Goal: Task Accomplishment & Management: Manage account settings

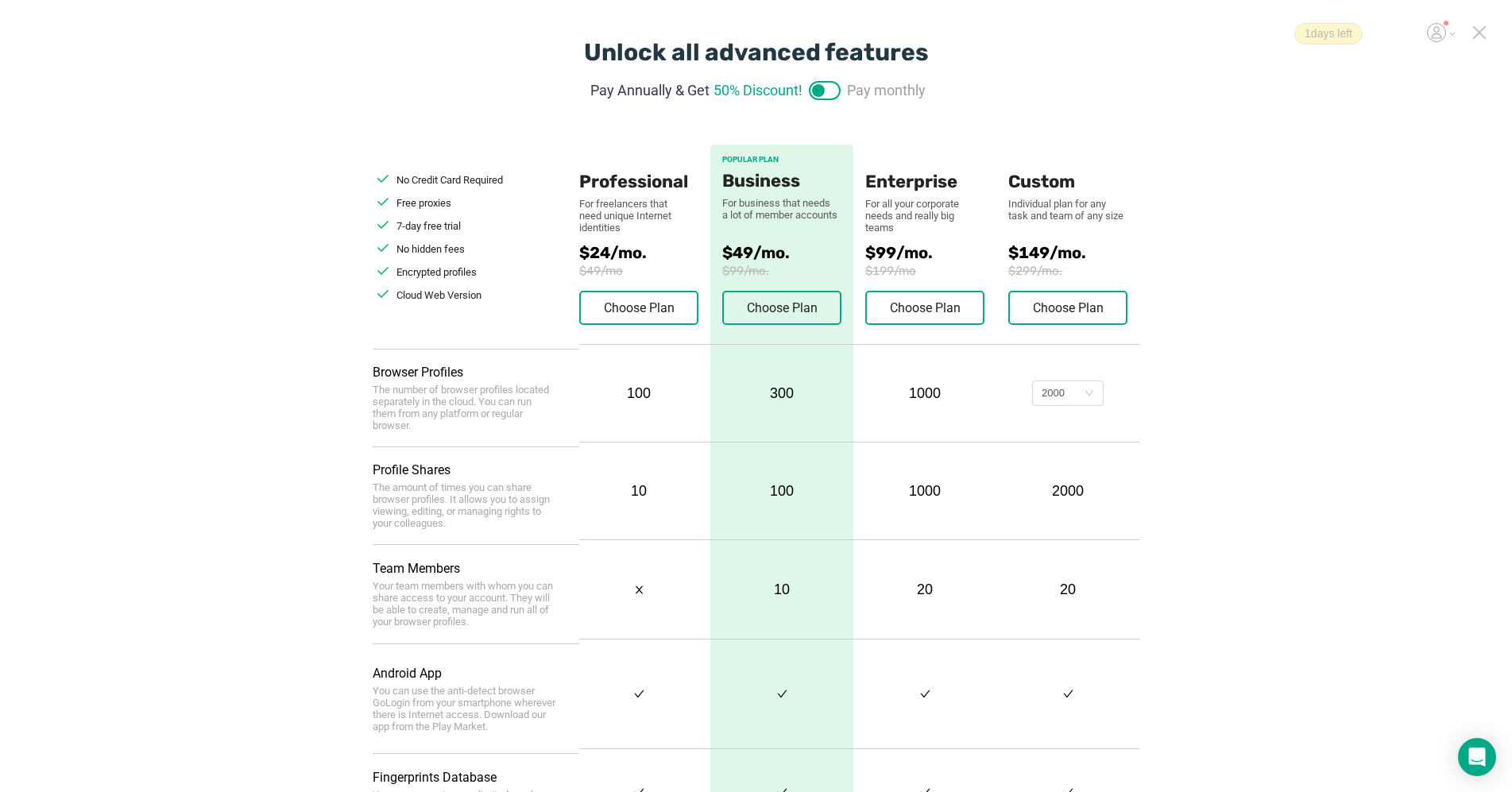
click at [787, 28] on icon at bounding box center [1480, 32] width 14 height 14
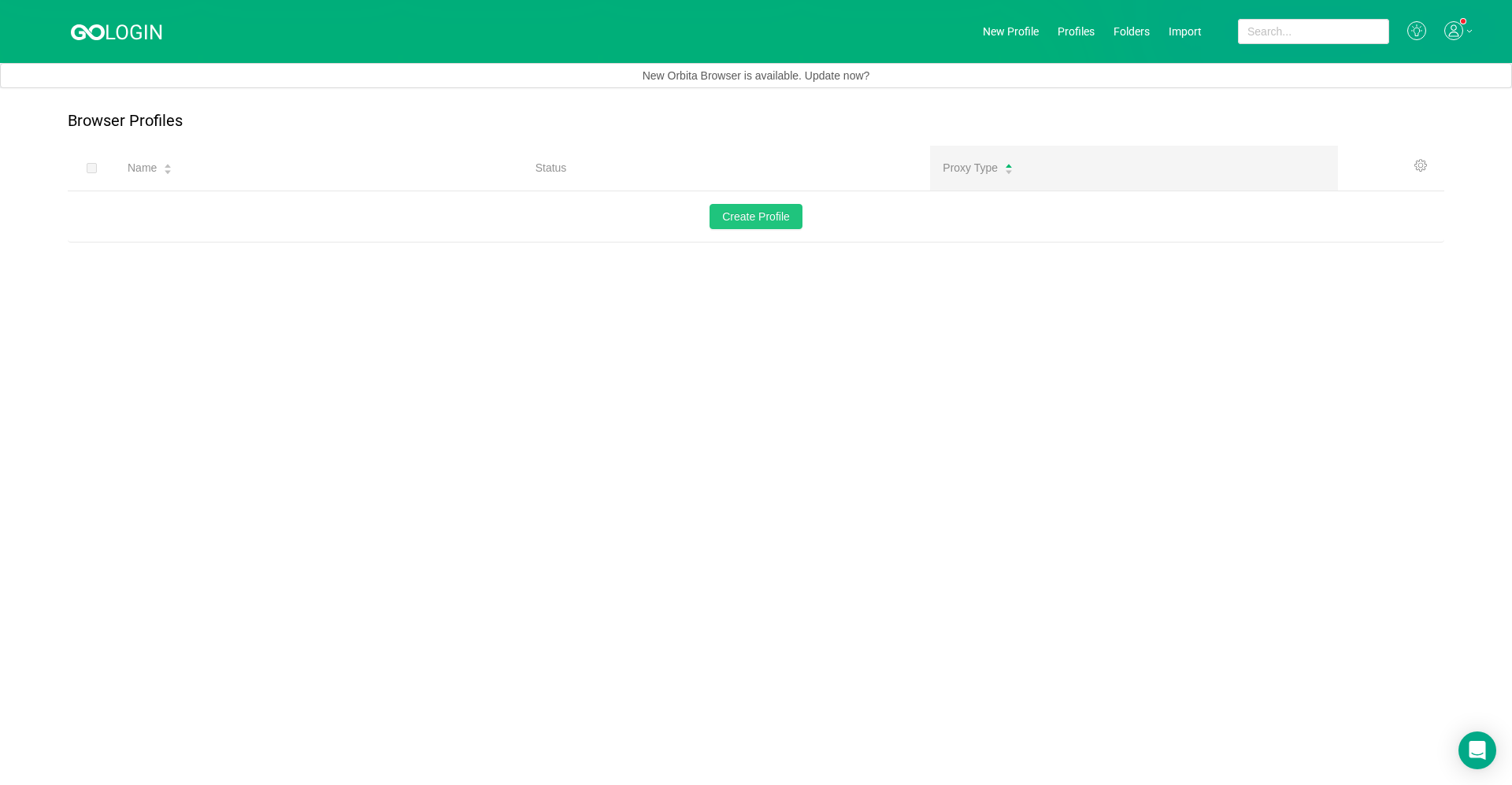
click at [775, 212] on button "Create Profile" at bounding box center [756, 216] width 93 height 25
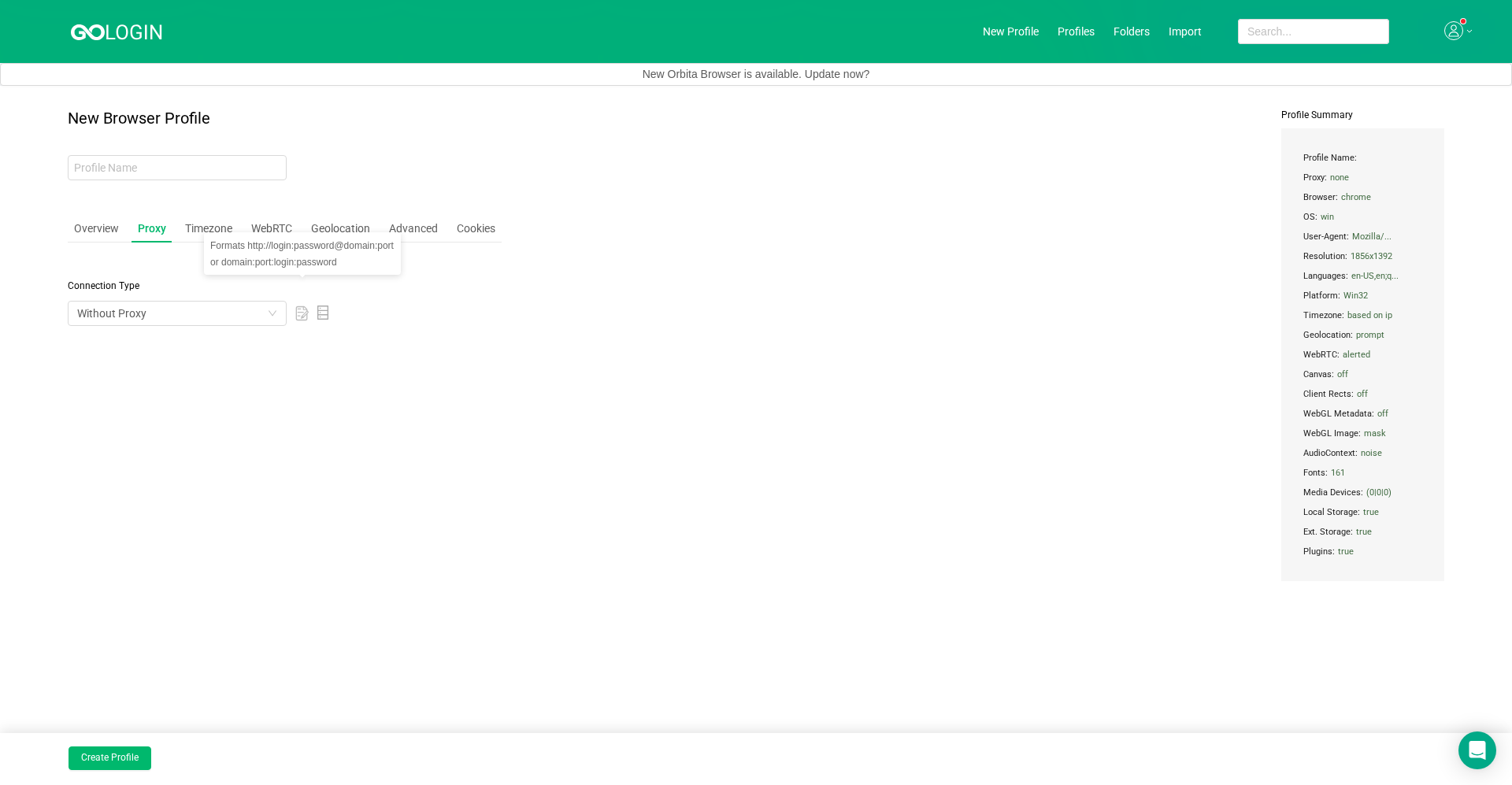
click at [327, 315] on icon "icon: database" at bounding box center [323, 312] width 14 height 14
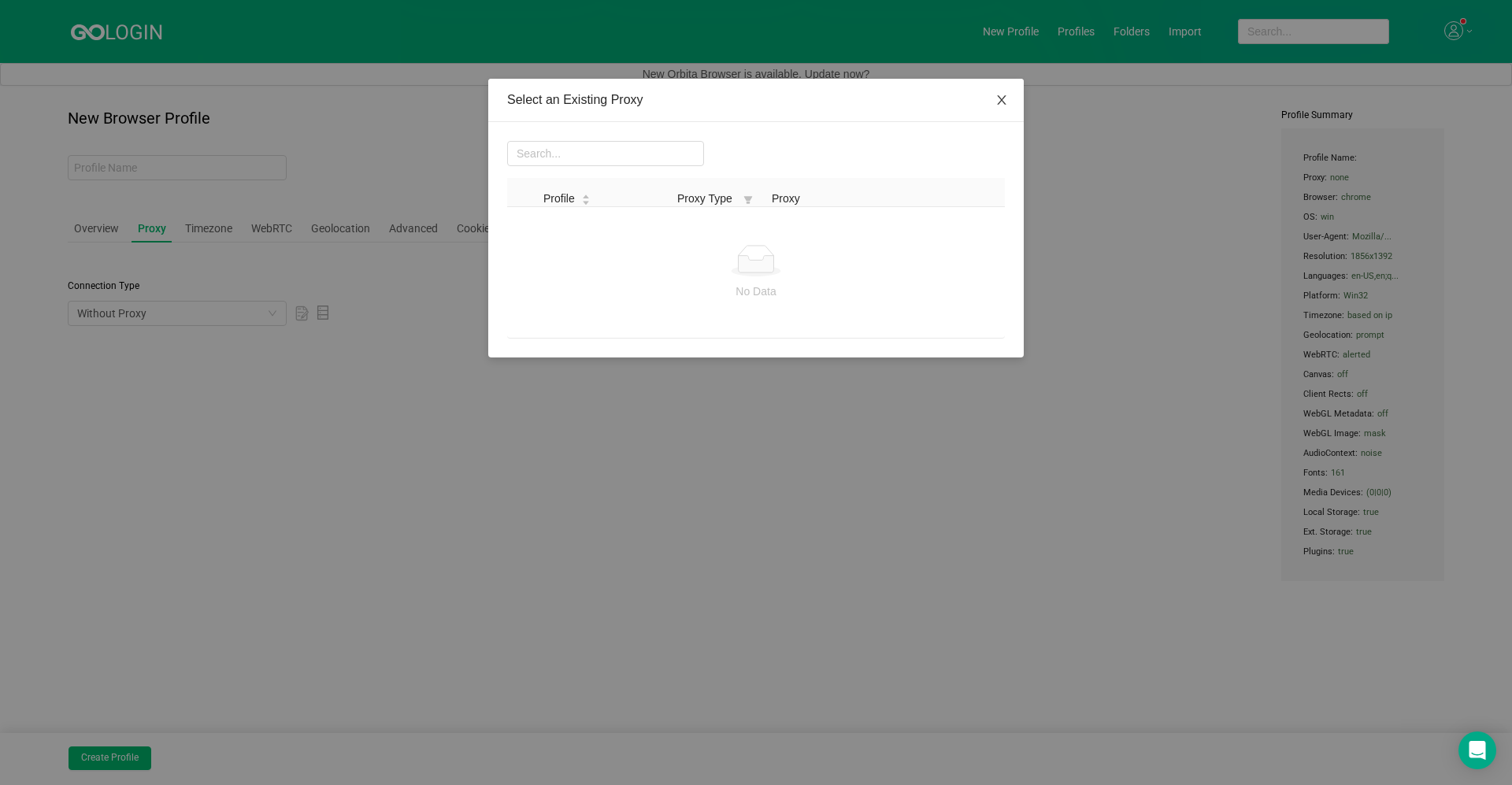
click at [780, 100] on span "Close" at bounding box center [1001, 100] width 44 height 44
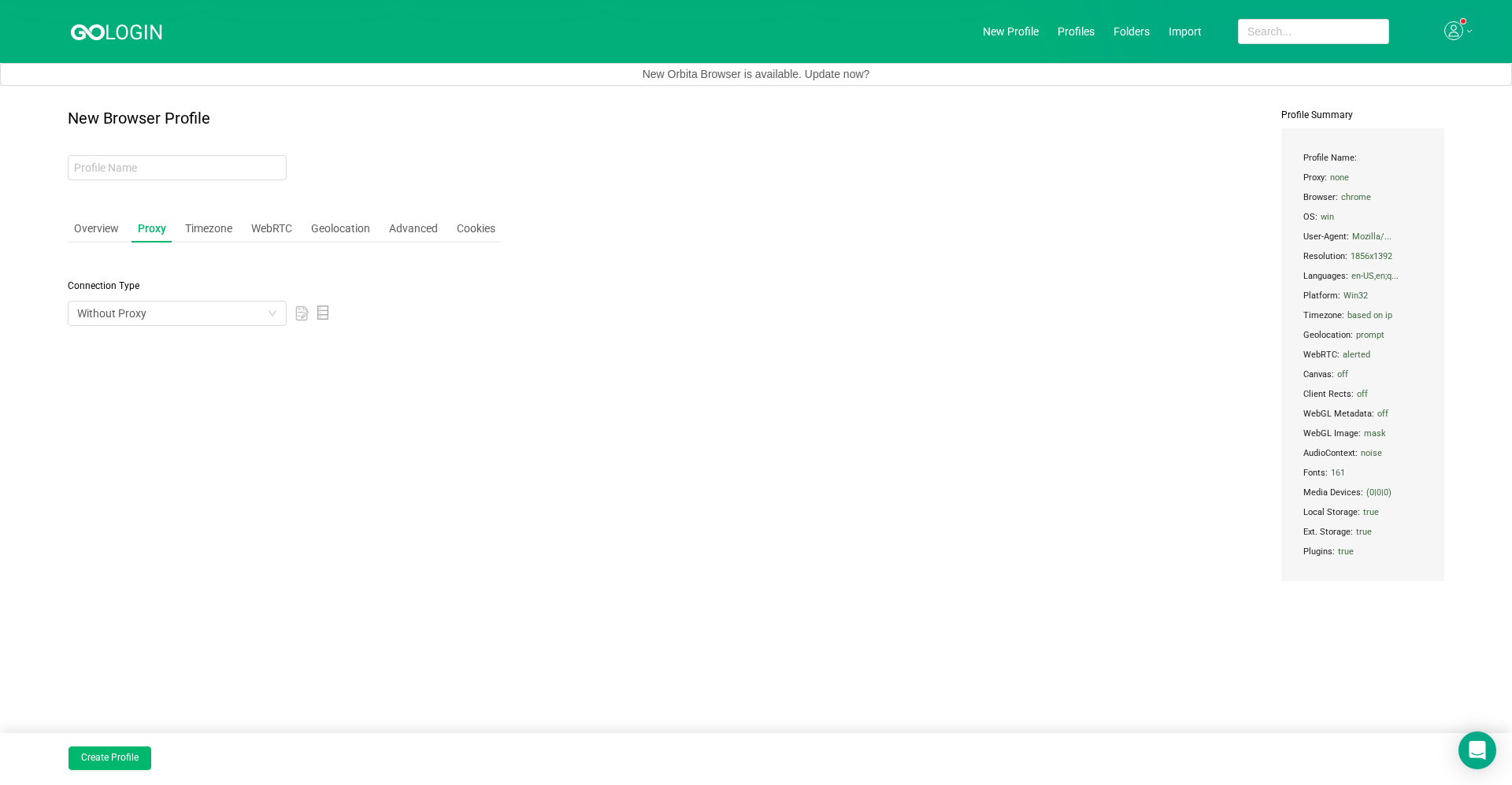
click at [302, 306] on rect at bounding box center [301, 313] width 13 height 16
click at [191, 311] on div "Without Proxy" at bounding box center [171, 312] width 190 height 23
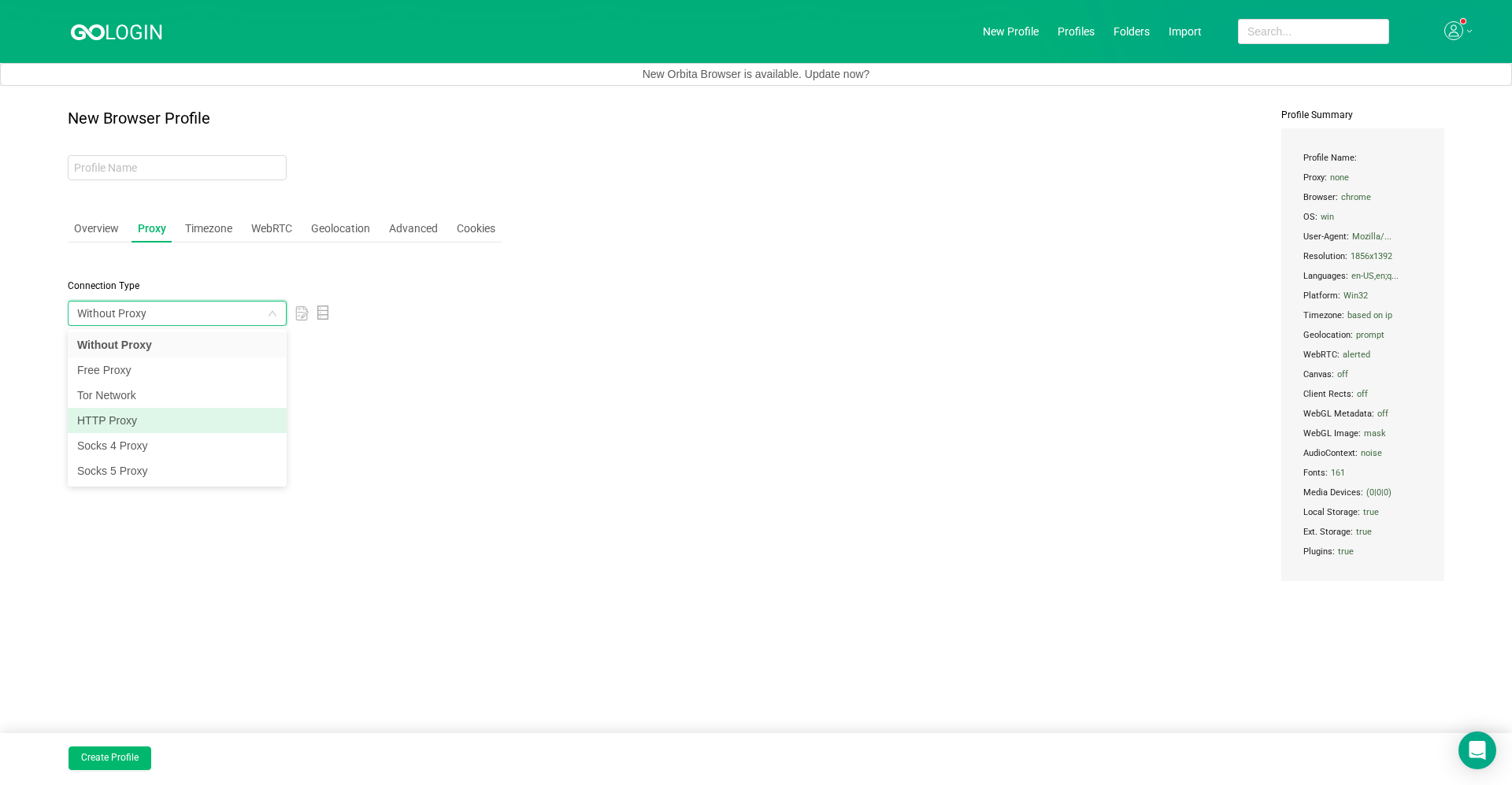
click at [199, 409] on li "HTTP Proxy" at bounding box center [177, 420] width 219 height 25
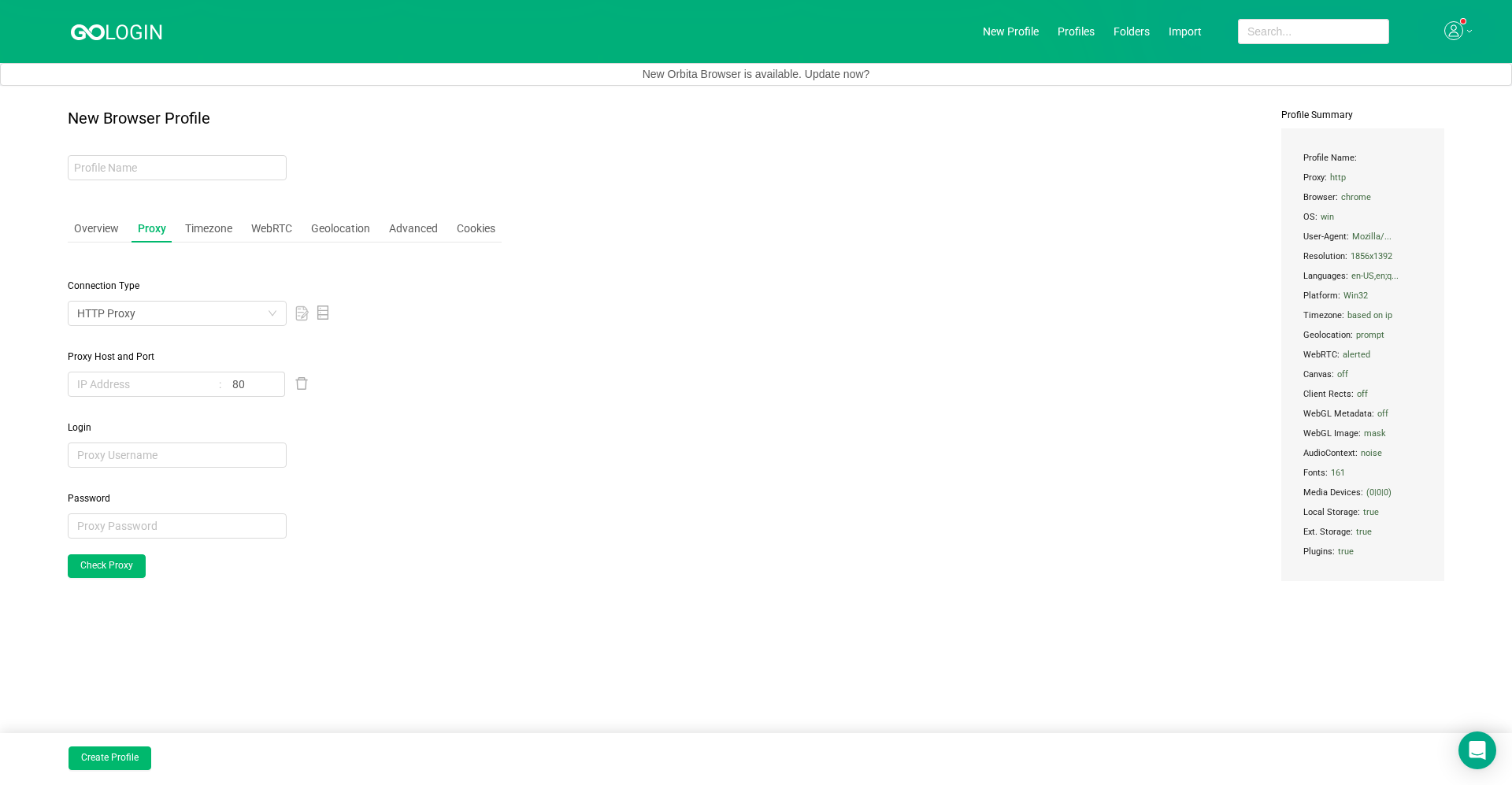
click at [372, 470] on div "Connection Type HTTP Proxy Proxy Host and Port 80 Login Password Check Proxy" at bounding box center [284, 448] width 434 height 386
click at [111, 234] on div "Overview" at bounding box center [96, 228] width 57 height 29
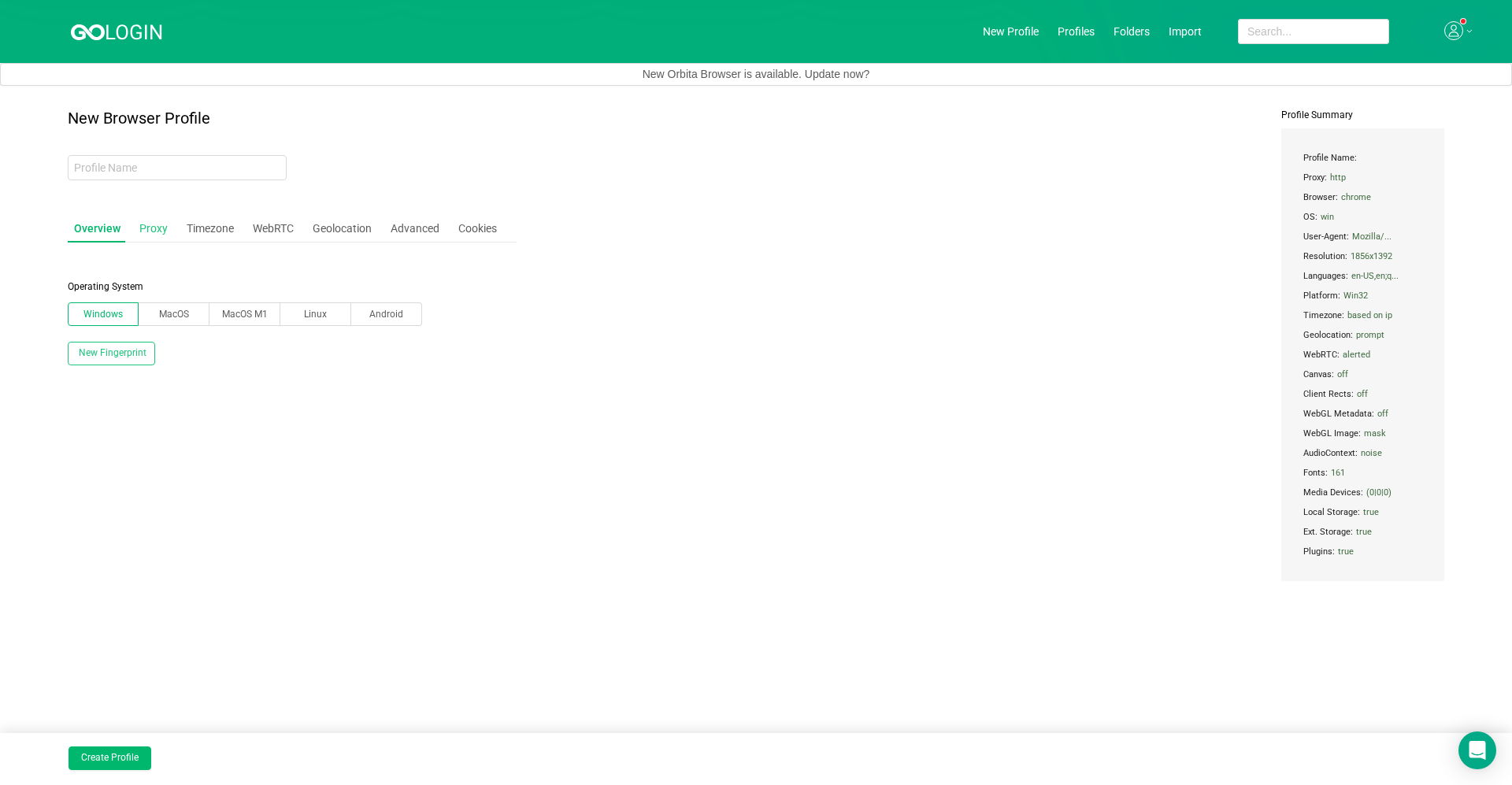
click at [164, 233] on div "Proxy" at bounding box center [153, 228] width 41 height 29
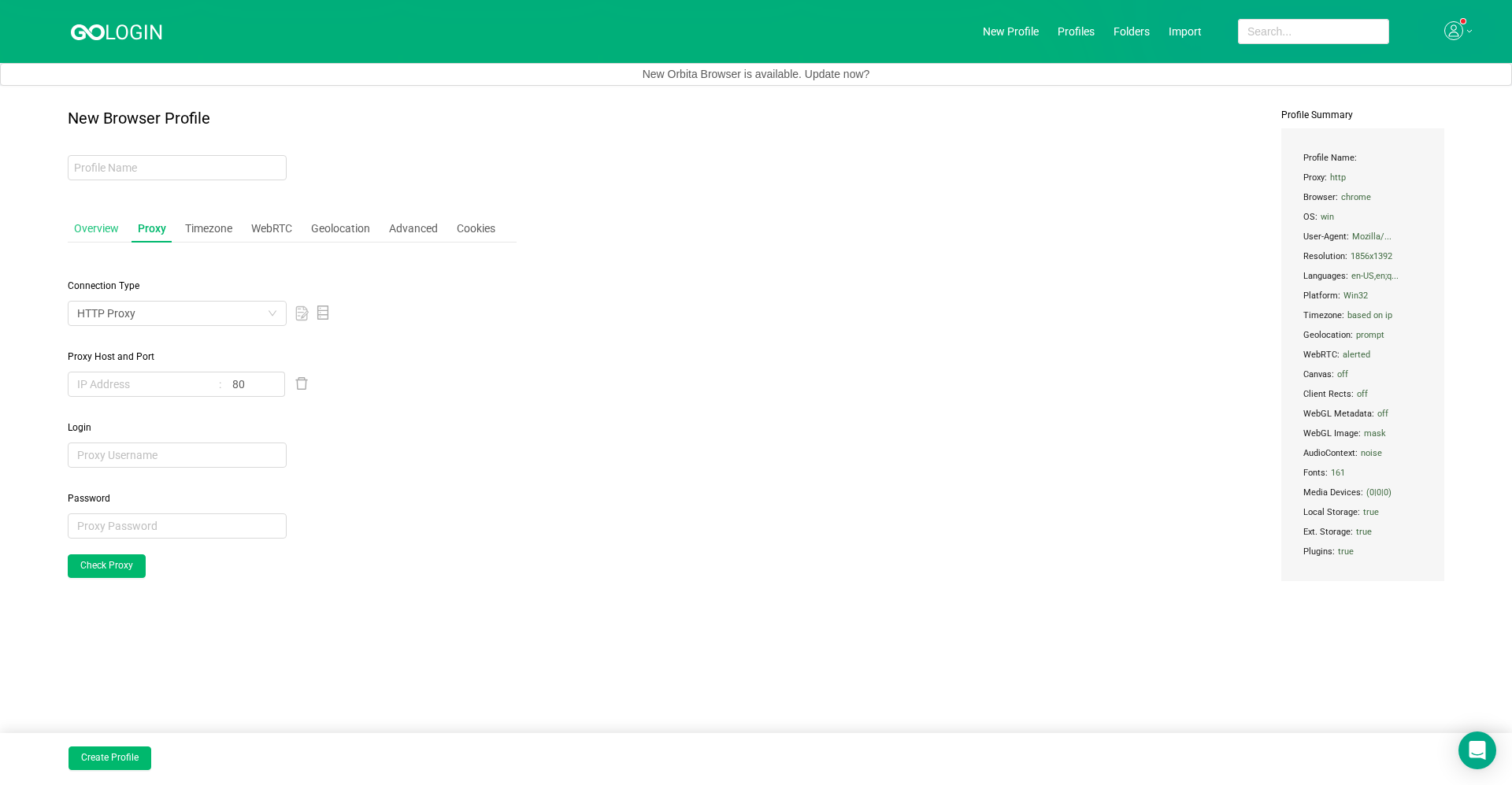
click at [110, 239] on div "Overview" at bounding box center [96, 228] width 57 height 29
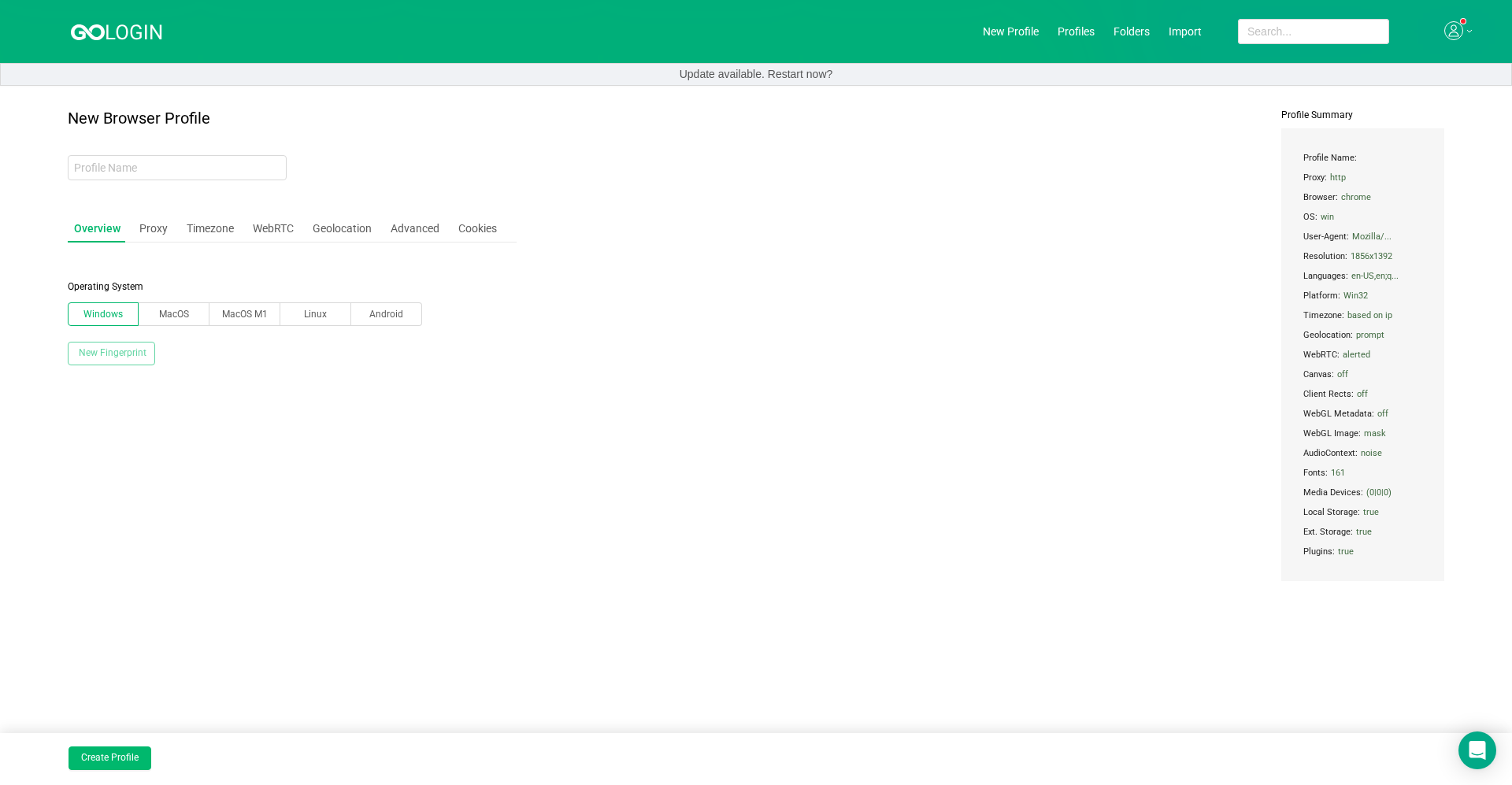
click at [138, 356] on button "New Fingerprint" at bounding box center [111, 353] width 87 height 23
click at [106, 357] on button "New Fingerprint" at bounding box center [111, 353] width 87 height 23
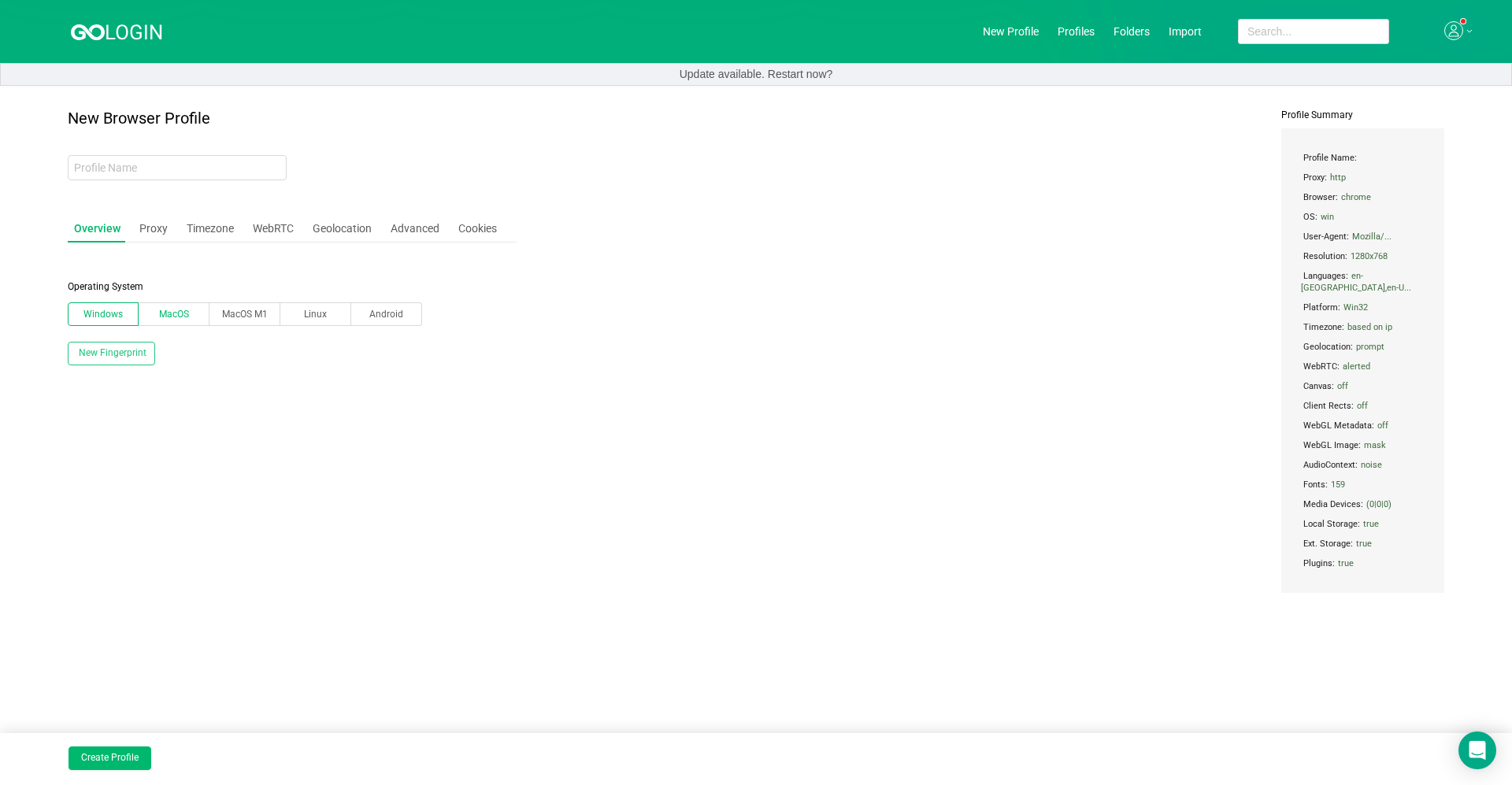
click at [168, 312] on span "MacOS" at bounding box center [174, 314] width 30 height 11
click at [151, 318] on input "MacOS" at bounding box center [151, 318] width 0 height 0
click at [119, 318] on span "Windows" at bounding box center [102, 314] width 39 height 11
click at [80, 318] on input "Windows" at bounding box center [80, 318] width 0 height 0
drag, startPoint x: 188, startPoint y: 315, endPoint x: 196, endPoint y: 314, distance: 8.1
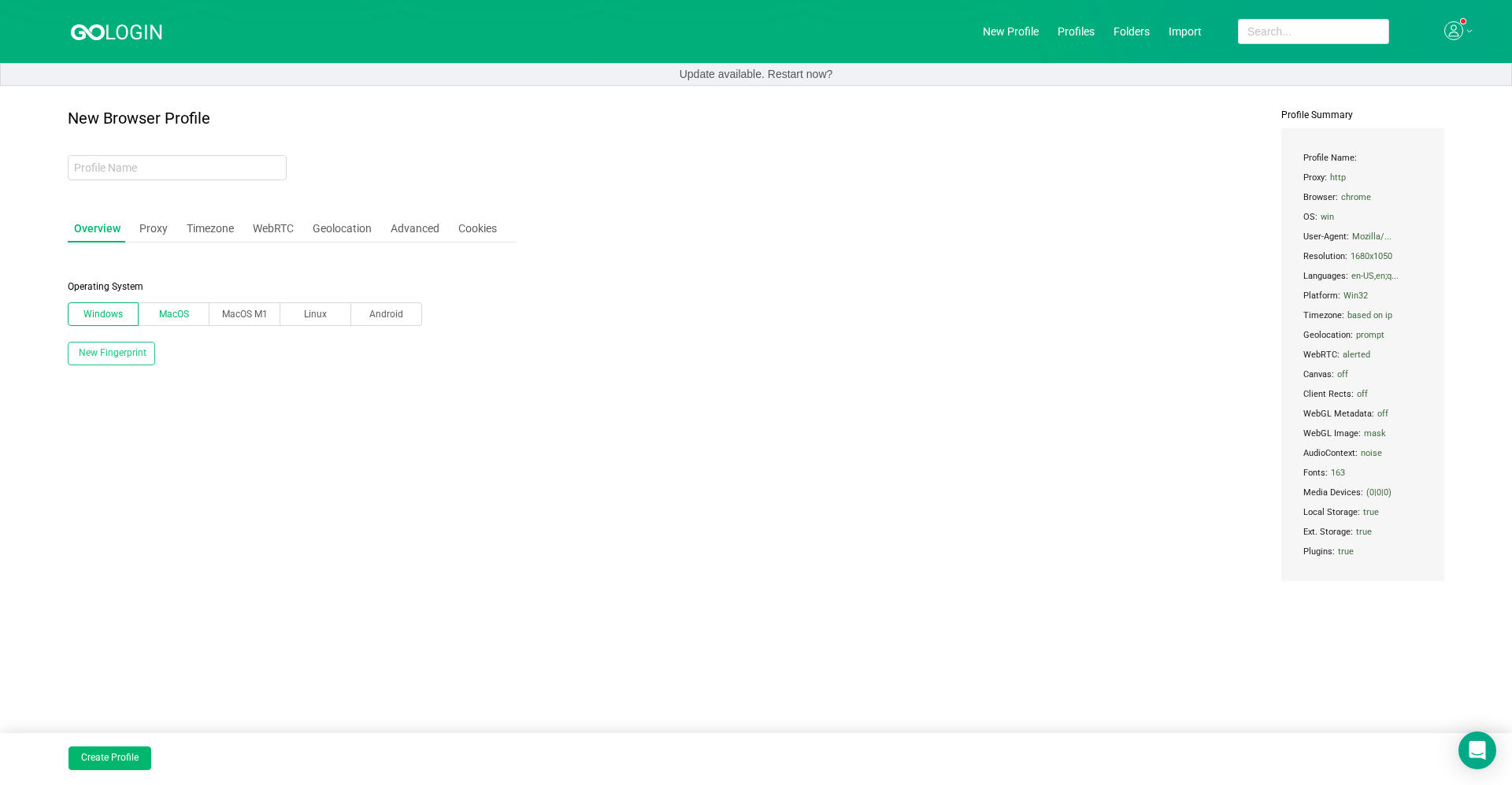
click at [196, 314] on label "MacOS" at bounding box center [174, 313] width 71 height 23
click at [151, 318] on input "MacOS" at bounding box center [151, 318] width 0 height 0
click at [118, 311] on span "Windows" at bounding box center [102, 314] width 39 height 11
click at [80, 318] on input "Windows" at bounding box center [80, 318] width 0 height 0
click at [140, 220] on div "Proxy" at bounding box center [153, 228] width 41 height 29
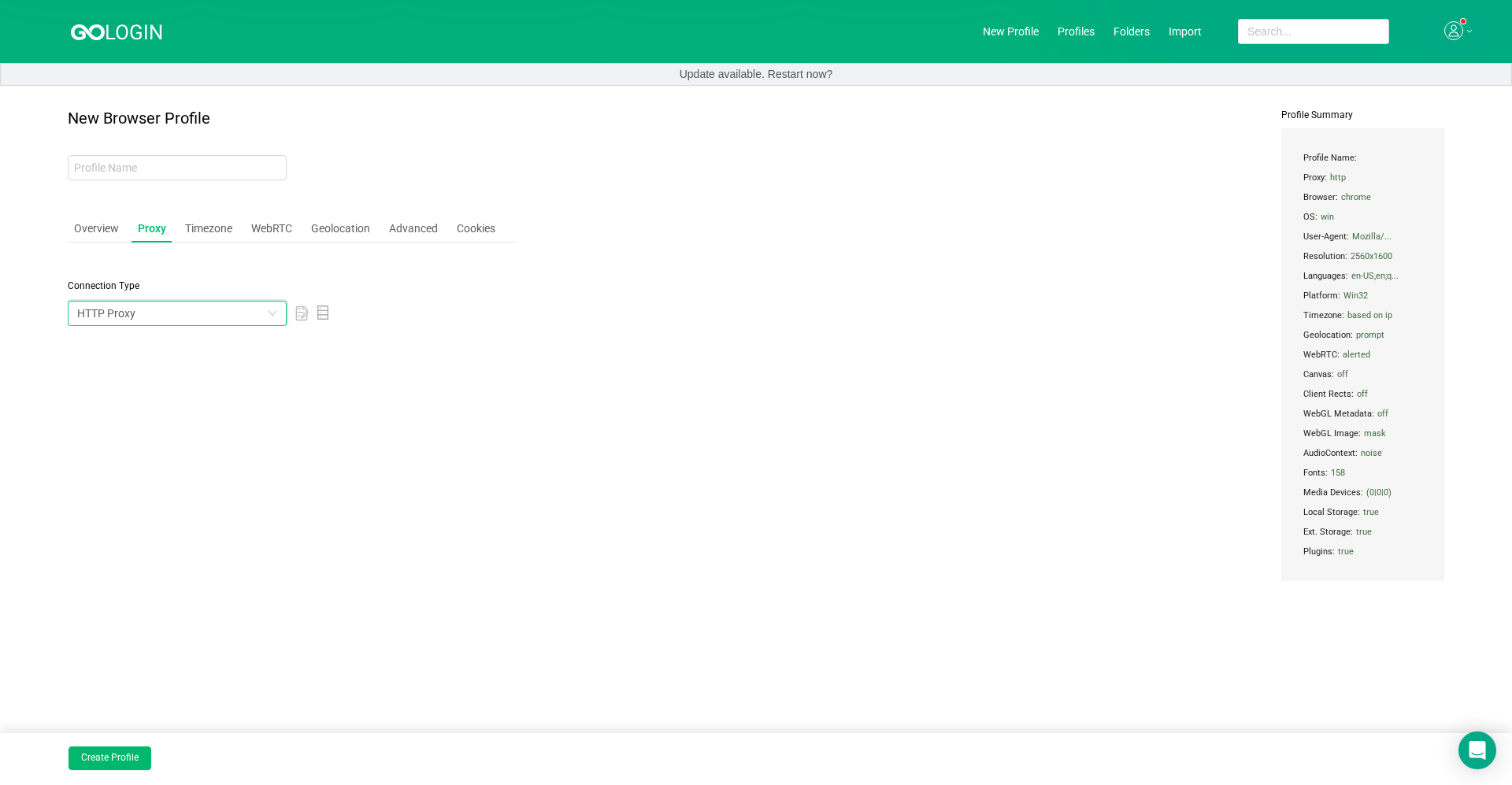
click at [145, 322] on div "HTTP Proxy" at bounding box center [171, 312] width 190 height 23
click at [154, 421] on li "HTTP Proxy" at bounding box center [177, 420] width 219 height 25
click at [269, 314] on icon "icon: down" at bounding box center [272, 313] width 10 height 10
click at [463, 459] on div "New Browser Profile Overview Proxy Timezone WebRTC Geolocation Advanced Cookies…" at bounding box center [292, 376] width 449 height 535
click at [196, 225] on div "Timezone" at bounding box center [209, 228] width 60 height 29
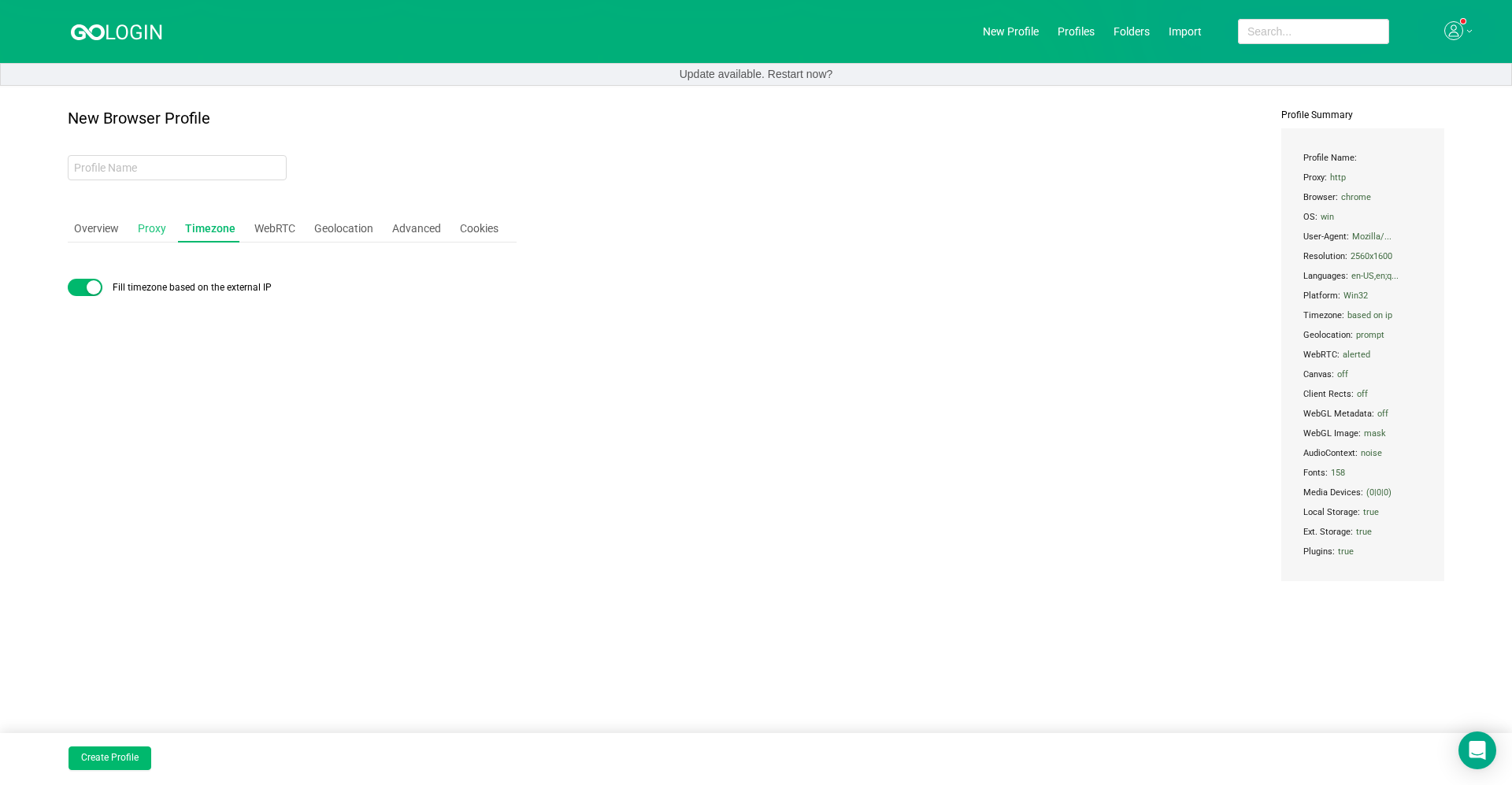
click at [137, 233] on div "Proxy" at bounding box center [151, 228] width 41 height 29
click at [168, 310] on div "HTTP Proxy" at bounding box center [171, 312] width 190 height 23
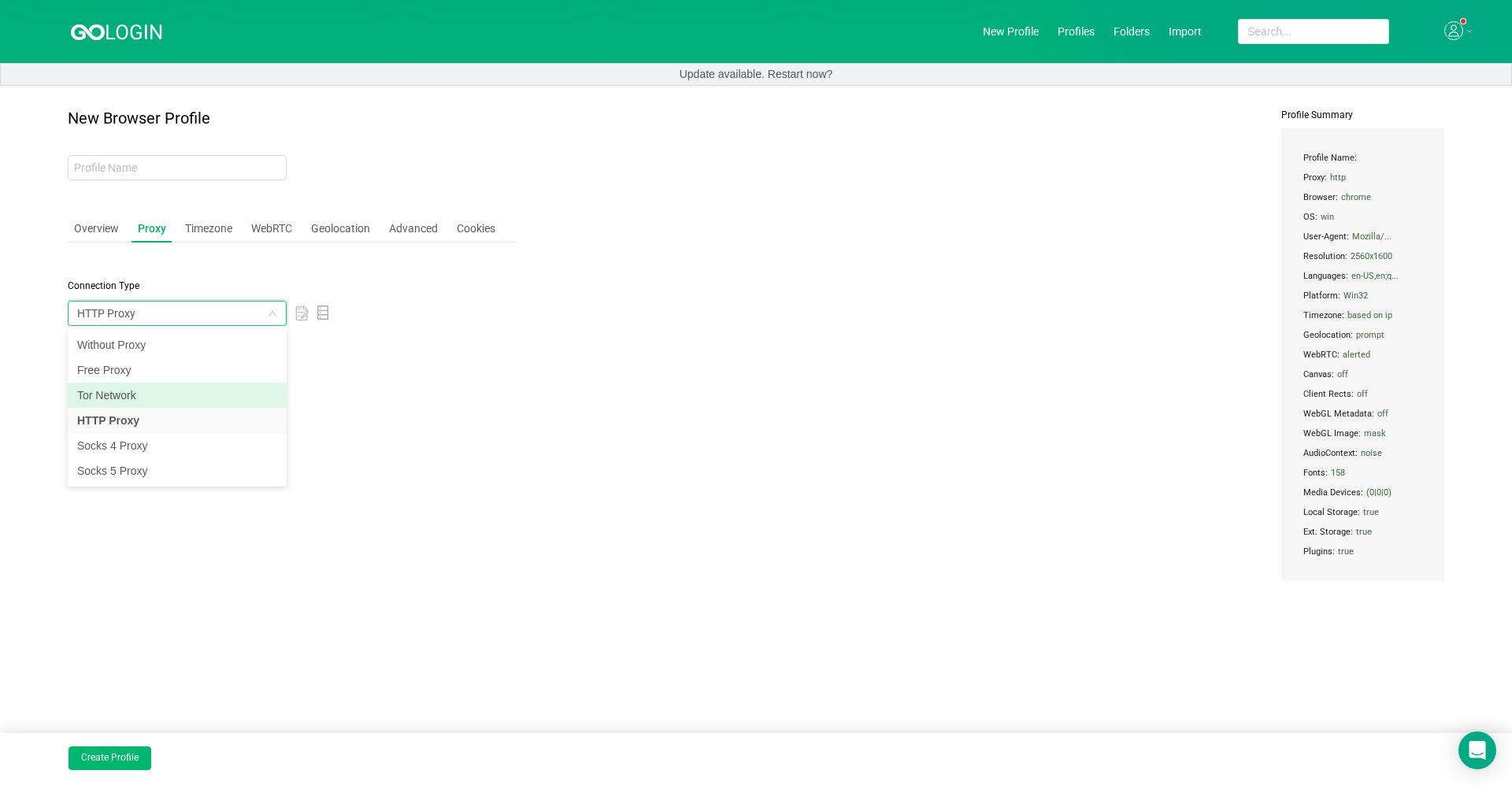
click at [147, 399] on li "Tor Network" at bounding box center [177, 395] width 219 height 25
click at [148, 317] on div "Tor Network" at bounding box center [171, 312] width 190 height 23
click at [134, 417] on li "HTTP Proxy" at bounding box center [177, 420] width 219 height 25
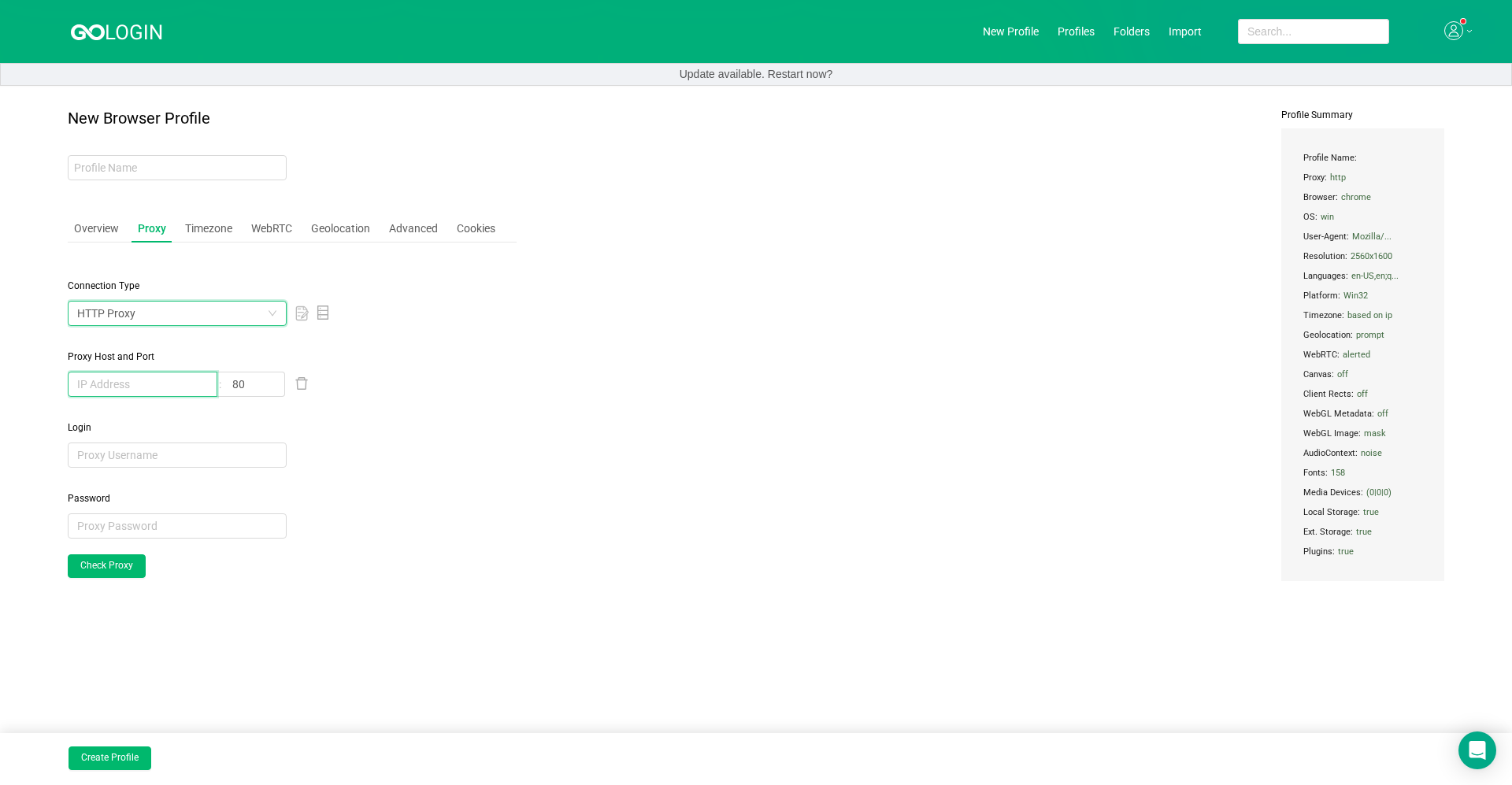
click at [114, 382] on input "text" at bounding box center [142, 383] width 150 height 25
paste input "[TECHNICAL_ID]"
type input "[TECHNICAL_ID]"
click at [306, 457] on div "Login" at bounding box center [292, 444] width 449 height 48
click at [264, 386] on input "80" at bounding box center [254, 383] width 61 height 25
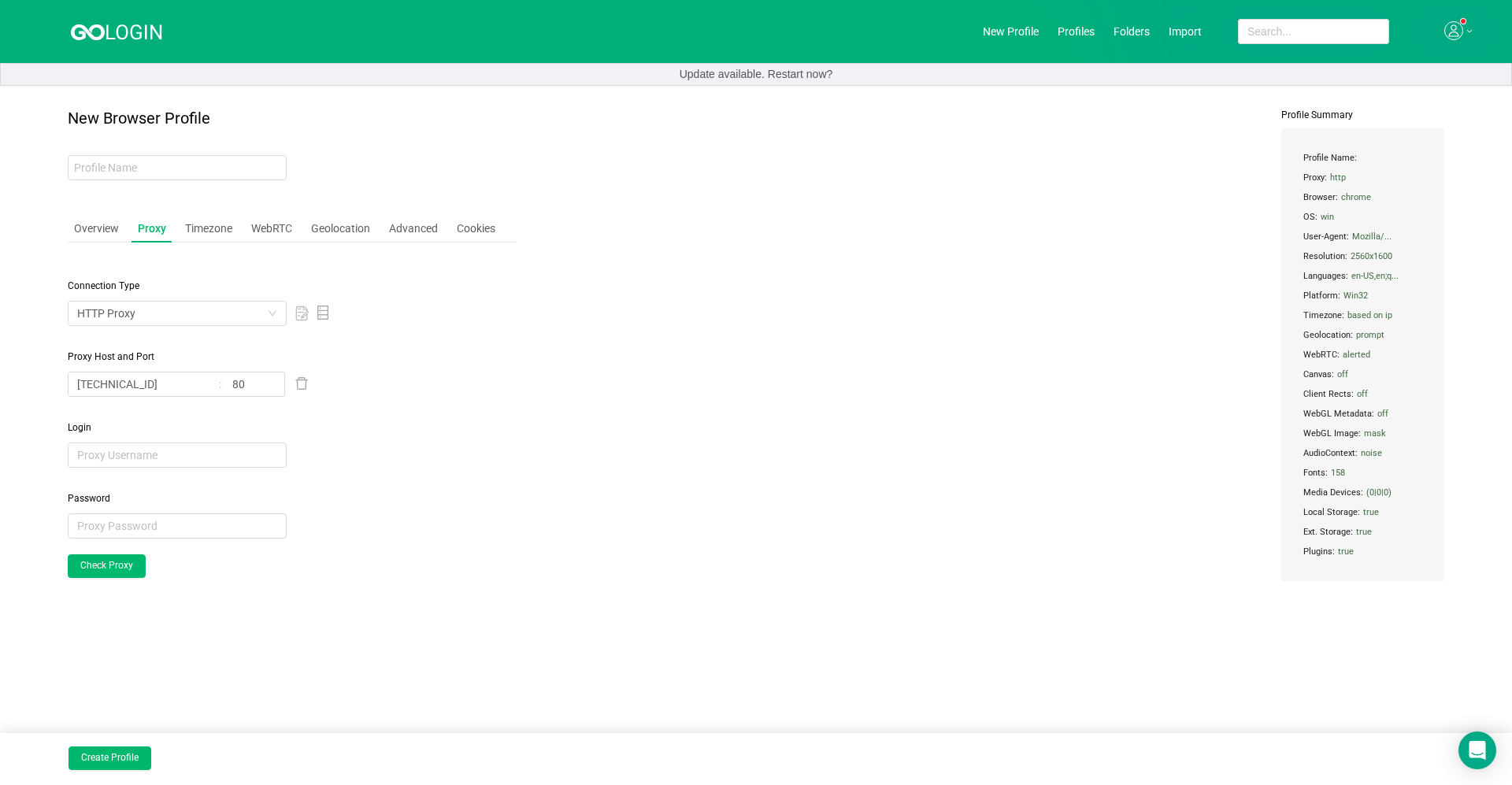
click at [257, 425] on span "Login" at bounding box center [292, 428] width 449 height 14
drag, startPoint x: 274, startPoint y: 398, endPoint x: 269, endPoint y: 391, distance: 8.6
click at [273, 396] on div "Connection Type HTTP Proxy Proxy Host and Port 185.36.190.250 80 Login Password…" at bounding box center [292, 448] width 449 height 386
click at [268, 389] on input "80" at bounding box center [254, 383] width 61 height 25
drag, startPoint x: 261, startPoint y: 389, endPoint x: 145, endPoint y: 371, distance: 117.4
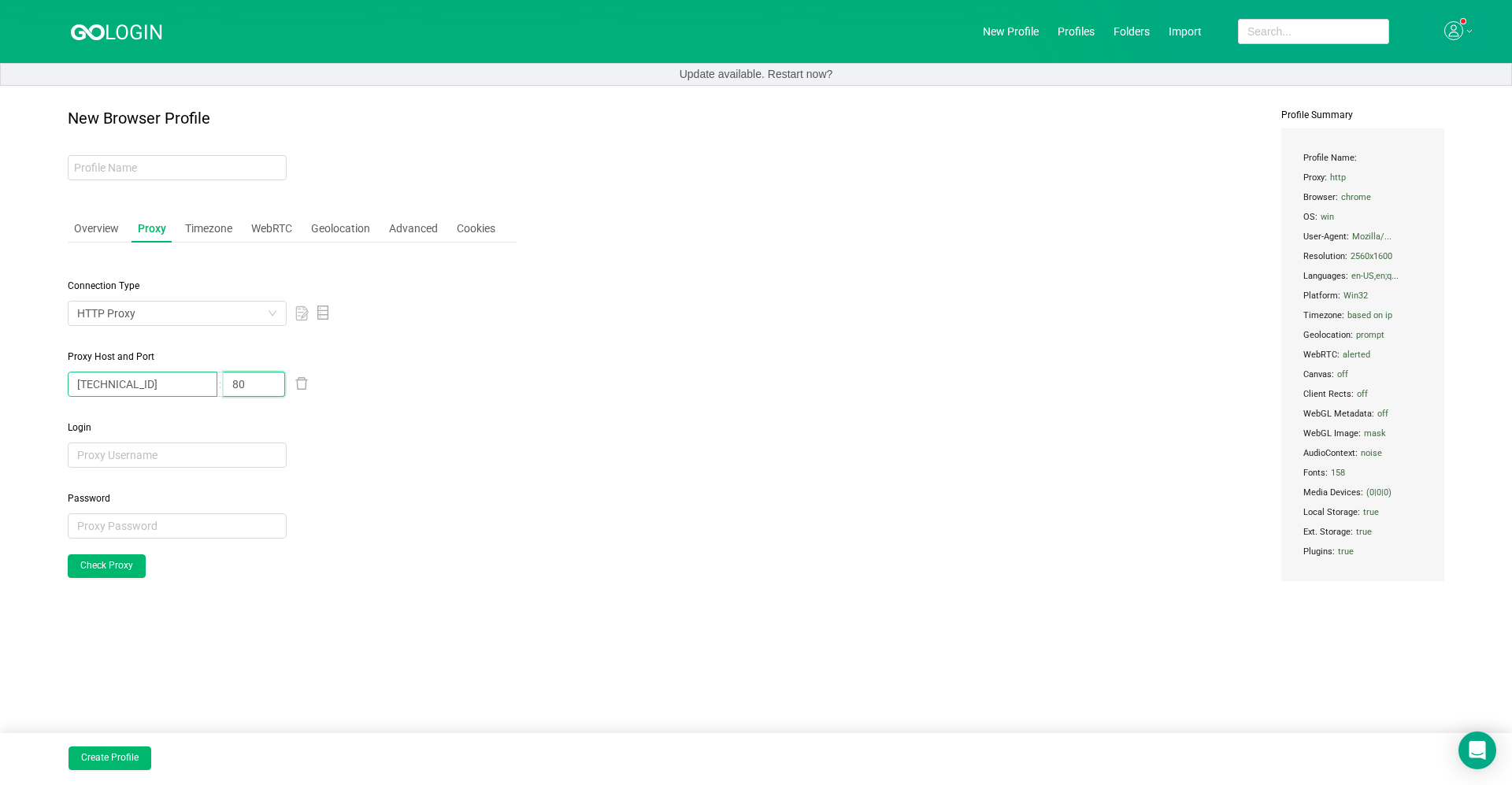
click at [145, 371] on span "[TECHNICAL_ID] 80" at bounding box center [177, 383] width 219 height 25
click at [160, 421] on span "Login" at bounding box center [292, 428] width 449 height 14
click at [186, 380] on input "[TECHNICAL_ID]" at bounding box center [142, 383] width 150 height 25
type input "1"
paste input "[TECHNICAL_ID]"
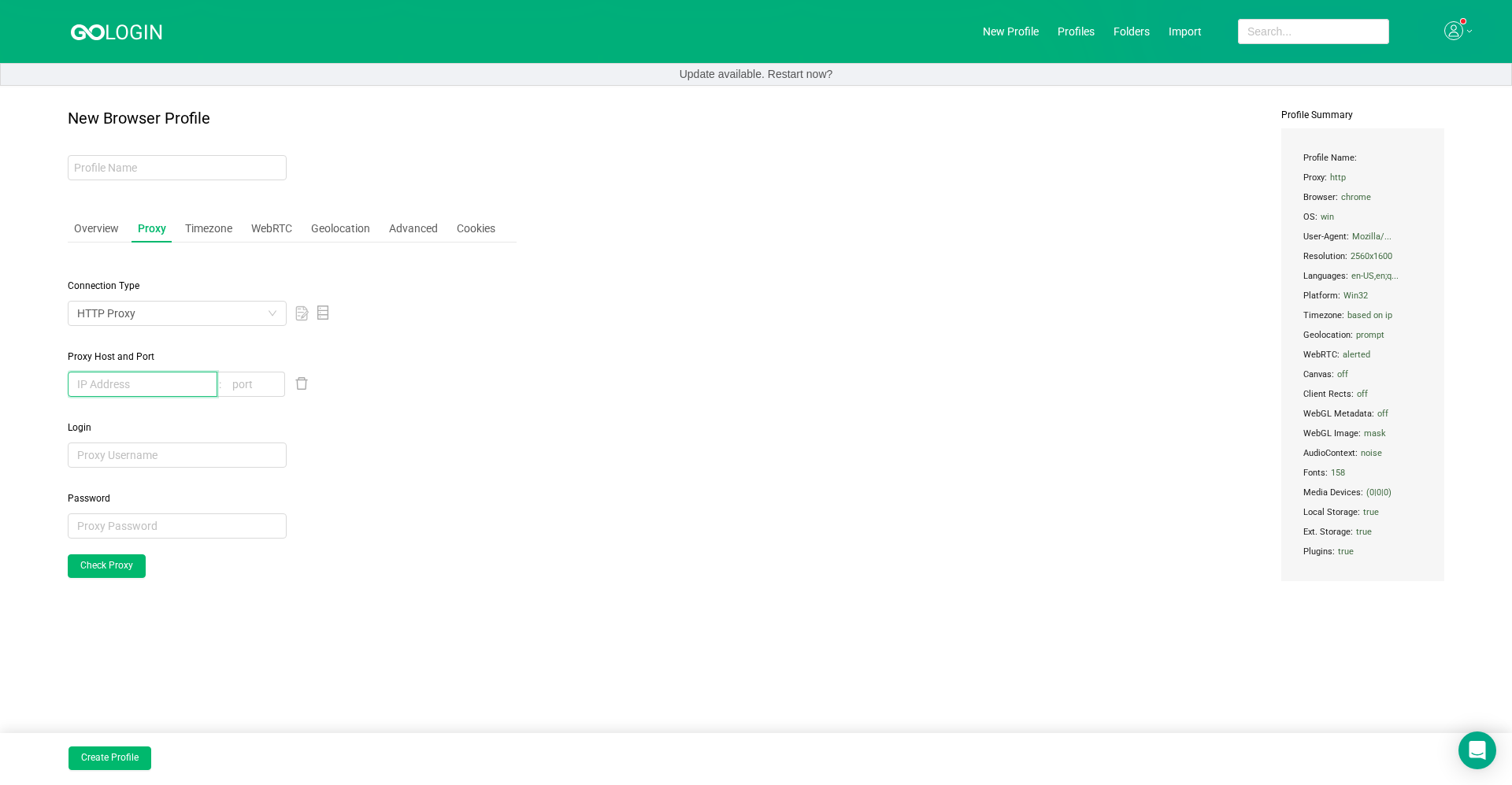
type input "[TECHNICAL_ID]"
click at [235, 413] on div "Connection Type HTTP Proxy Proxy Host and Port 185.36.190.250 Login Password Ch…" at bounding box center [292, 448] width 449 height 386
click at [261, 389] on input "text" at bounding box center [254, 383] width 61 height 25
type input "w"
type input "2831"
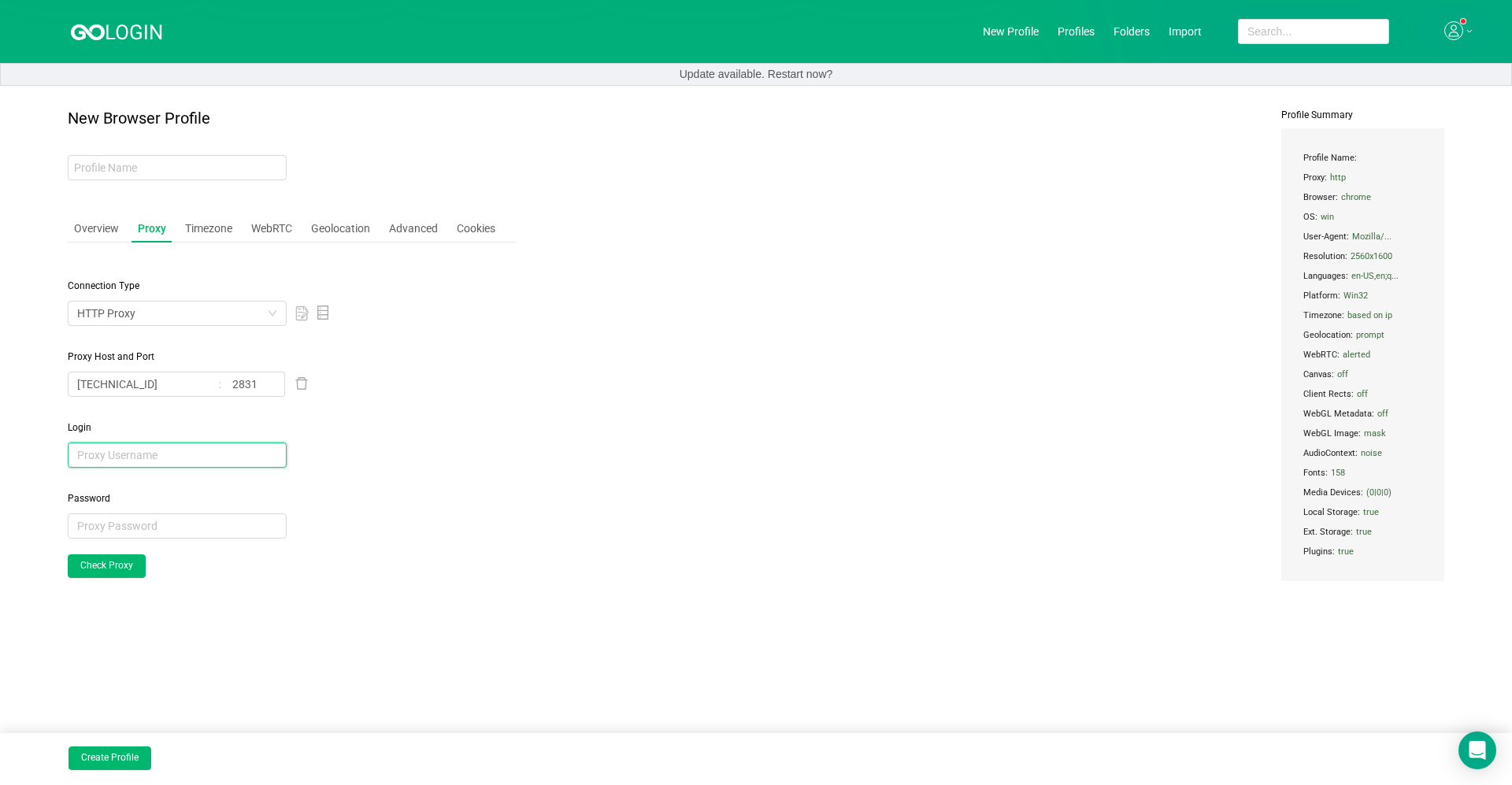
click at [198, 458] on input "text" at bounding box center [177, 454] width 219 height 25
paste input "60414"
type input "60414"
click at [171, 508] on div "Password" at bounding box center [292, 515] width 449 height 48
click at [181, 520] on input "text" at bounding box center [177, 525] width 219 height 25
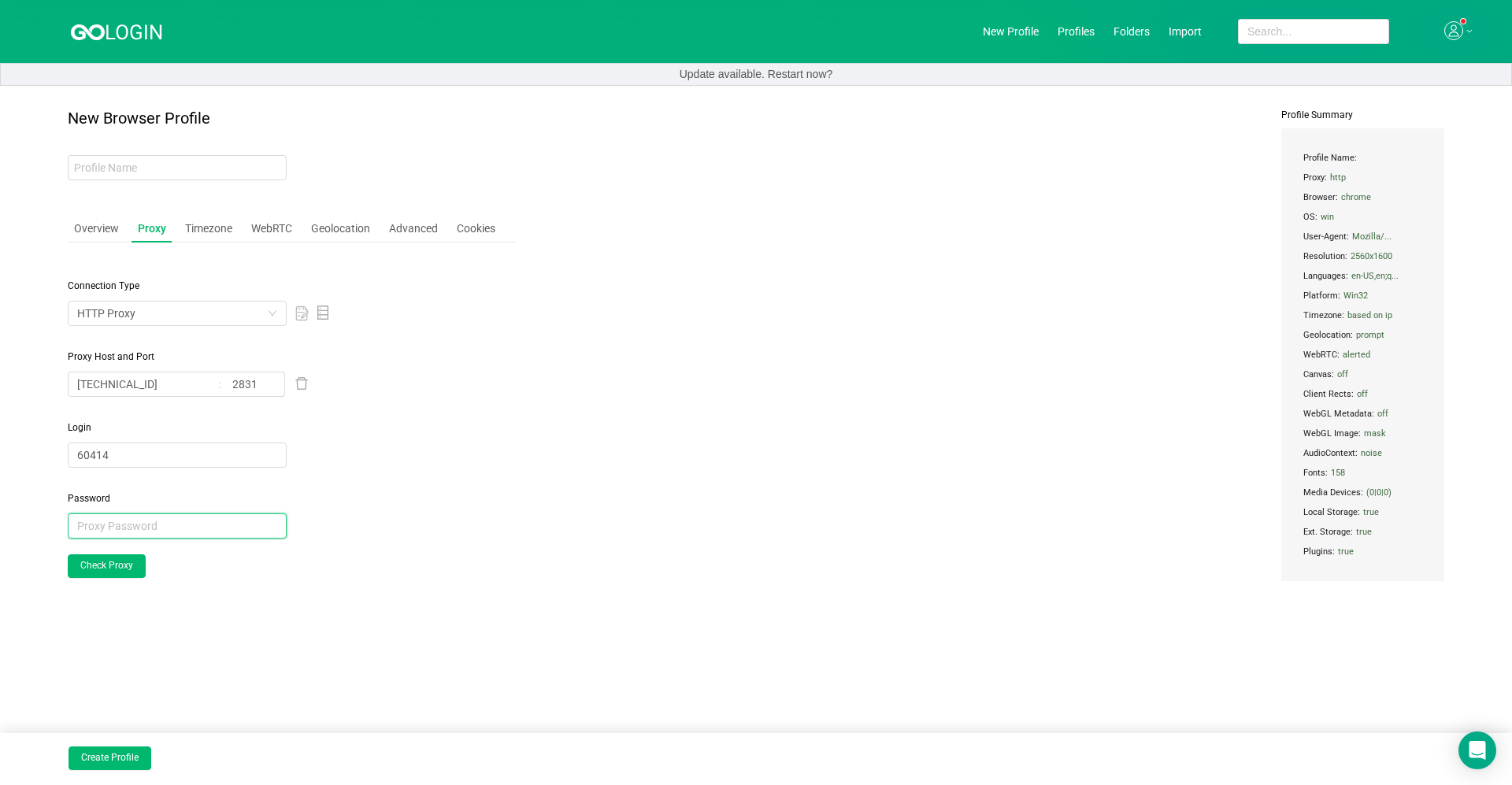
paste input "0KdaSxA1"
type input "0KdaSxA1"
click at [94, 557] on button "Check Proxy" at bounding box center [106, 566] width 78 height 23
click at [210, 238] on div "Timezone" at bounding box center [209, 228] width 60 height 29
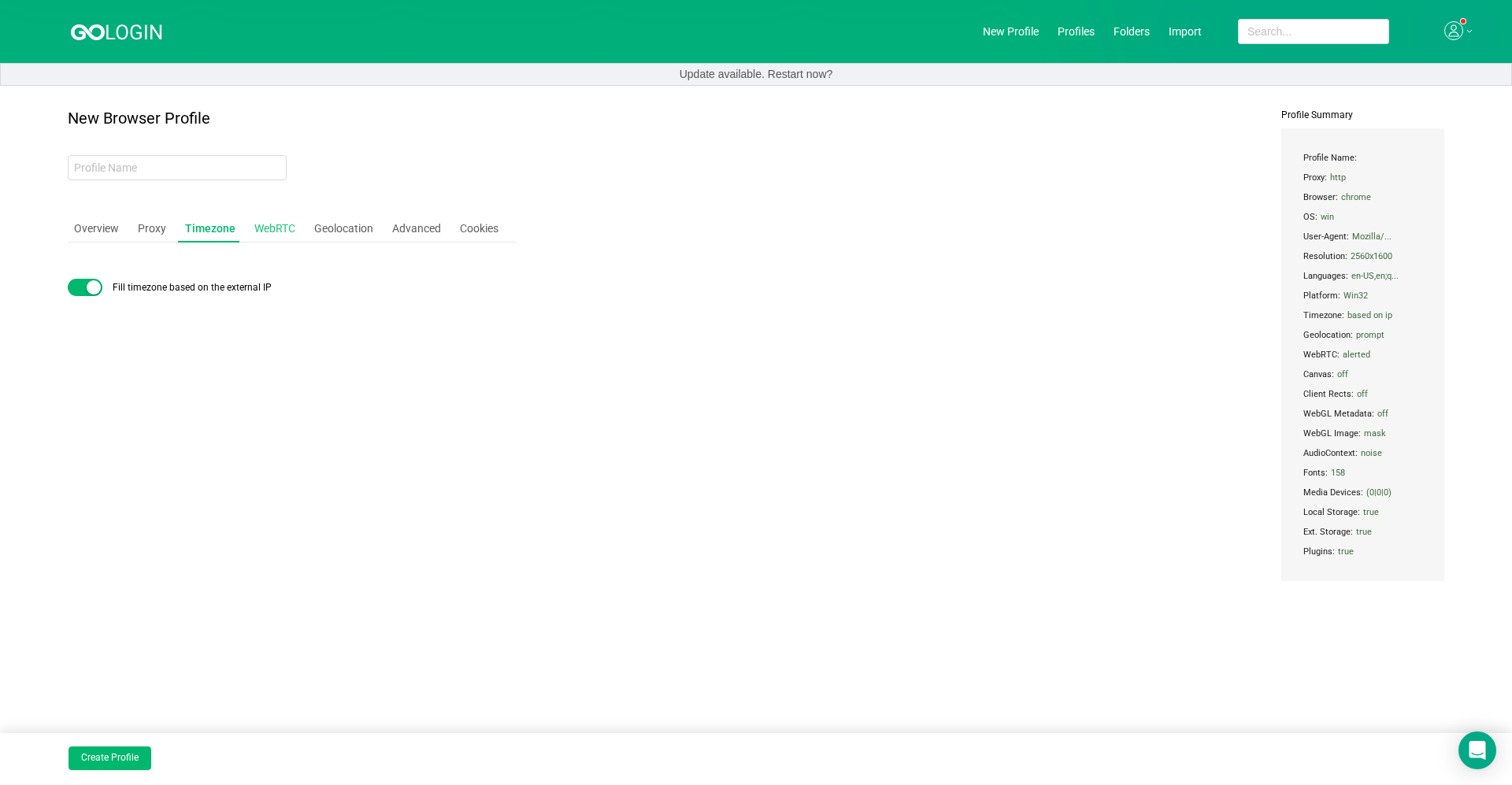
click at [274, 229] on div "WebRTC" at bounding box center [275, 228] width 54 height 29
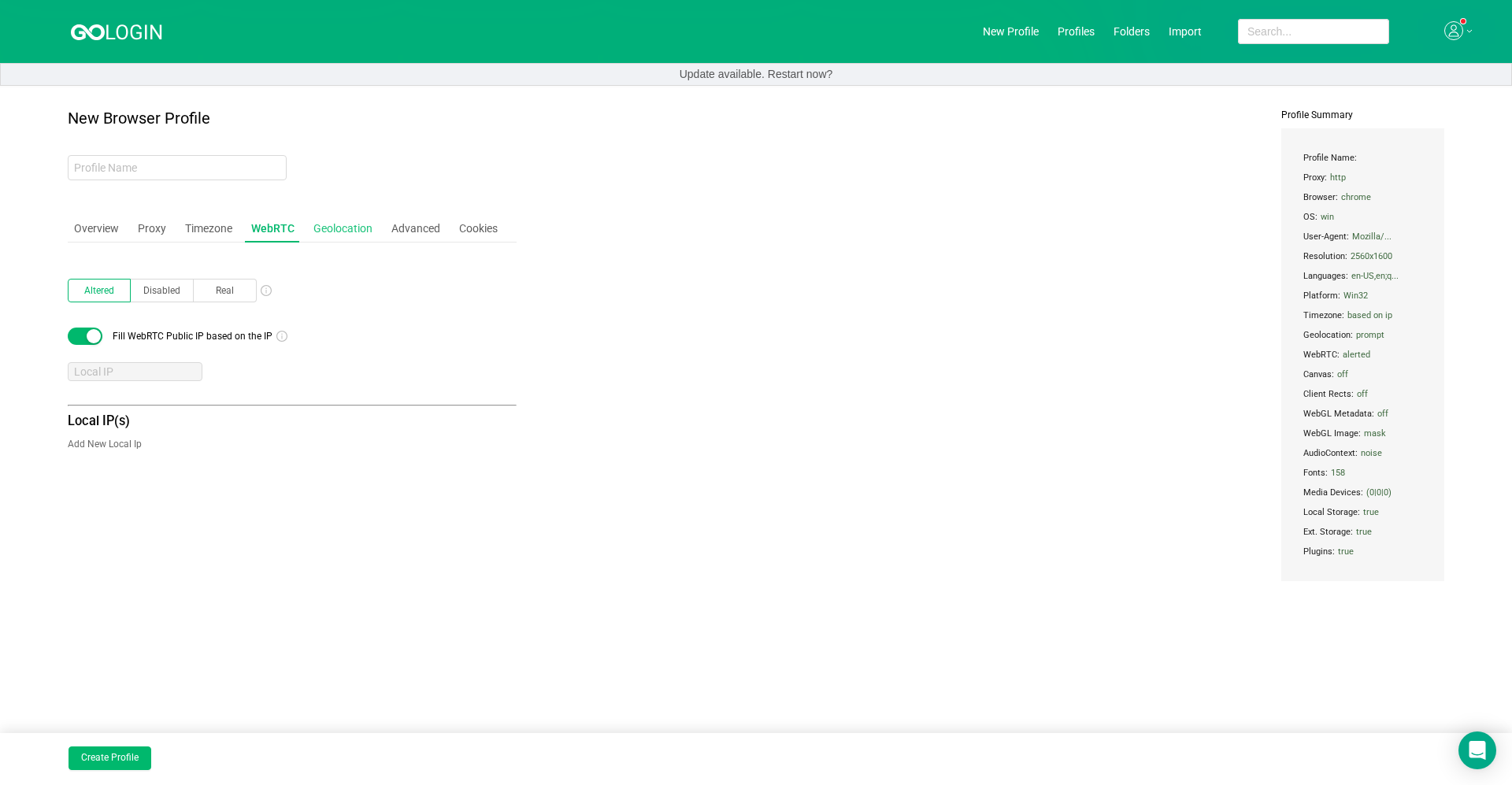
click at [363, 224] on div "Geolocation" at bounding box center [343, 228] width 72 height 29
click at [419, 228] on div "Advanced" at bounding box center [415, 228] width 61 height 29
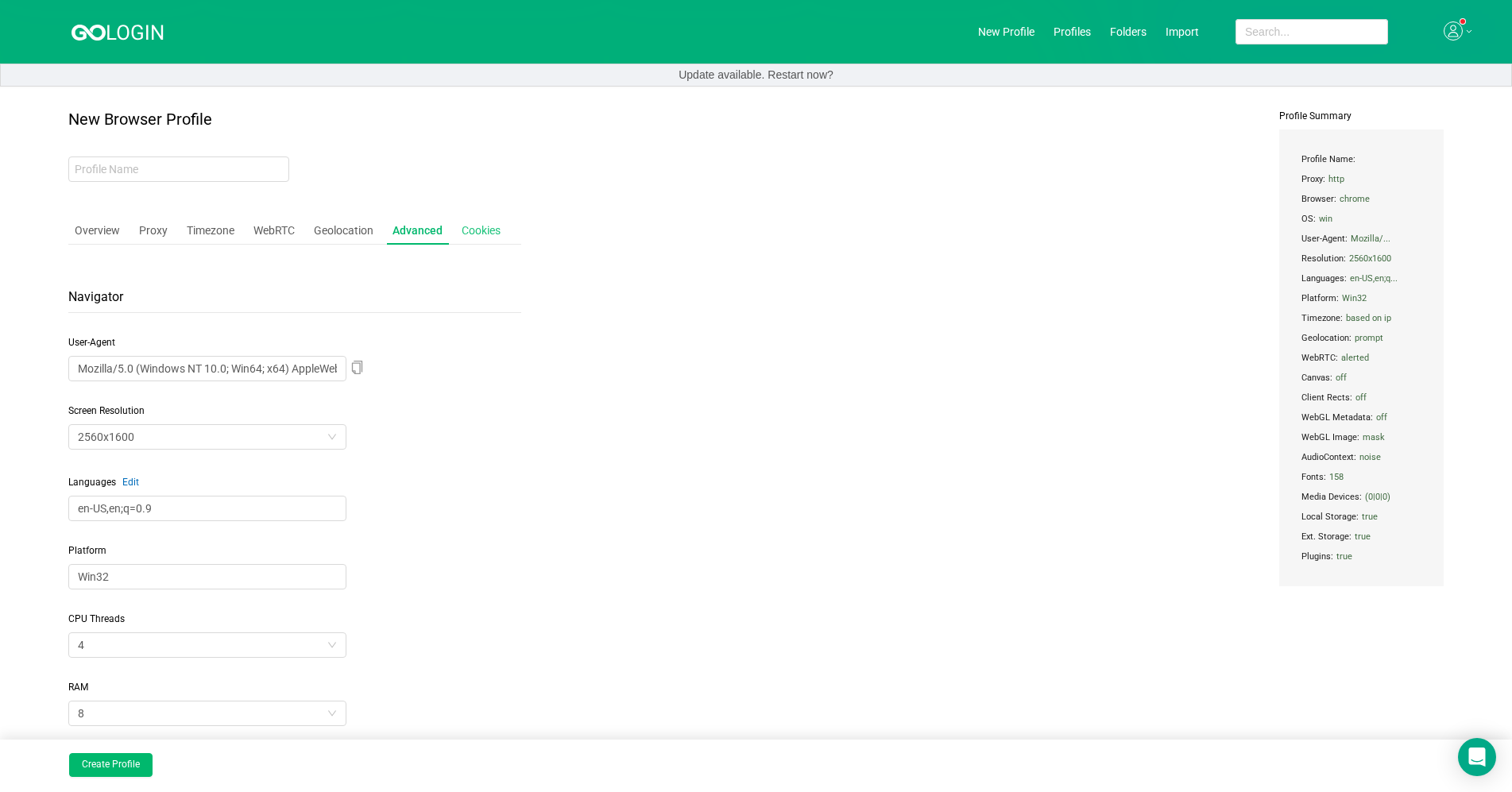
click at [487, 219] on div "Cookies" at bounding box center [480, 231] width 52 height 30
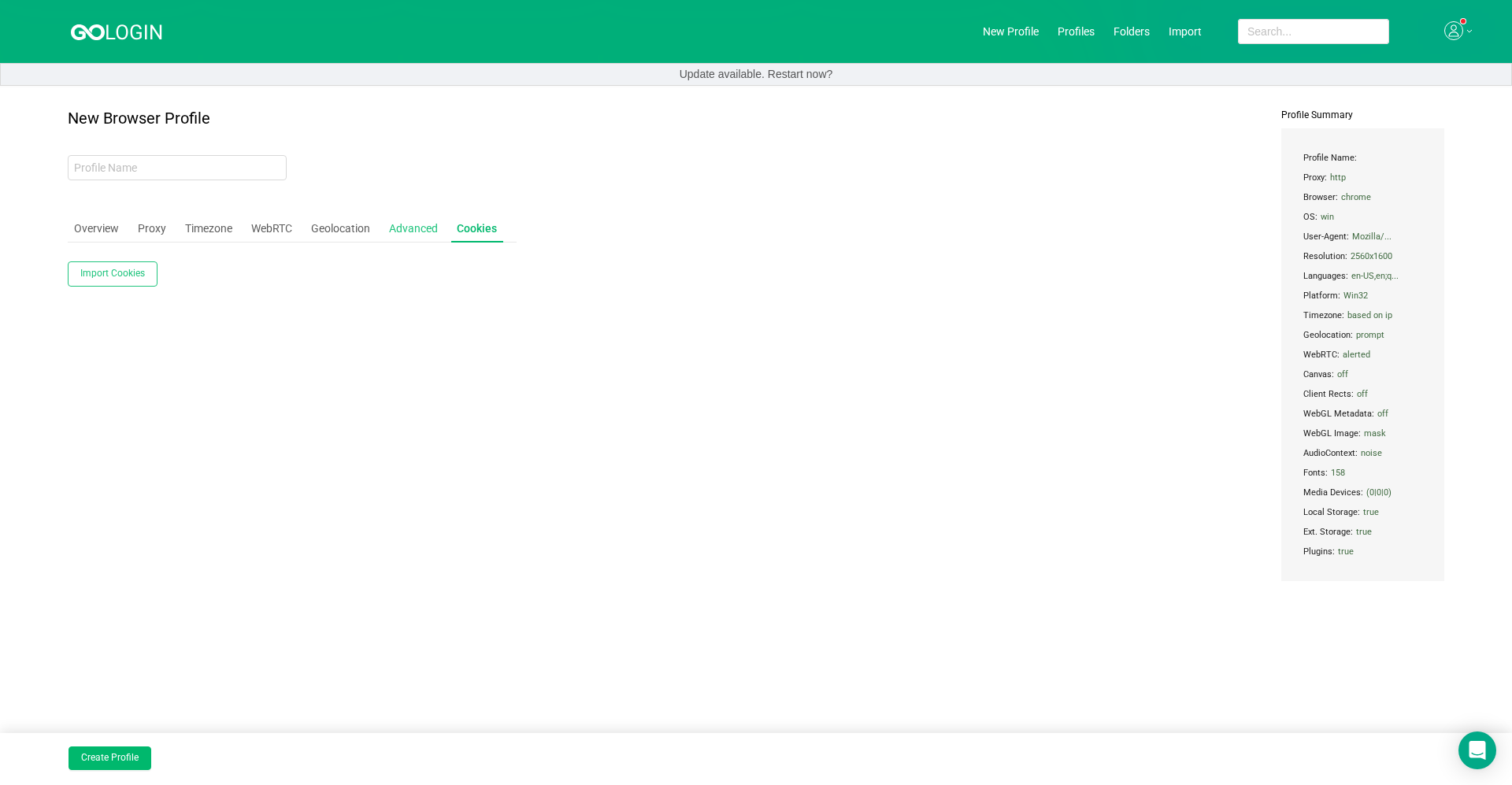
click at [409, 224] on div "Advanced" at bounding box center [413, 228] width 61 height 29
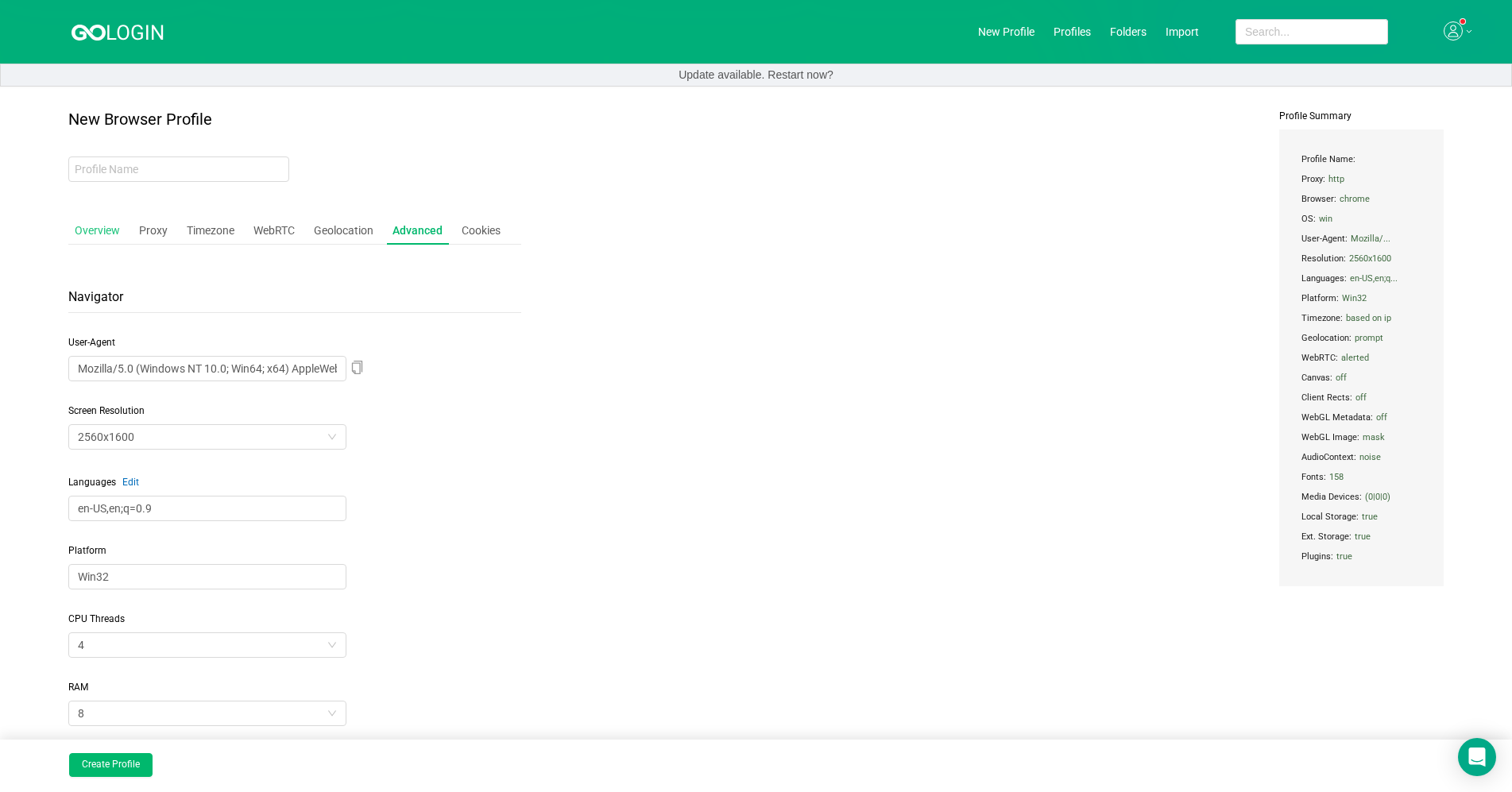
click at [77, 219] on div "Overview" at bounding box center [97, 231] width 58 height 30
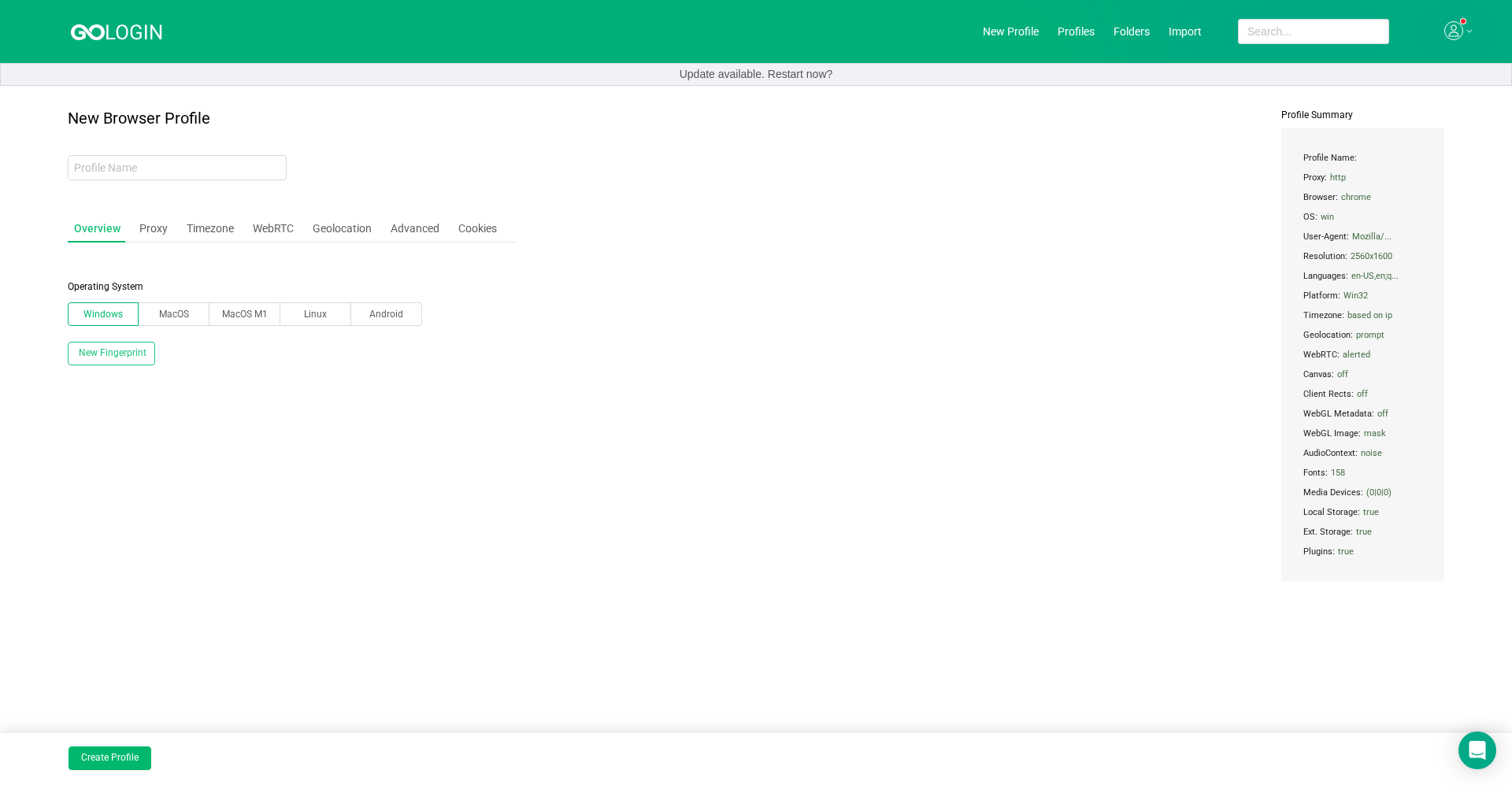
click at [109, 233] on div "Overview" at bounding box center [97, 228] width 59 height 29
click at [94, 557] on button "Create Profile" at bounding box center [110, 758] width 83 height 23
type input "long-firefly"
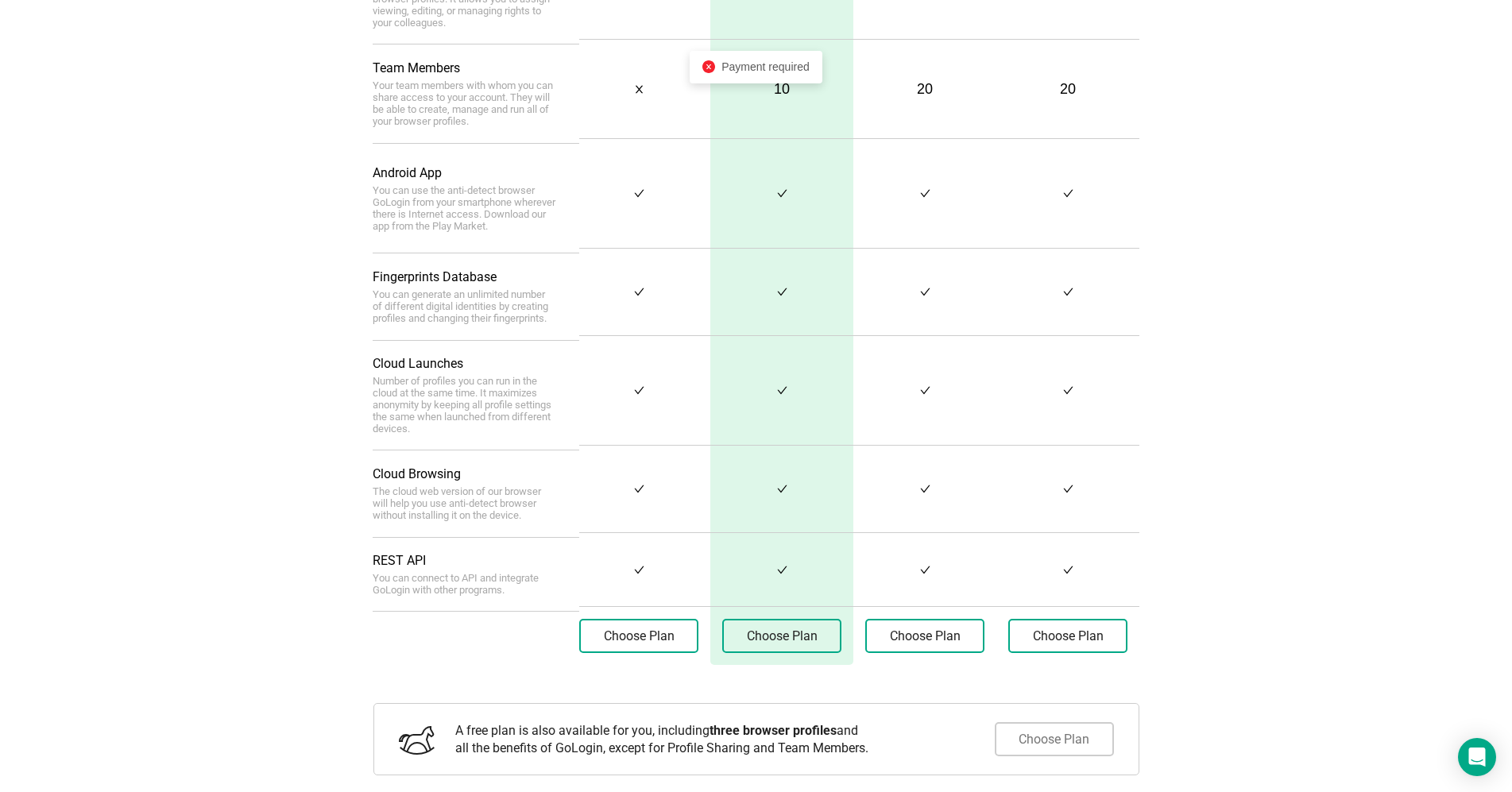
scroll to position [523, 0]
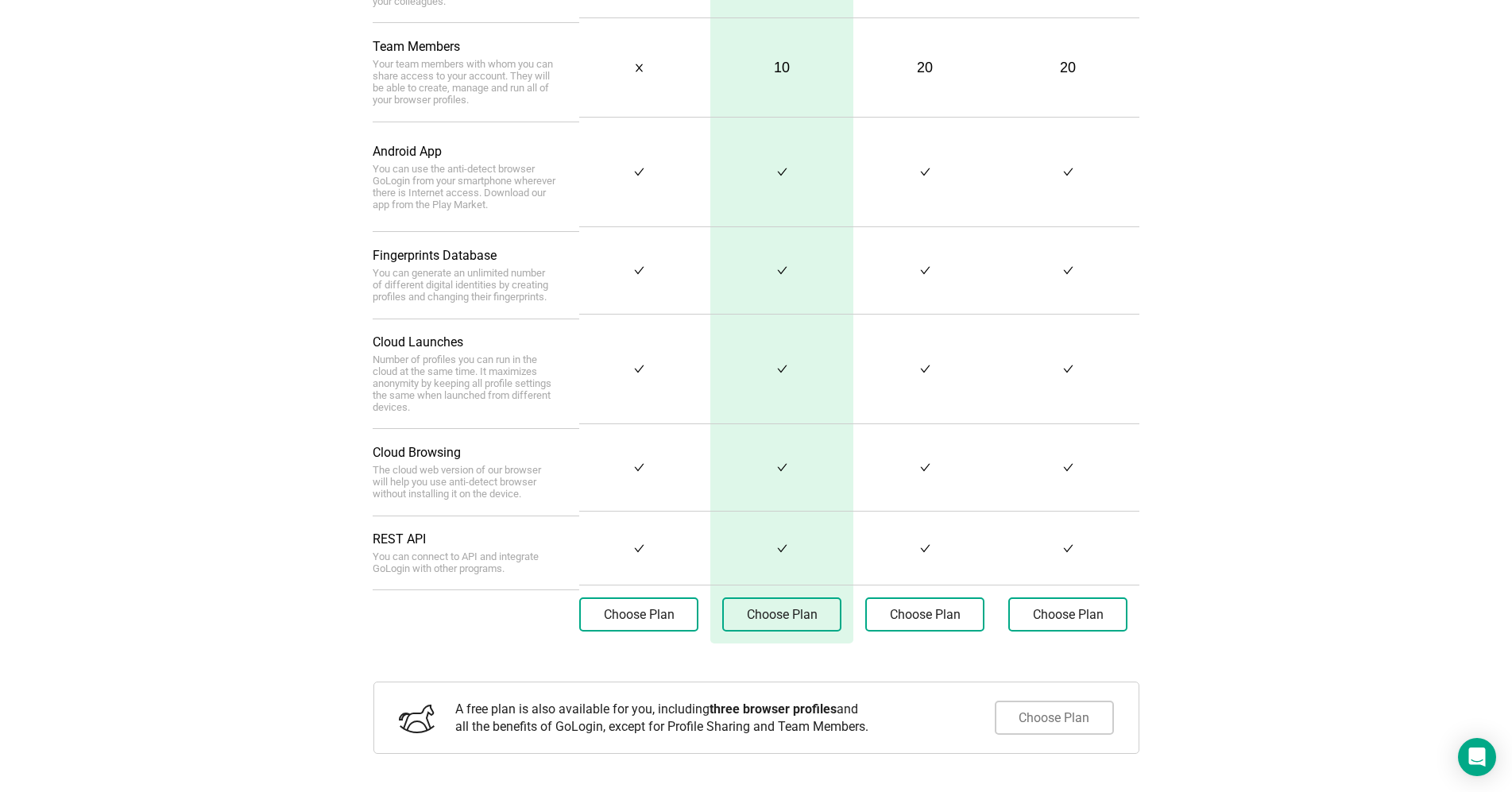
click at [787, 562] on button "Choose Plan" at bounding box center [1054, 717] width 119 height 34
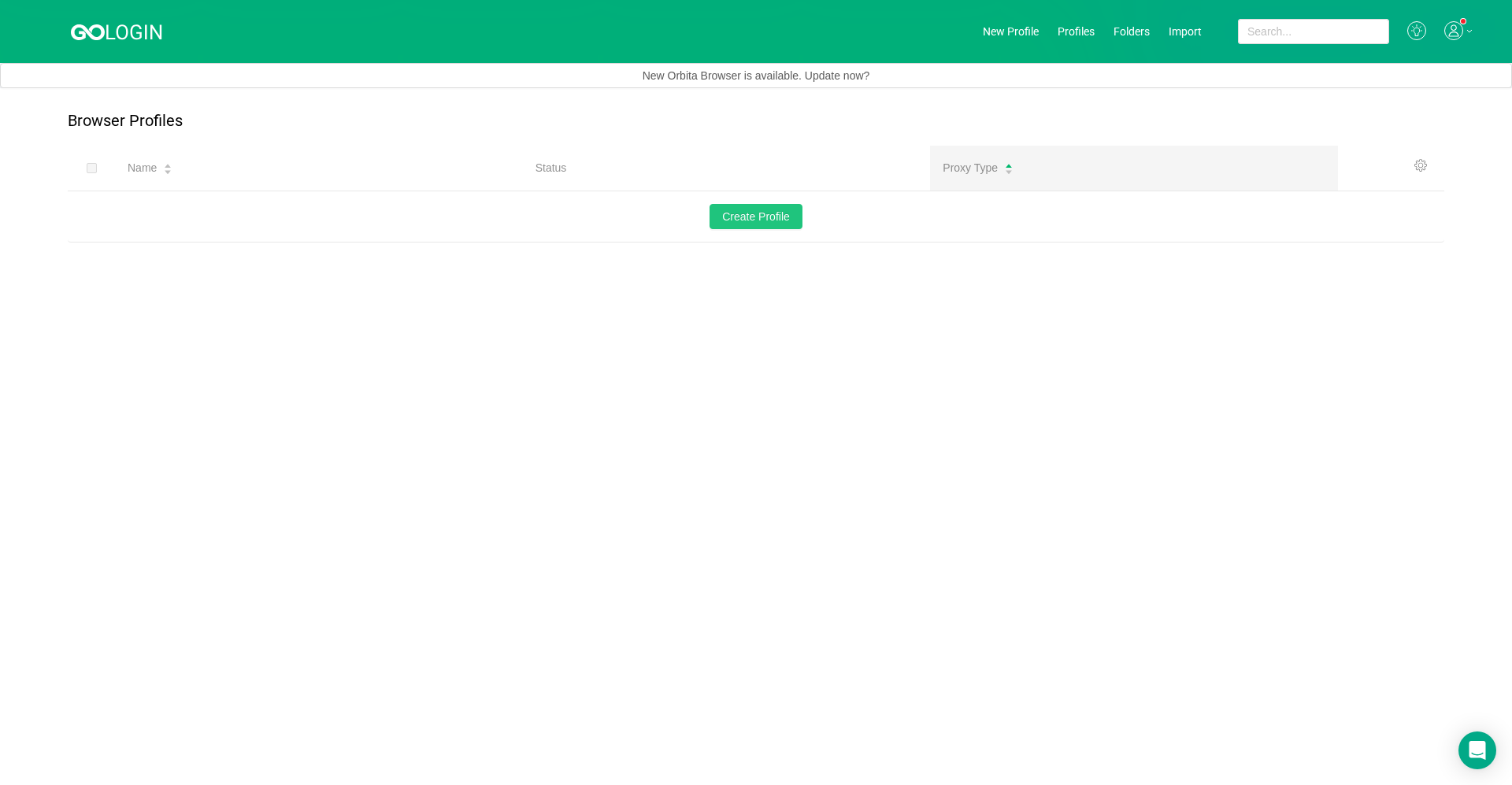
click at [780, 216] on button "Create Profile" at bounding box center [756, 216] width 93 height 25
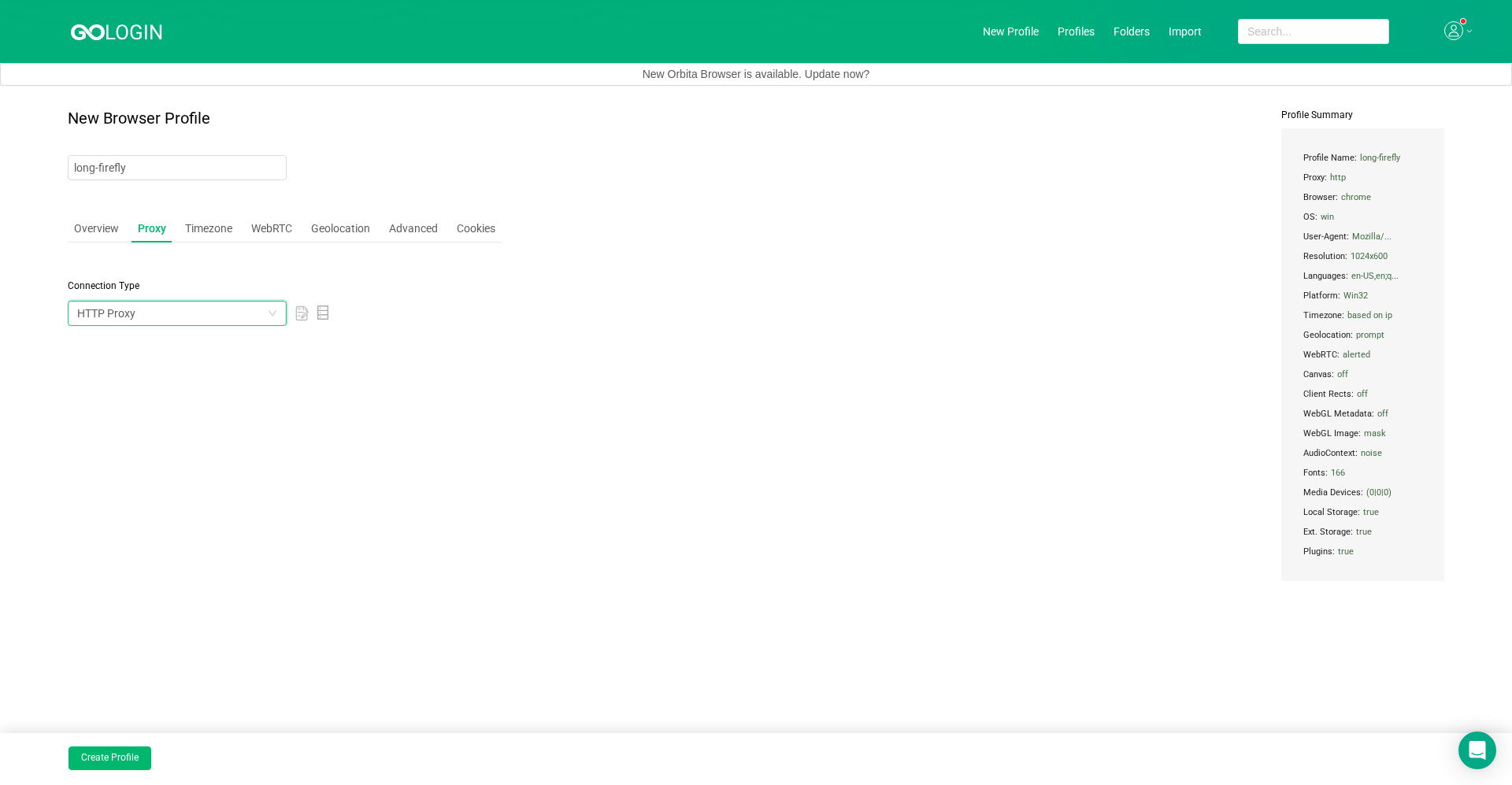
click at [160, 308] on div "HTTP Proxy" at bounding box center [171, 312] width 190 height 23
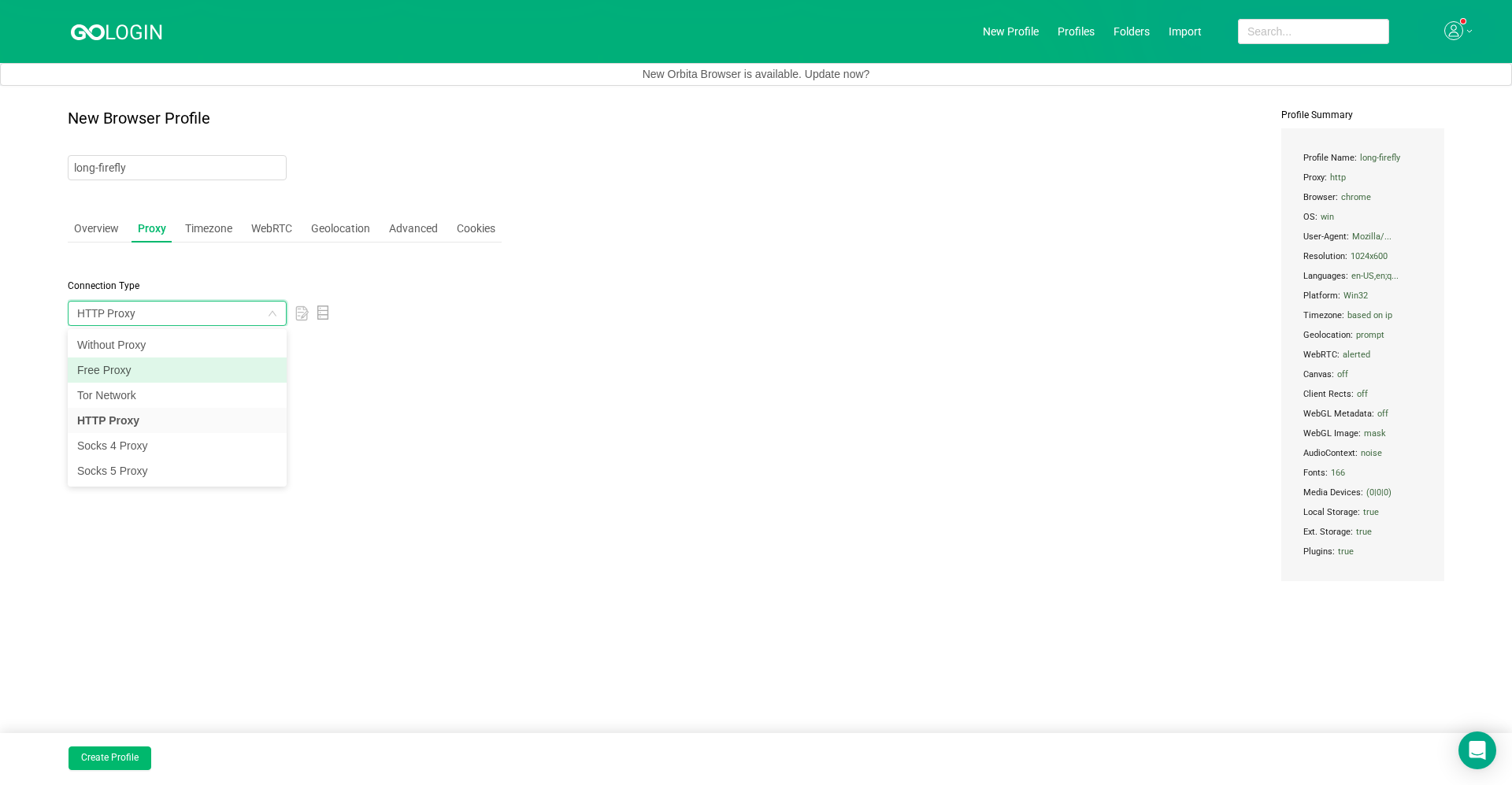
click at [160, 376] on li "Free Proxy" at bounding box center [177, 370] width 219 height 25
click at [132, 307] on div "Free Proxy" at bounding box center [171, 312] width 190 height 23
click at [158, 424] on li "HTTP Proxy" at bounding box center [177, 420] width 219 height 25
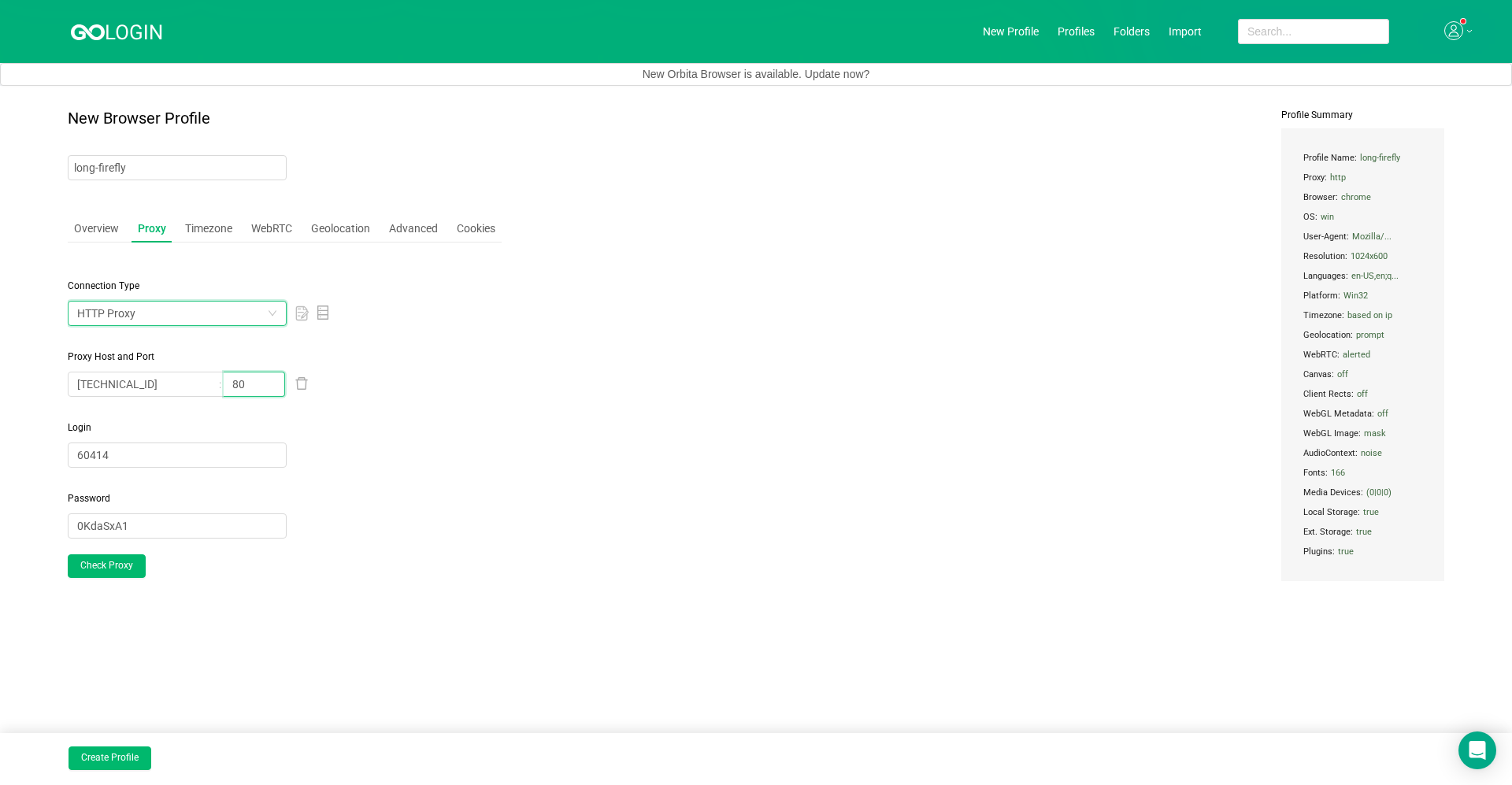
click at [265, 388] on input "80" at bounding box center [254, 383] width 61 height 25
type input "8"
type input "w"
type input "2831"
click at [504, 458] on div "New Browser Profile long-firefly Overview Proxy Timezone WebRTC Geolocation Adv…" at bounding box center [756, 376] width 1376 height 535
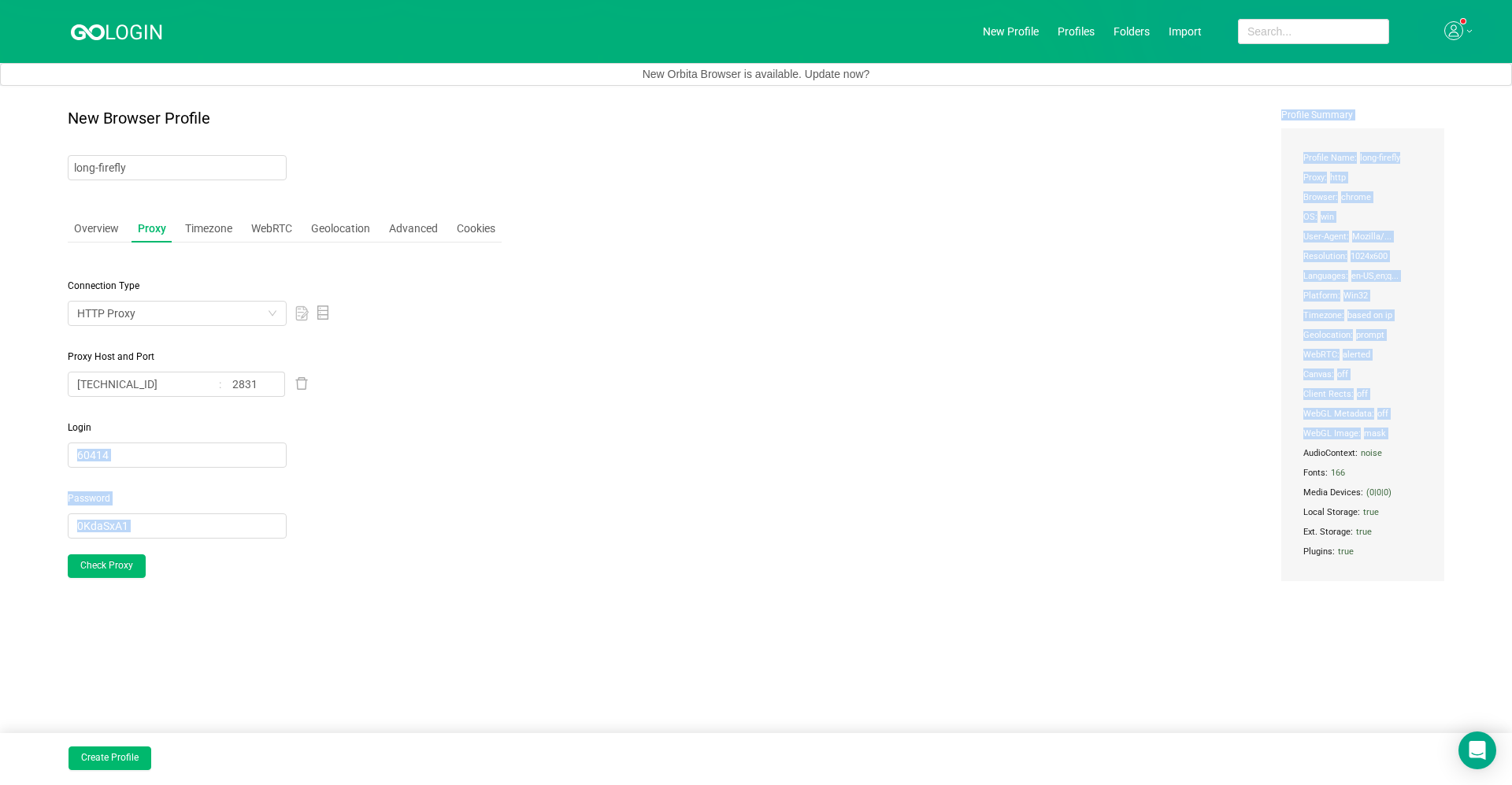
click at [504, 459] on div "New Browser Profile long-firefly Overview Proxy Timezone WebRTC Geolocation Adv…" at bounding box center [756, 376] width 1376 height 535
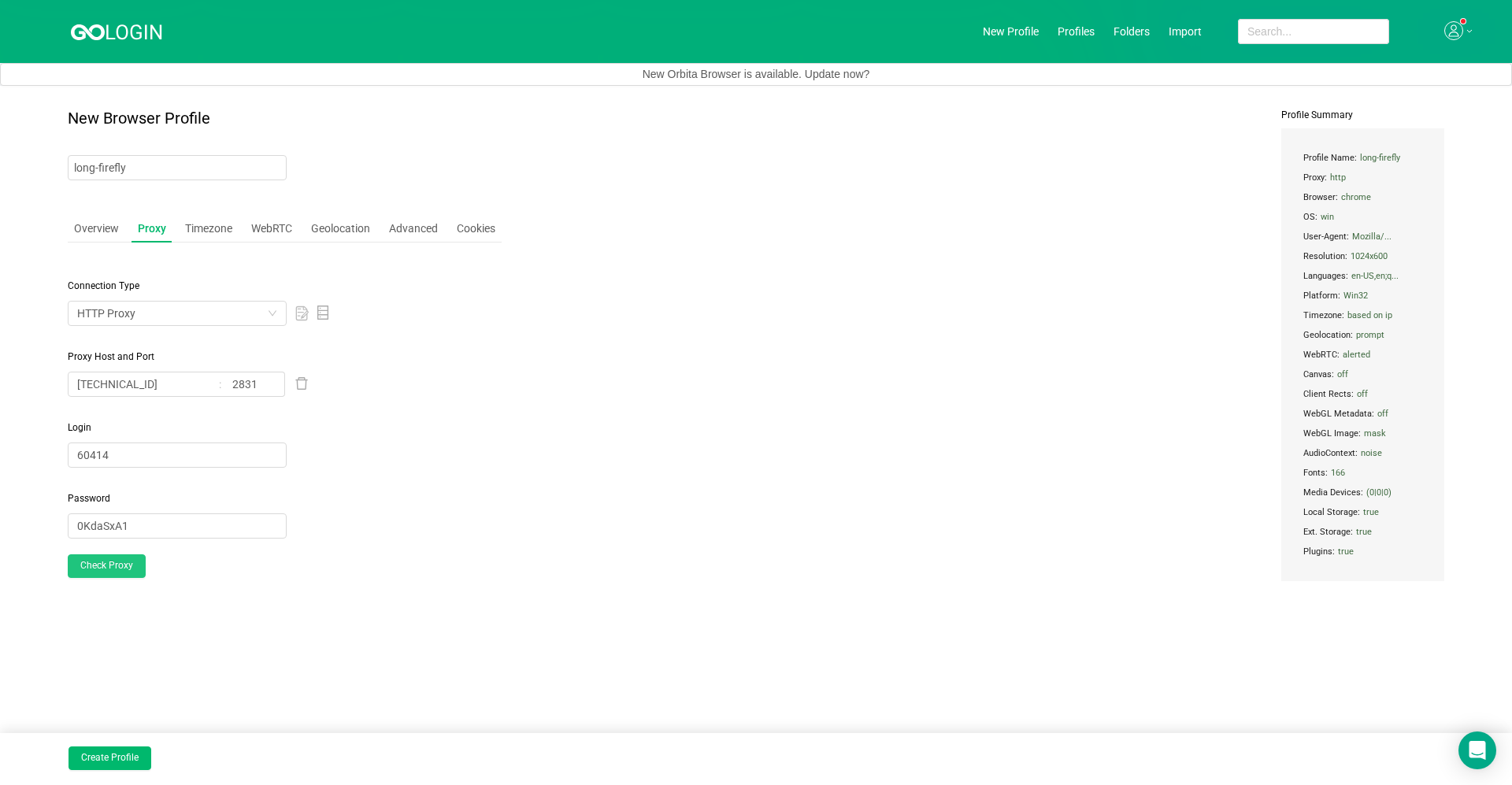
click at [124, 557] on button "Check Proxy" at bounding box center [106, 566] width 78 height 23
click at [205, 224] on div "Timezone" at bounding box center [209, 228] width 60 height 29
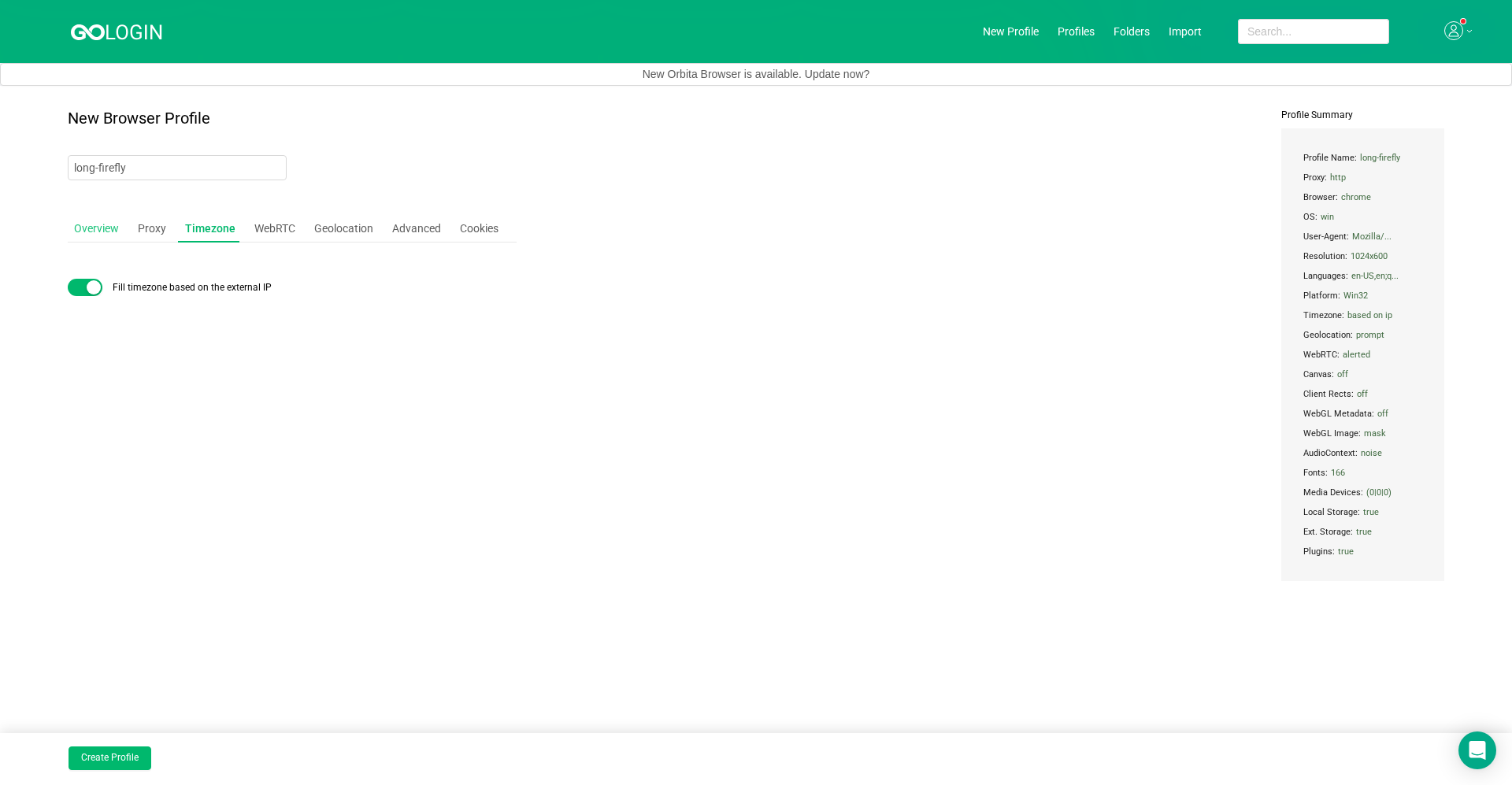
click at [125, 226] on div "Overview" at bounding box center [96, 228] width 57 height 29
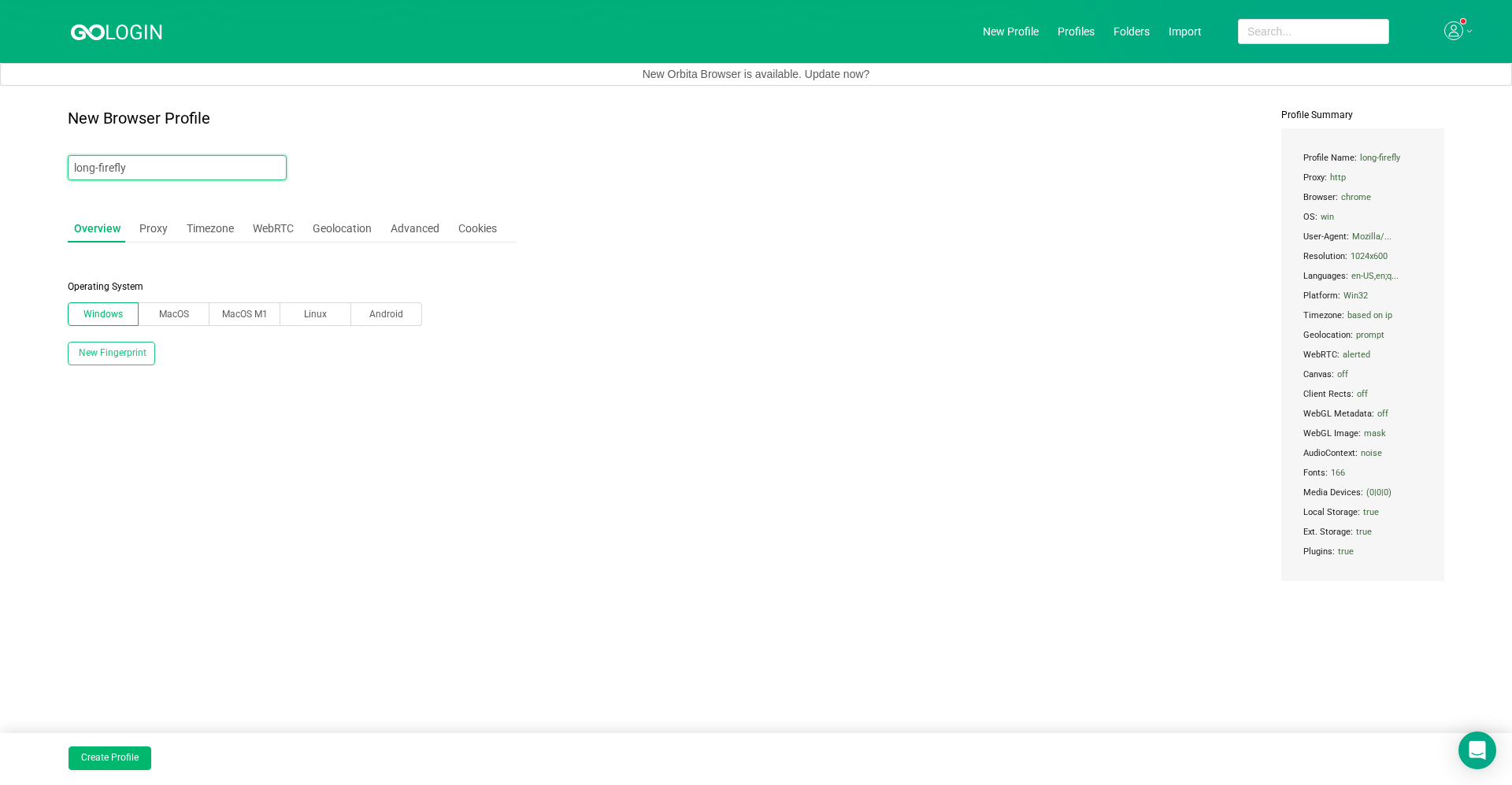
click at [157, 171] on input "long-firefly" at bounding box center [177, 167] width 219 height 25
type input "l"
type input "1W 1 ACC"
click at [473, 526] on div "New Browser Profile 1W 1 ACC Overview Proxy Timezone WebRTC Geolocation Advance…" at bounding box center [292, 376] width 449 height 535
click at [119, 557] on button "Create Profile" at bounding box center [110, 758] width 83 height 23
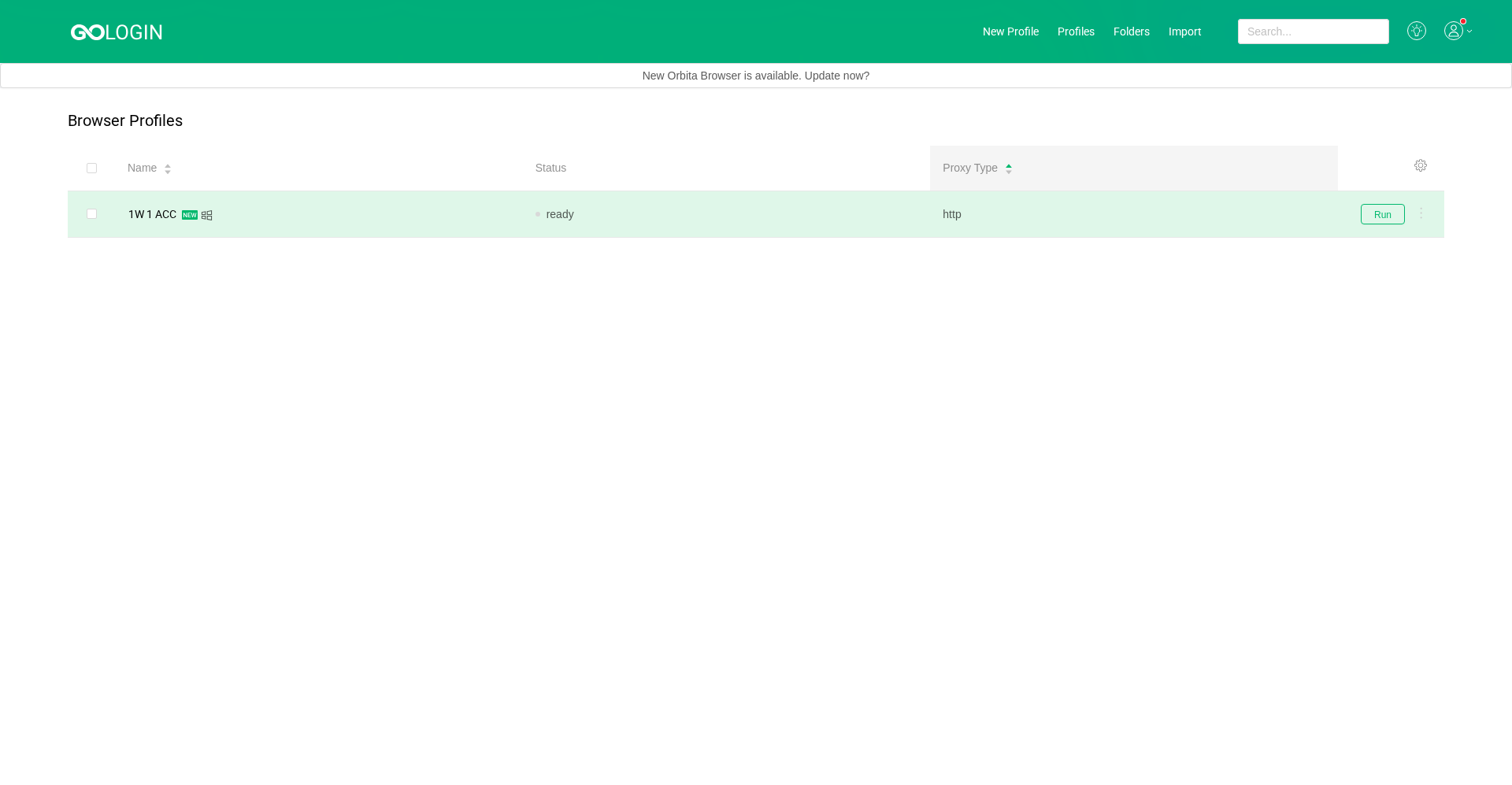
click at [780, 203] on td "http" at bounding box center [1134, 215] width 408 height 47
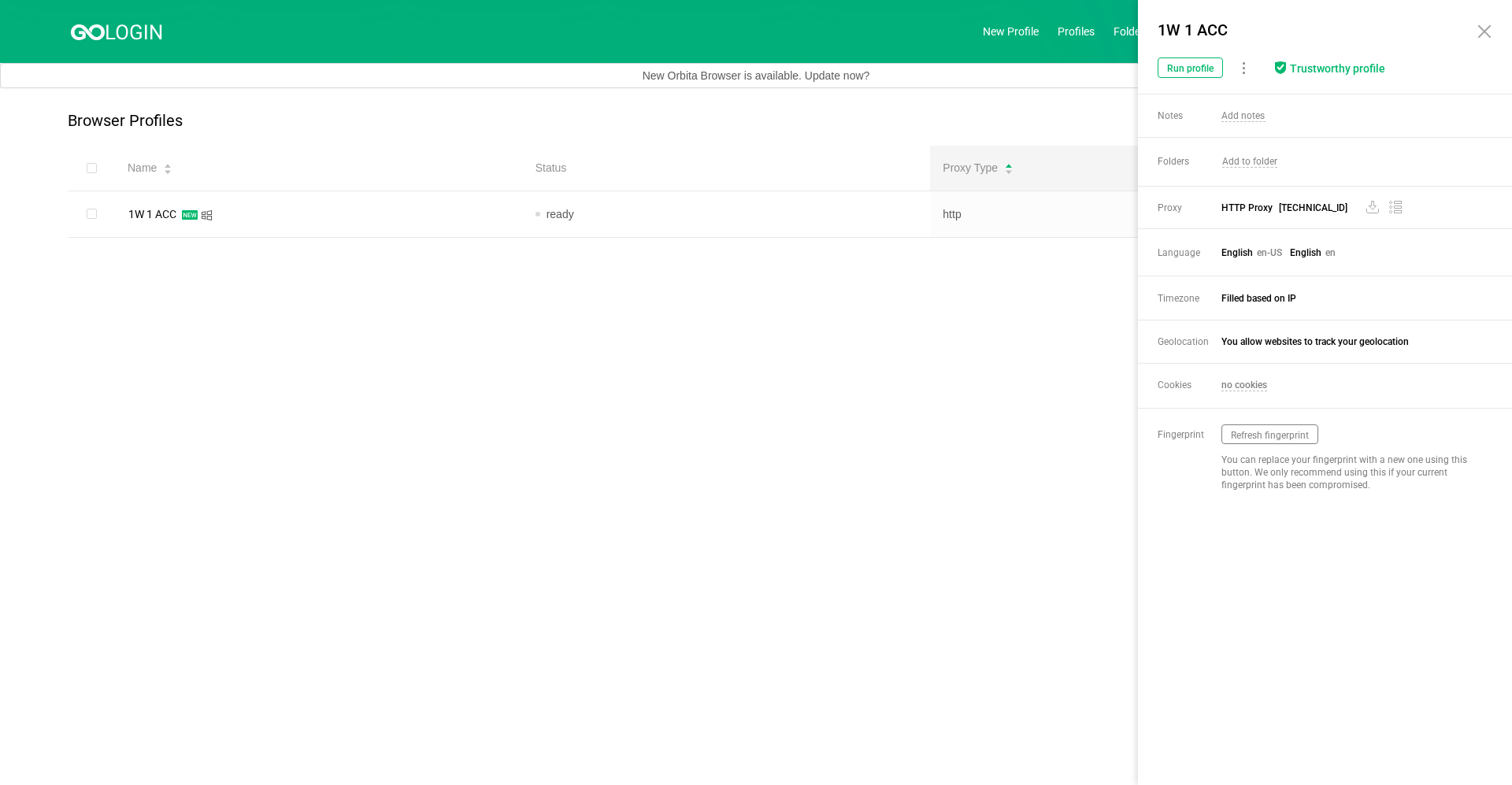
drag, startPoint x: 1088, startPoint y: 316, endPoint x: 1058, endPoint y: 327, distance: 32.0
click at [780, 317] on main "Browser Profiles Share Profiles Add to Folder Clone New Fingerprint Export Prox…" at bounding box center [756, 436] width 1512 height 697
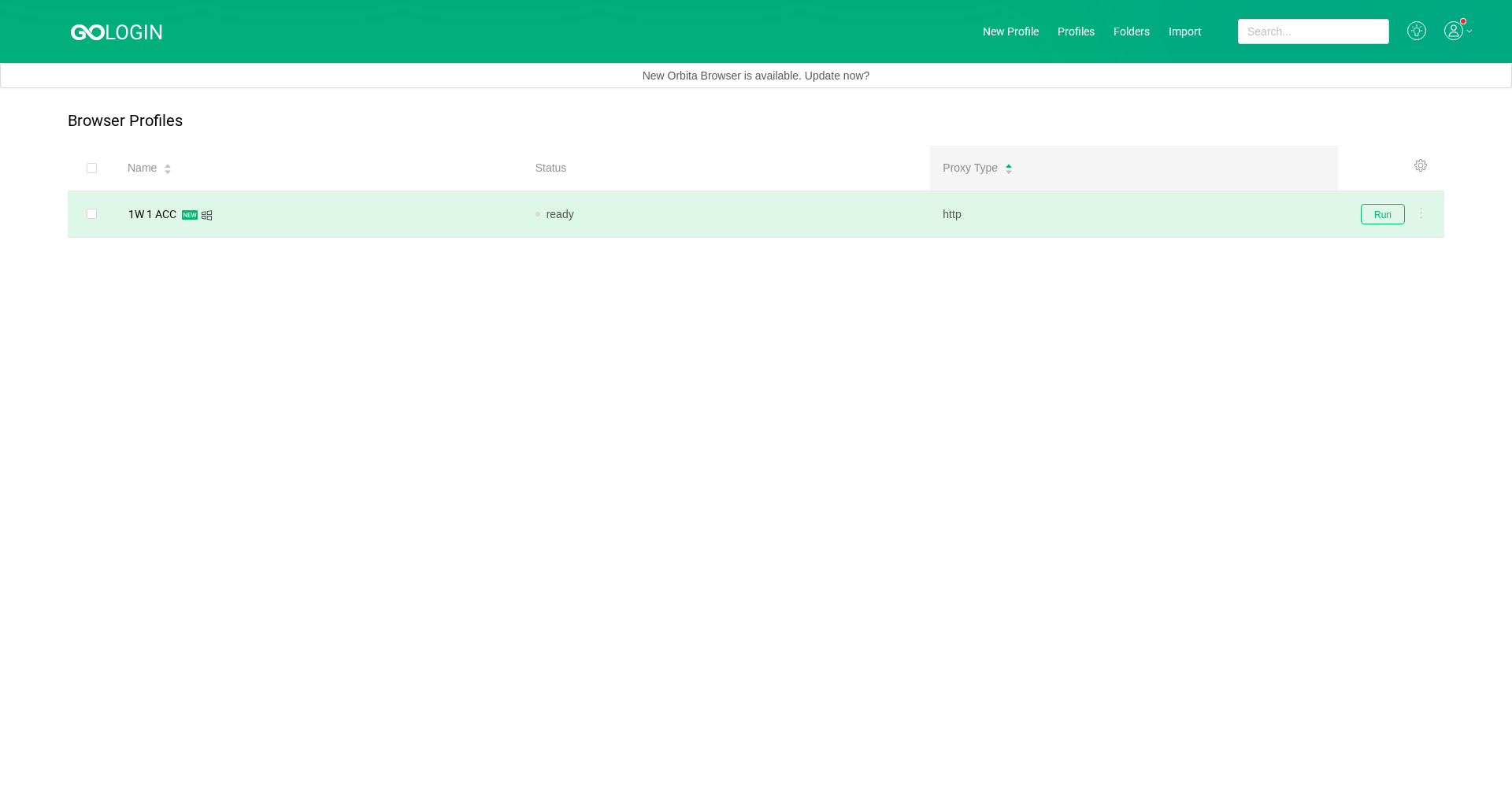
click at [99, 219] on td at bounding box center [91, 215] width 48 height 47
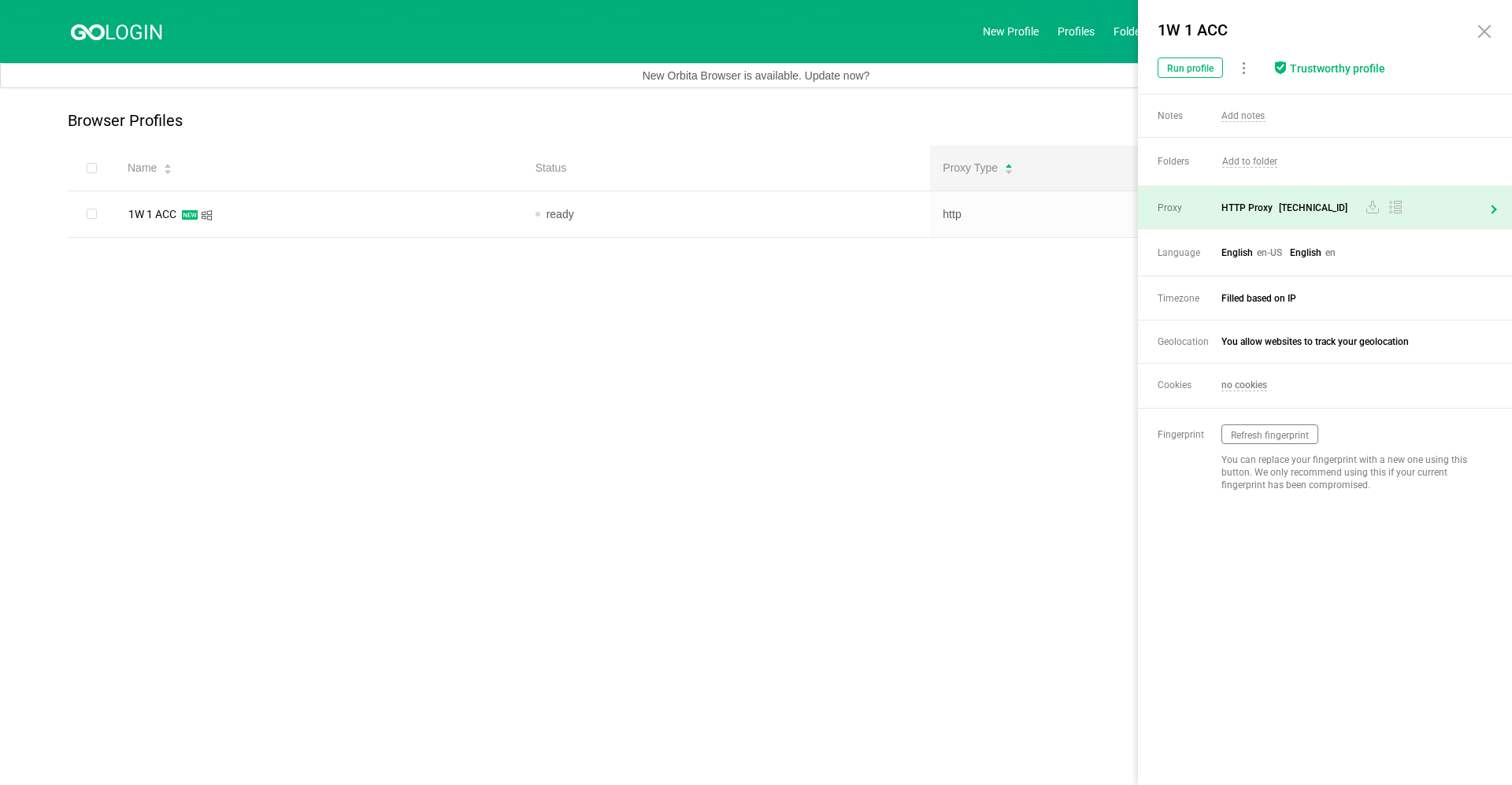
click at [780, 216] on div "Proxy HTTP Proxy [TECHNICAL_ID]" at bounding box center [1325, 208] width 374 height 42
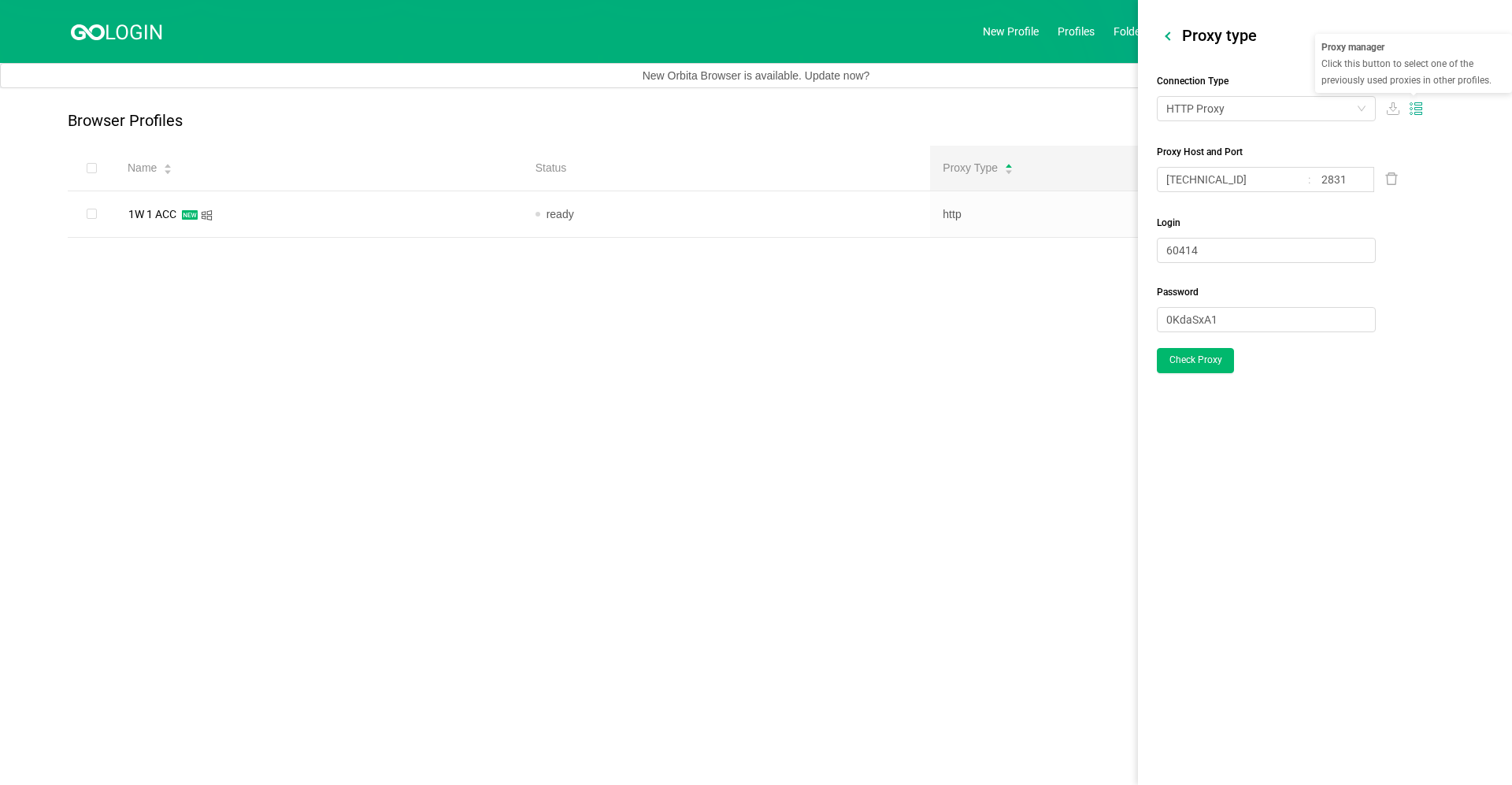
click at [780, 108] on icon at bounding box center [1419, 109] width 7 height 3
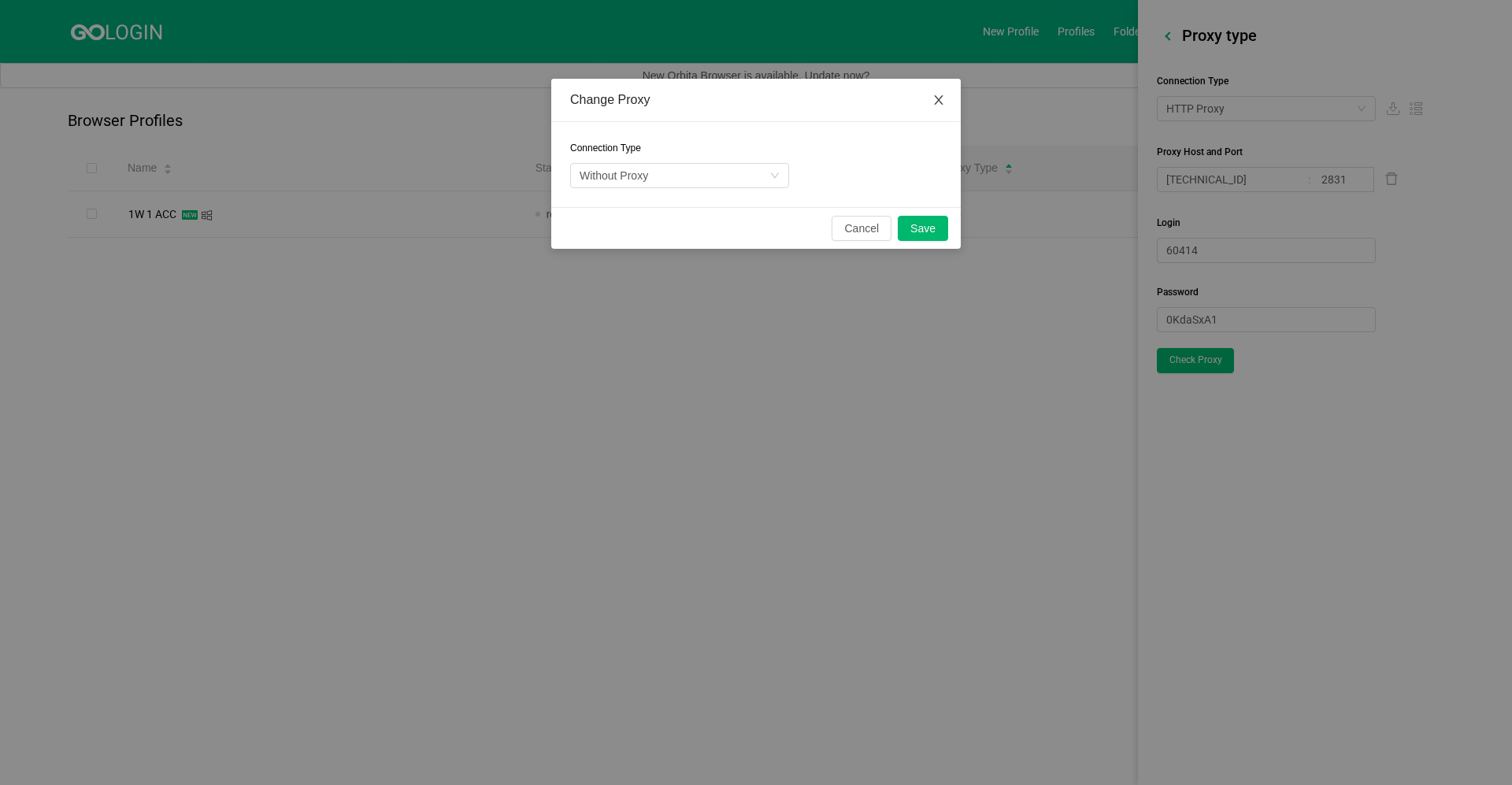
click at [780, 97] on icon "icon: close" at bounding box center [938, 100] width 13 height 13
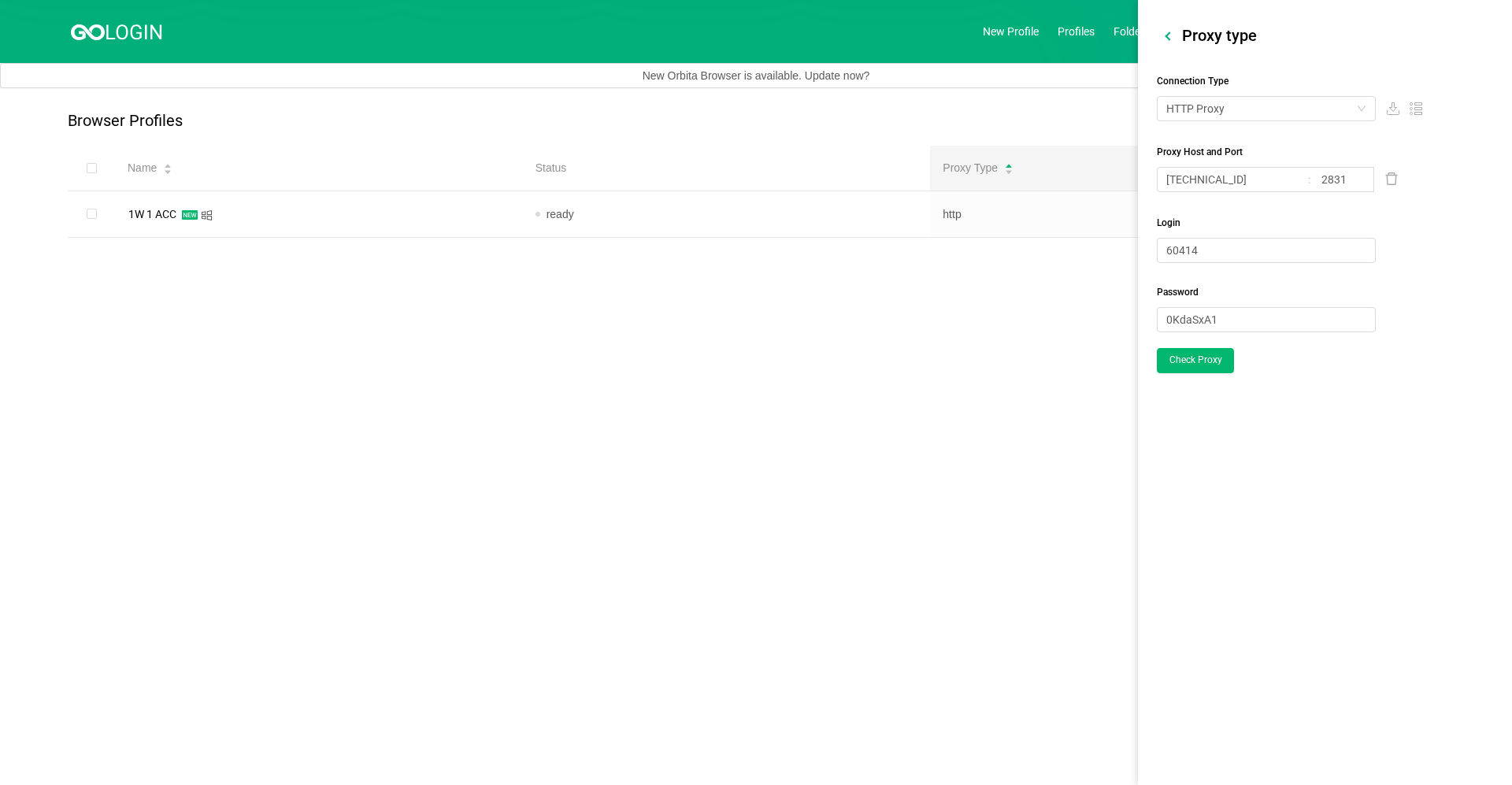
click at [780, 39] on div "Proxy type" at bounding box center [1339, 35] width 345 height 22
click at [780, 35] on div "Proxy type Connection Type HTTP Proxy Proxy Host and Port 185.36.190.250 2831 L…" at bounding box center [1325, 199] width 374 height 348
drag, startPoint x: 1165, startPoint y: 35, endPoint x: 1174, endPoint y: 42, distance: 11.4
click at [780, 36] on div "Proxy type Connection Type HTTP Proxy Proxy Host and Port 185.36.190.250 2831 L…" at bounding box center [1325, 199] width 374 height 348
click at [780, 351] on button "Check Proxy" at bounding box center [1195, 360] width 77 height 25
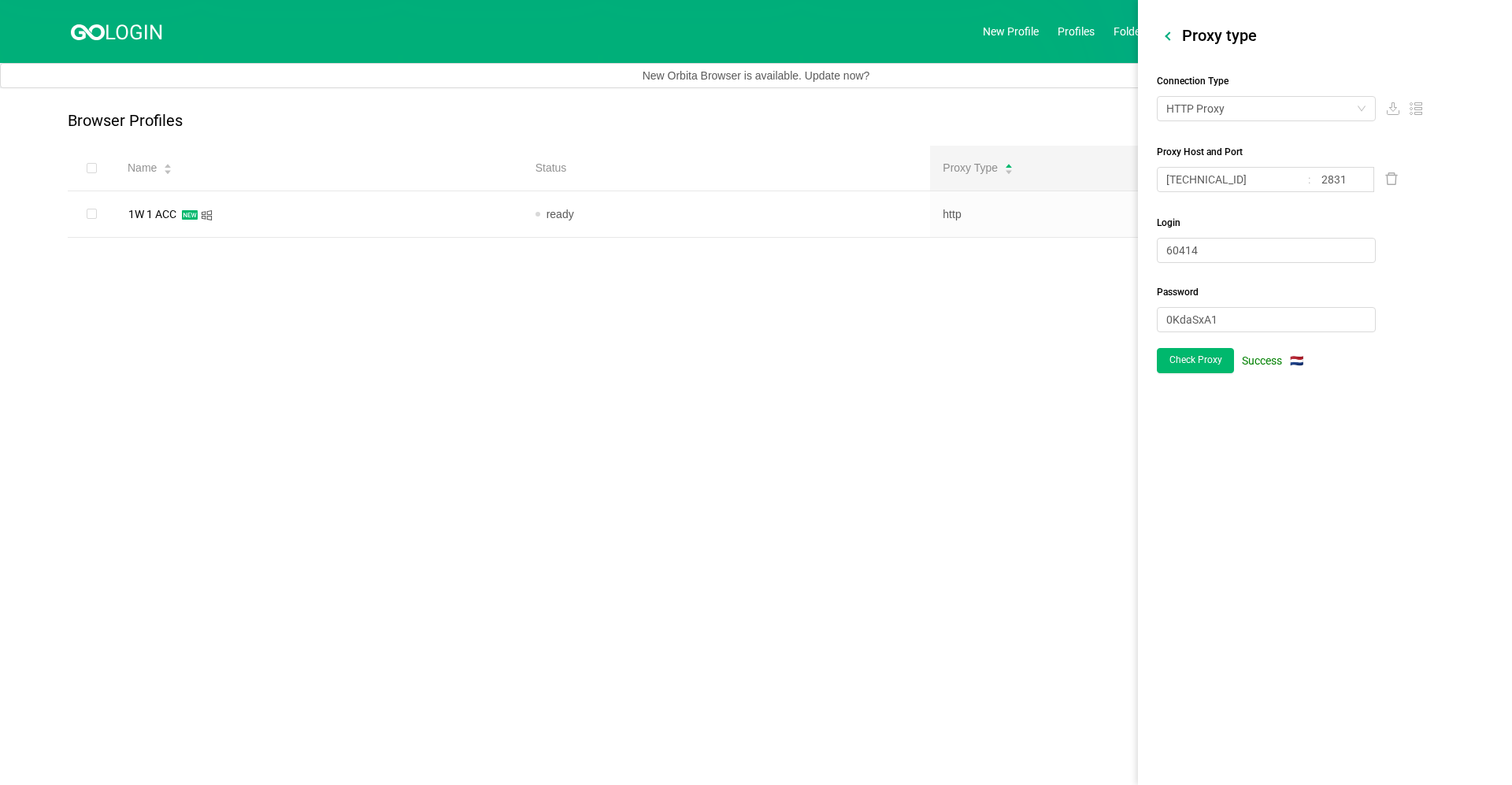
click at [780, 33] on div "Proxy type Connection Type HTTP Proxy Proxy Host and Port 185.36.190.250 2831 L…" at bounding box center [1325, 199] width 374 height 348
click at [780, 35] on div at bounding box center [1169, 35] width 9 height 9
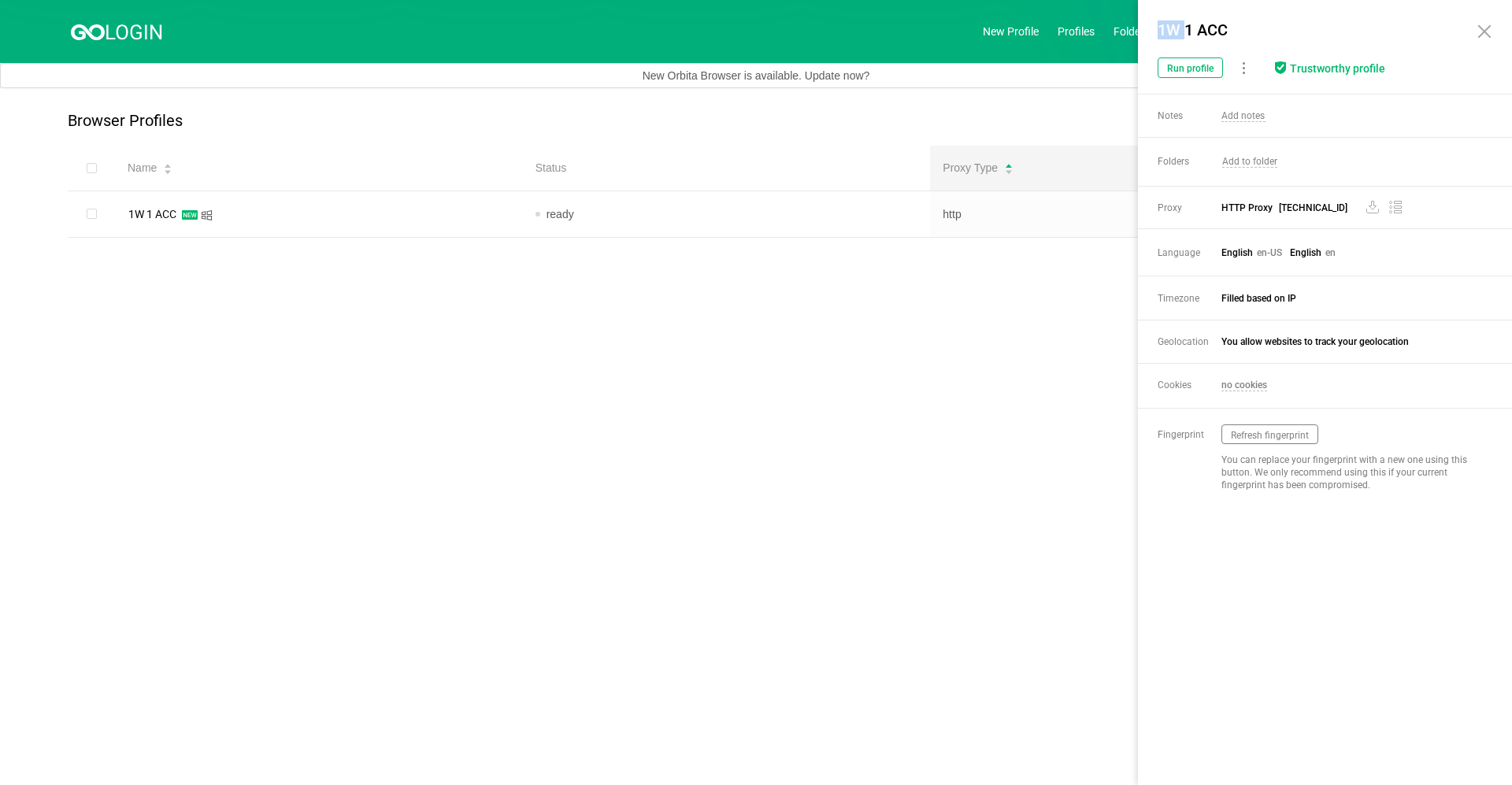
click at [780, 35] on div "1W 1 ACC" at bounding box center [1306, 29] width 307 height 29
click at [780, 383] on main "Browser Profiles Share Profiles Add to Folder Clone New Fingerprint Export Prox…" at bounding box center [756, 436] width 1512 height 697
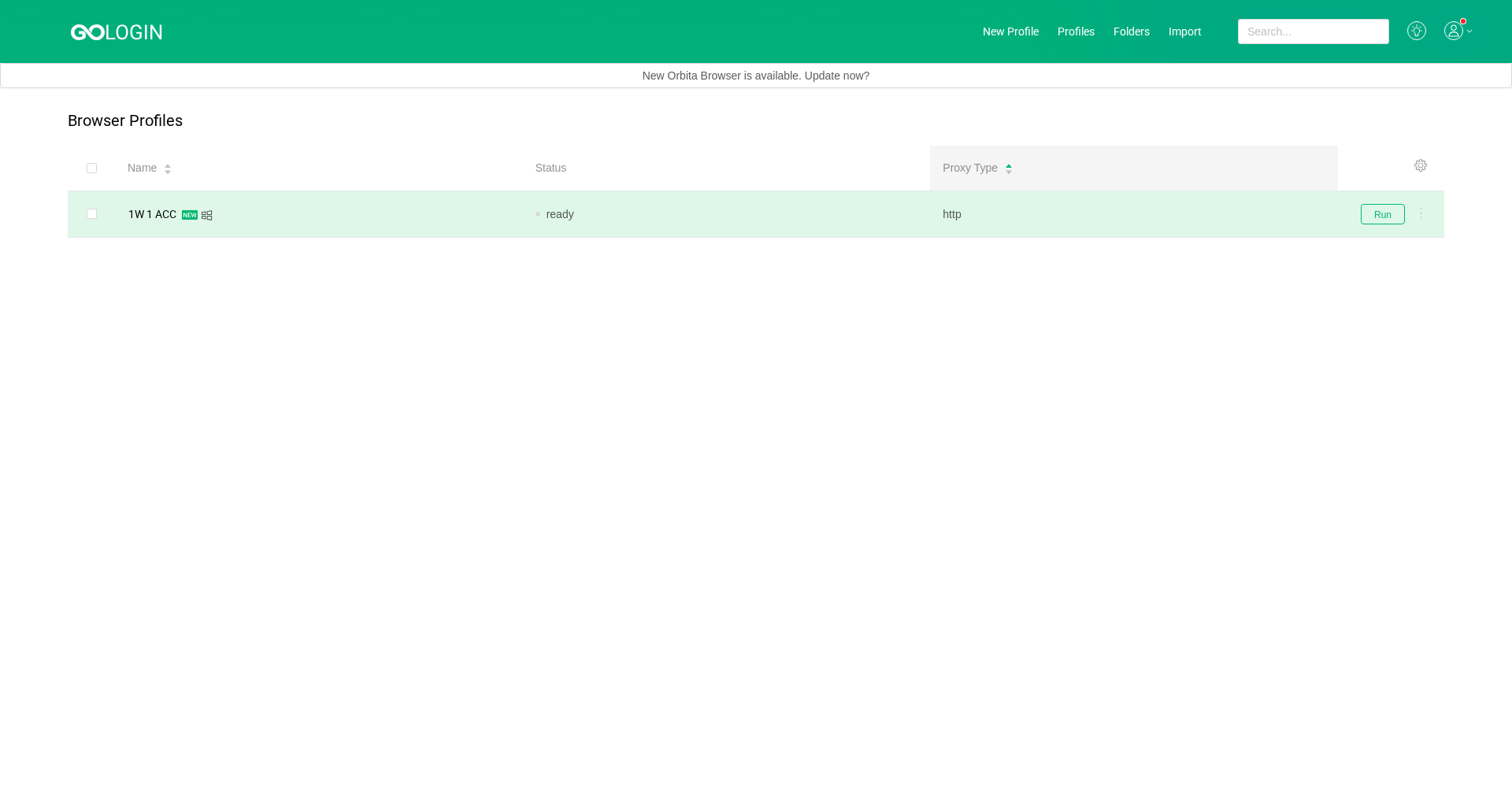
click at [780, 218] on td "Run" at bounding box center [1391, 215] width 106 height 47
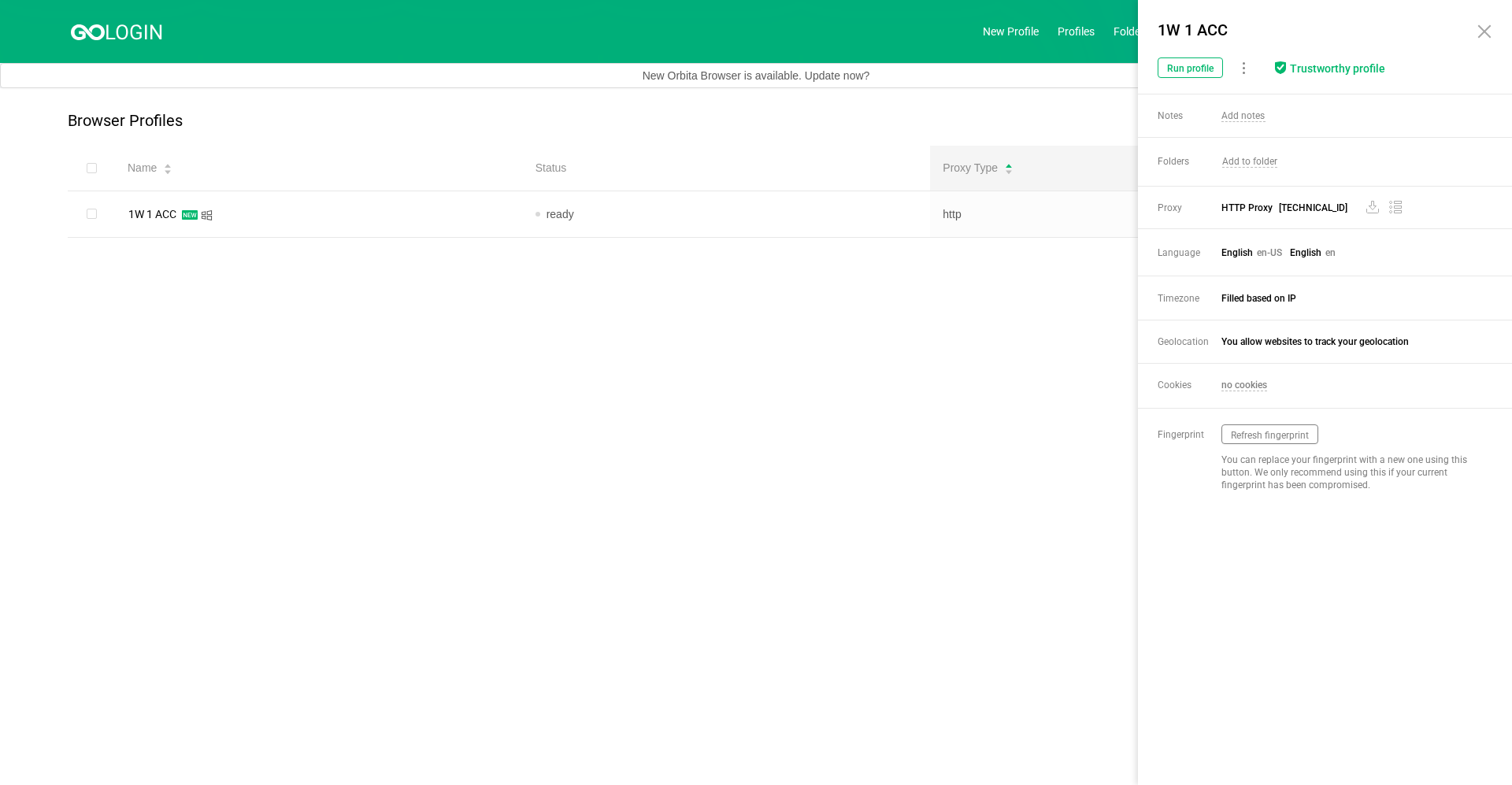
click at [780, 344] on main "Browser Profiles Share Profiles Add to Folder Clone New Fingerprint Export Prox…" at bounding box center [756, 436] width 1512 height 697
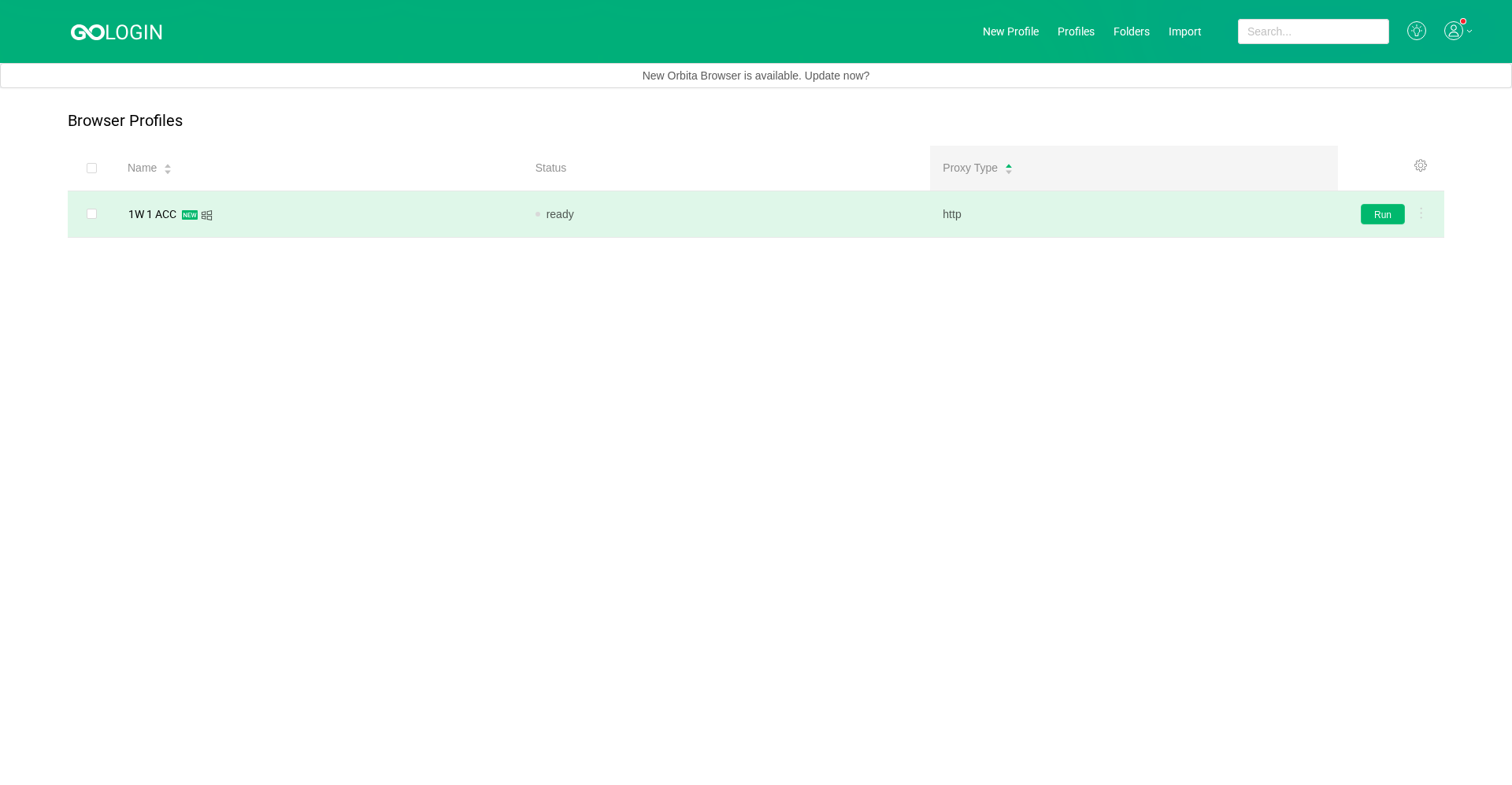
click at [780, 214] on button "Run" at bounding box center [1382, 215] width 44 height 21
click at [780, 35] on link "New Profile" at bounding box center [1011, 31] width 56 height 13
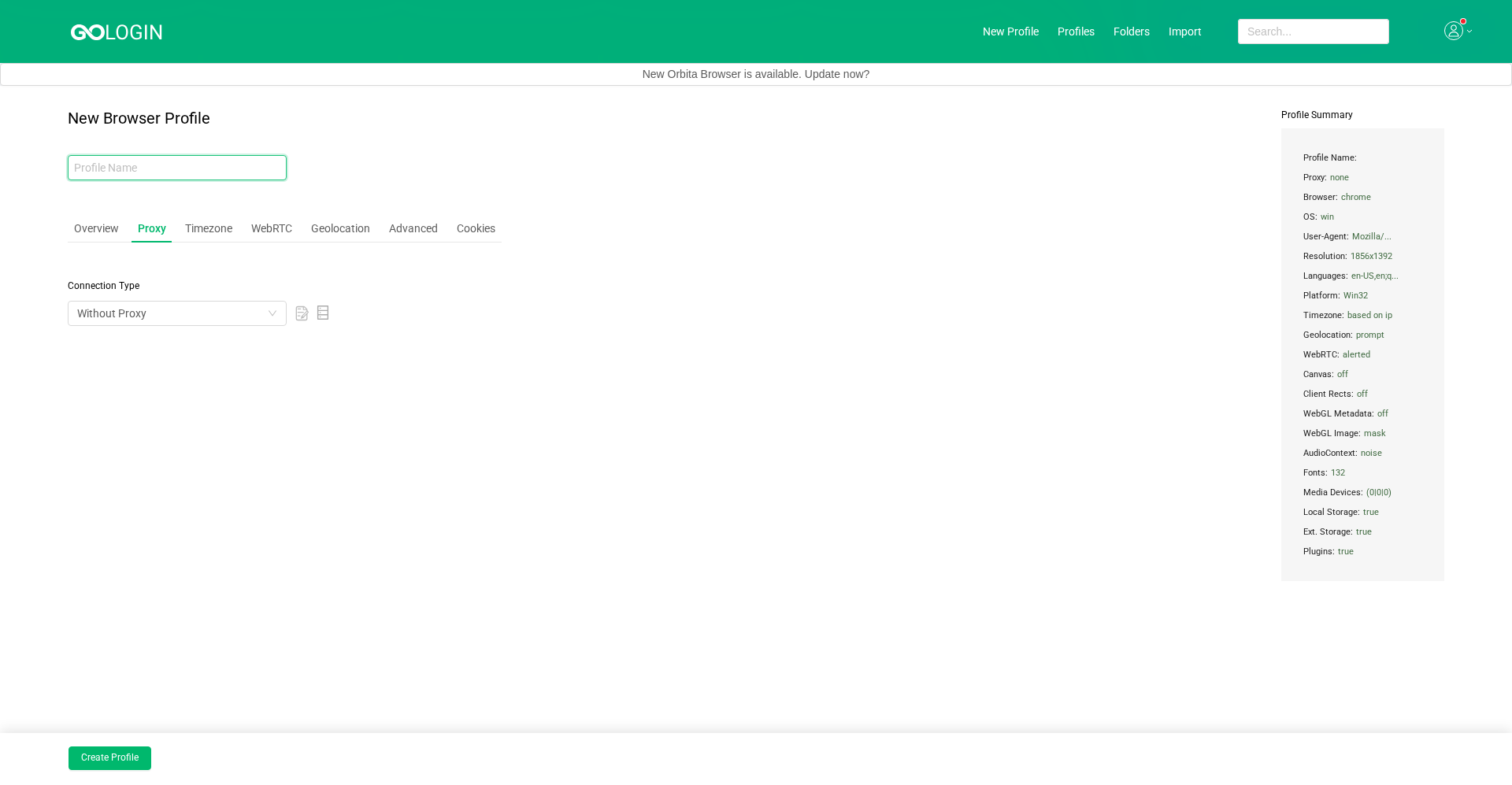
click at [196, 157] on input "text" at bounding box center [177, 167] width 219 height 25
type input "1W 2 ACC"
click at [188, 293] on div "Connection Type Without Proxy" at bounding box center [284, 302] width 434 height 48
click at [186, 301] on div "Without Proxy" at bounding box center [171, 312] width 190 height 23
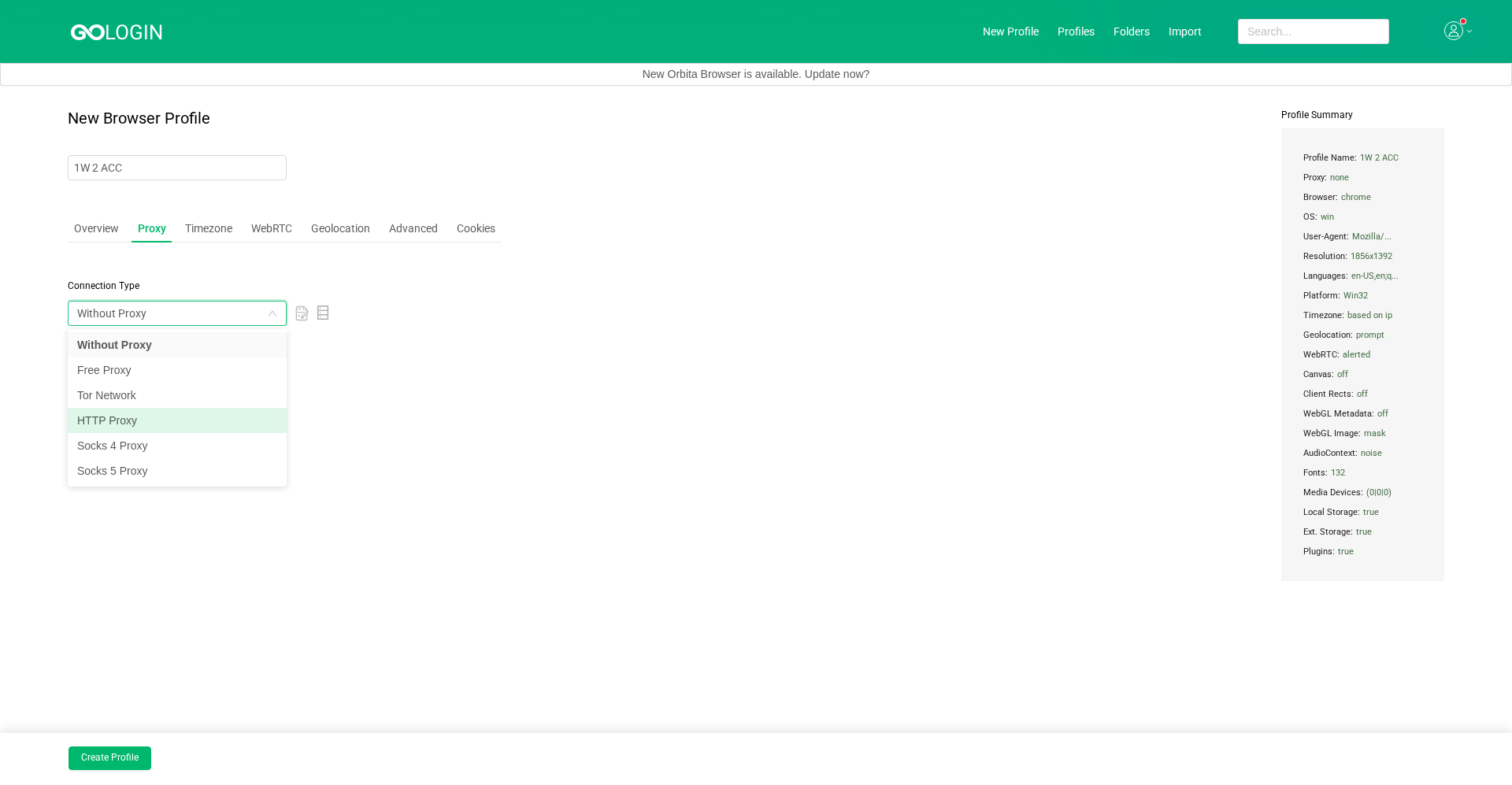
click at [161, 419] on li "HTTP Proxy" at bounding box center [177, 420] width 219 height 25
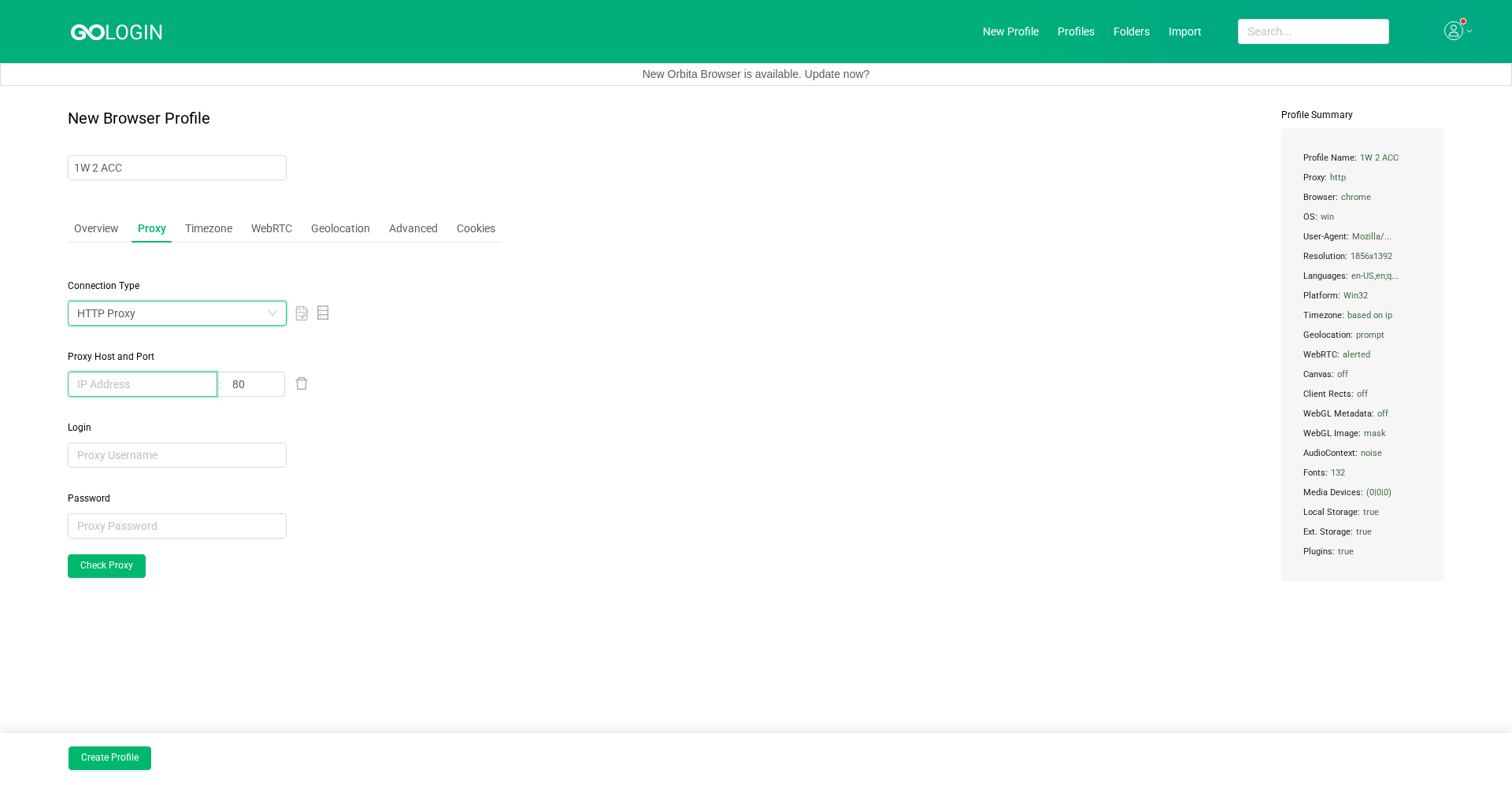
click at [101, 374] on input "text" at bounding box center [142, 383] width 150 height 25
paste input "45.138.214.252:64570:3EDjKyzr:dZhhEJbL"
type input "4"
paste input "45.138.214.252:64570:3EDjKyzr:dZhhEJbL"
type input "[TECHNICAL_ID]"
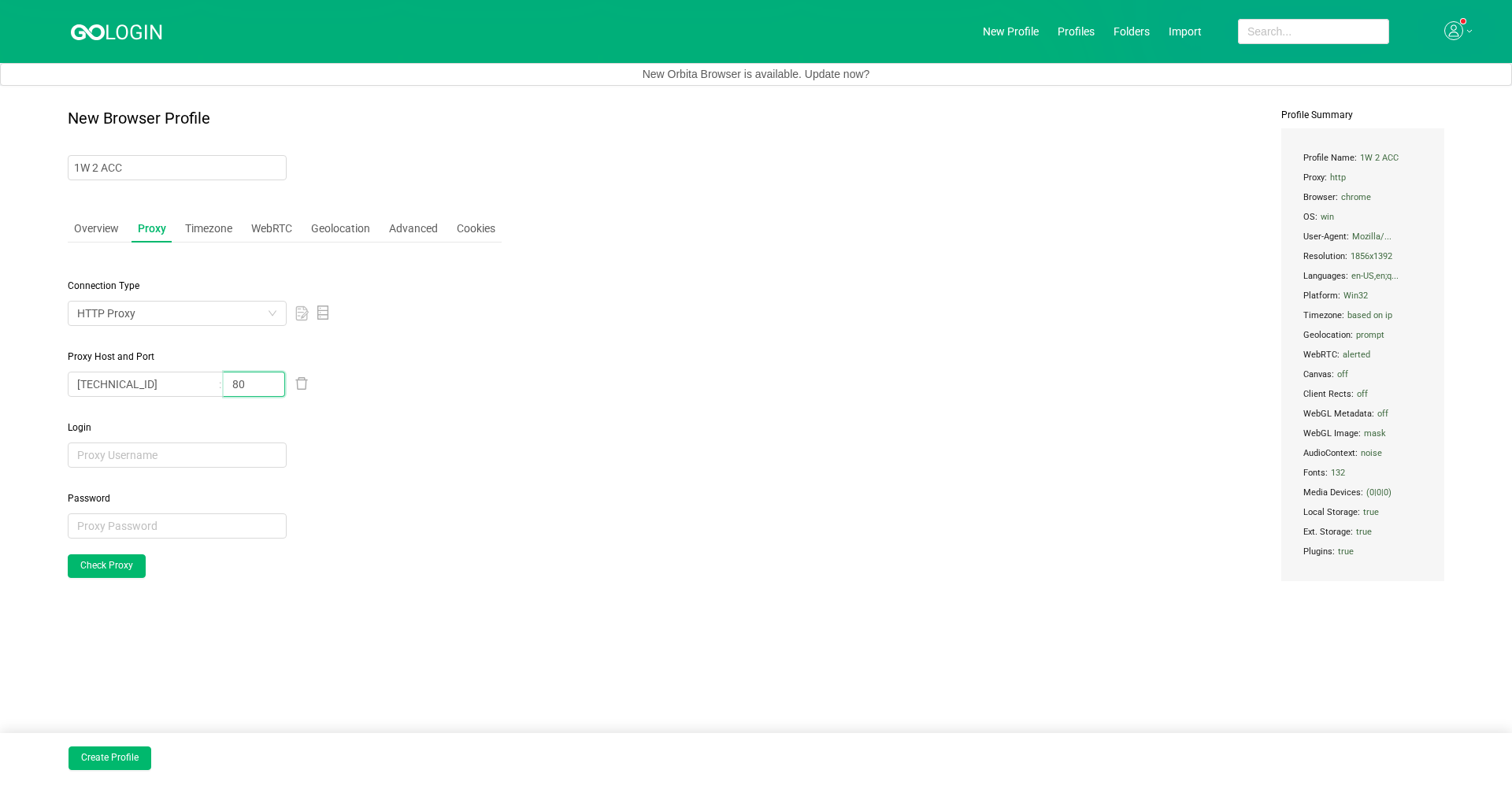
click at [260, 386] on input "80" at bounding box center [254, 383] width 61 height 25
type input "8"
type input "64570"
click at [594, 541] on div "New Browser Profile 1W 2 ACC Overview Proxy Timezone WebRTC Geolocation Advance…" at bounding box center [756, 376] width 1376 height 535
click at [158, 454] on input "text" at bounding box center [177, 454] width 219 height 25
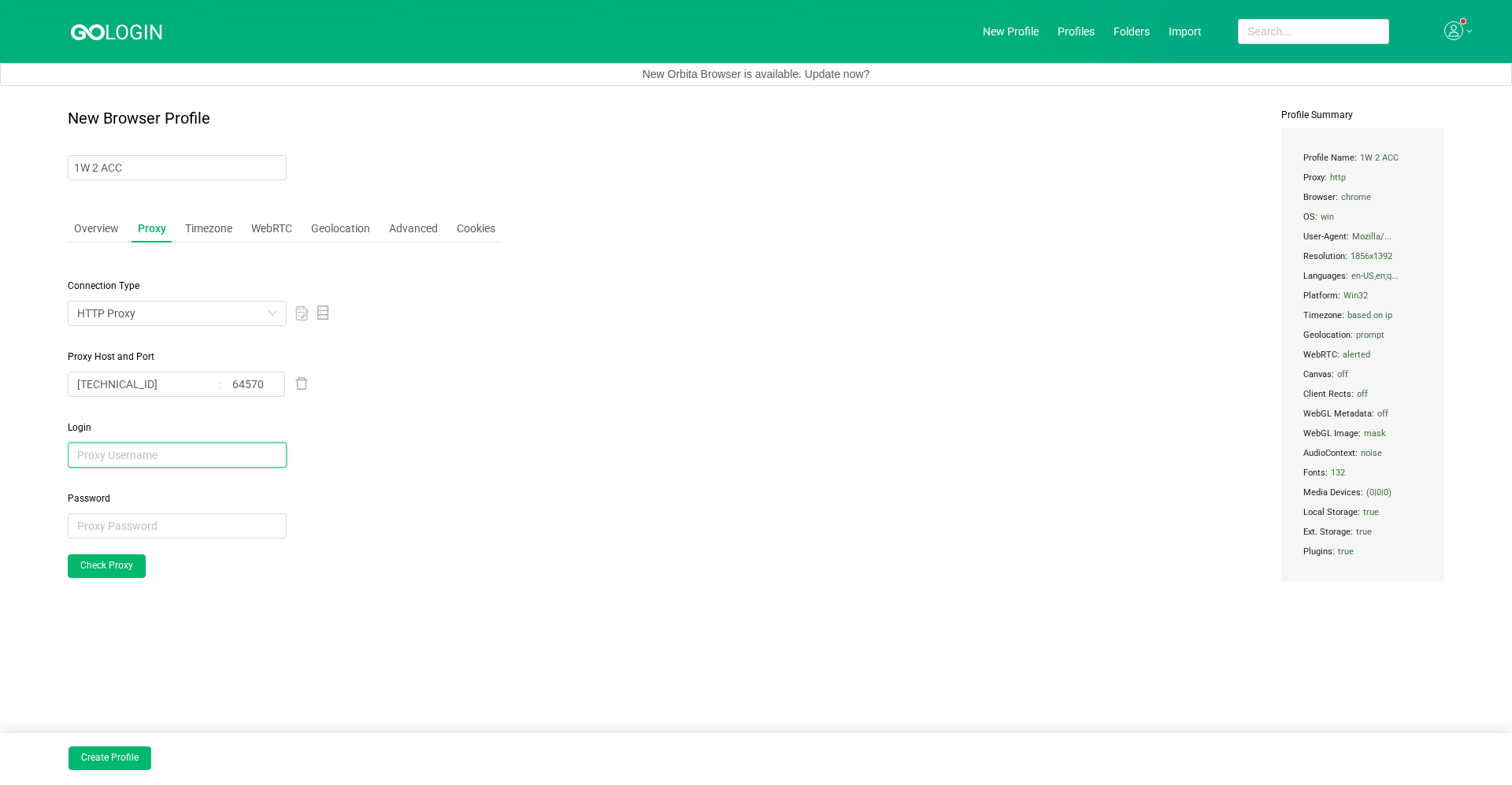
paste input "3EDjKyzr"
type input "3EDjKyzr"
click at [182, 519] on input "text" at bounding box center [177, 525] width 219 height 25
paste input "dZhhEJbL"
type input "dZhhEJbL"
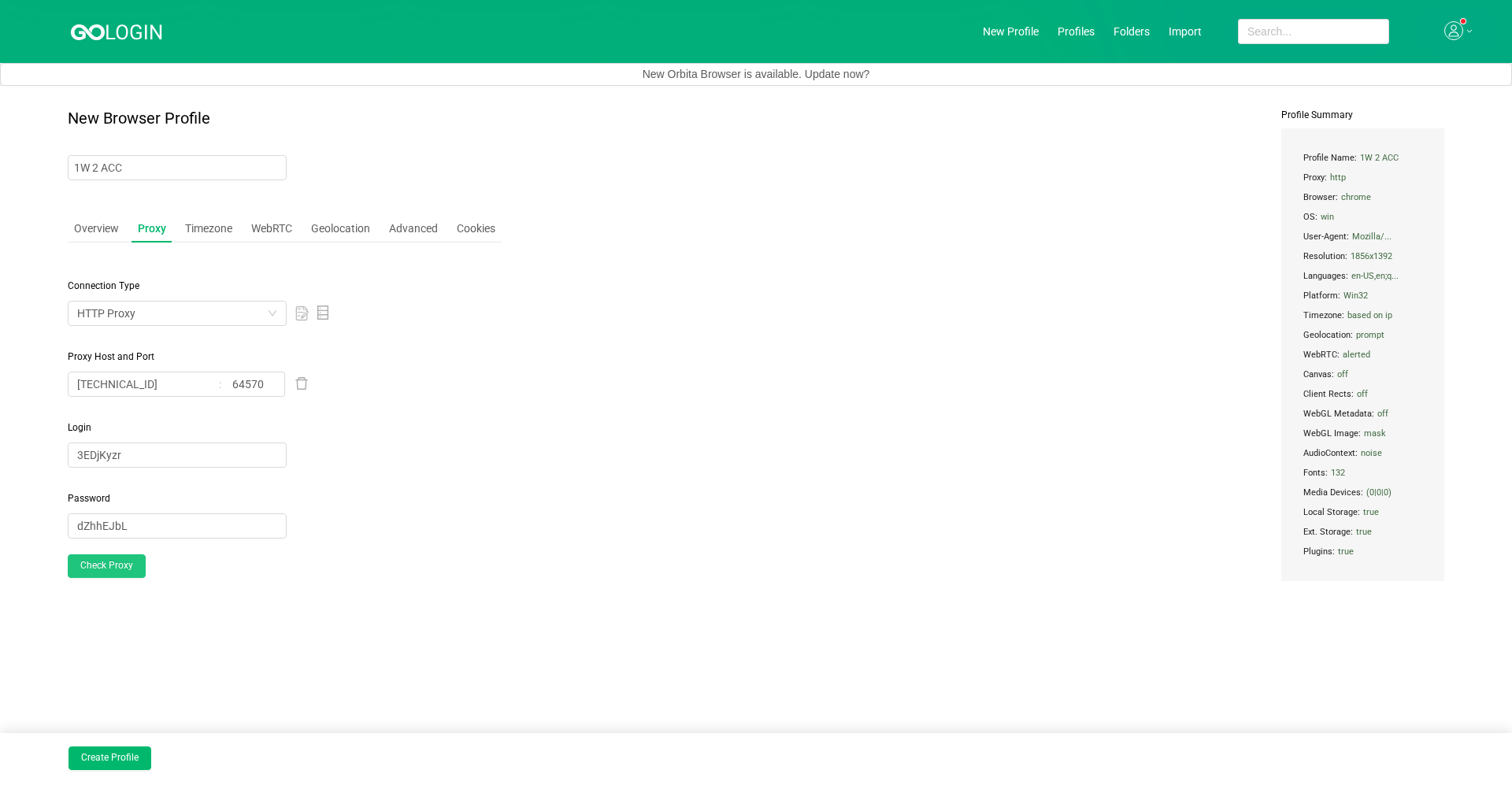
click at [118, 557] on button "Check Proxy" at bounding box center [106, 566] width 78 height 23
click at [165, 557] on div "Connection Type HTTP Proxy Proxy Host and Port 45.138.214.252 64570 Login 3EDjK…" at bounding box center [284, 448] width 434 height 386
click at [145, 378] on input "[TECHNICAL_ID]" at bounding box center [142, 383] width 150 height 25
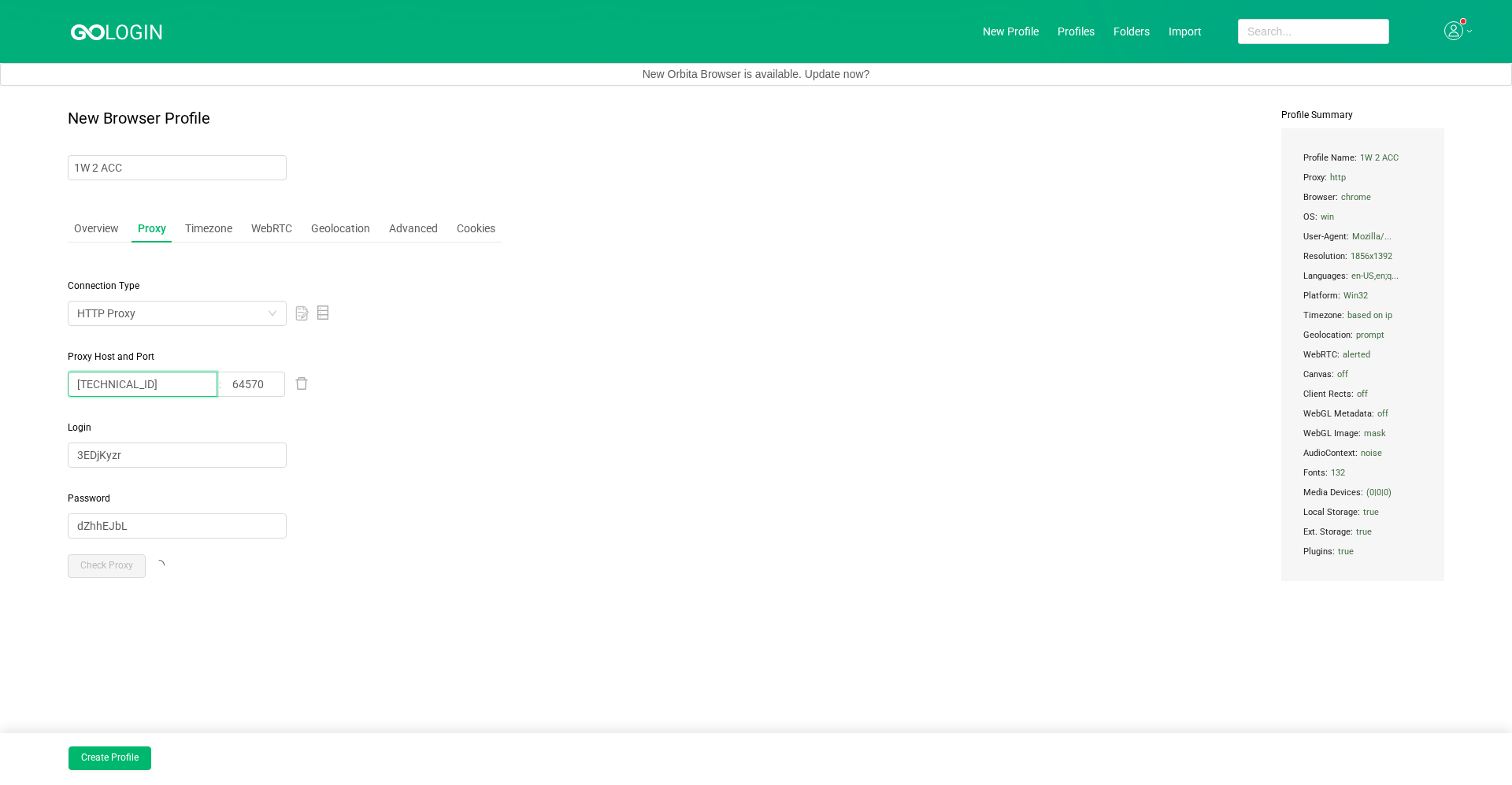
click at [145, 378] on input "[TECHNICAL_ID]" at bounding box center [142, 383] width 150 height 25
click at [300, 557] on div "Connection Type HTTP Proxy Proxy Host and Port 45.138.214.252 64570 Login 3EDjK…" at bounding box center [284, 448] width 434 height 386
click at [91, 557] on button "Check Proxy" at bounding box center [106, 566] width 78 height 23
click at [193, 248] on div "Overview Proxy Timezone WebRTC Geolocation Advanced Cookies Connection Type HTT…" at bounding box center [284, 427] width 434 height 427
click at [191, 234] on div "Timezone" at bounding box center [209, 228] width 60 height 29
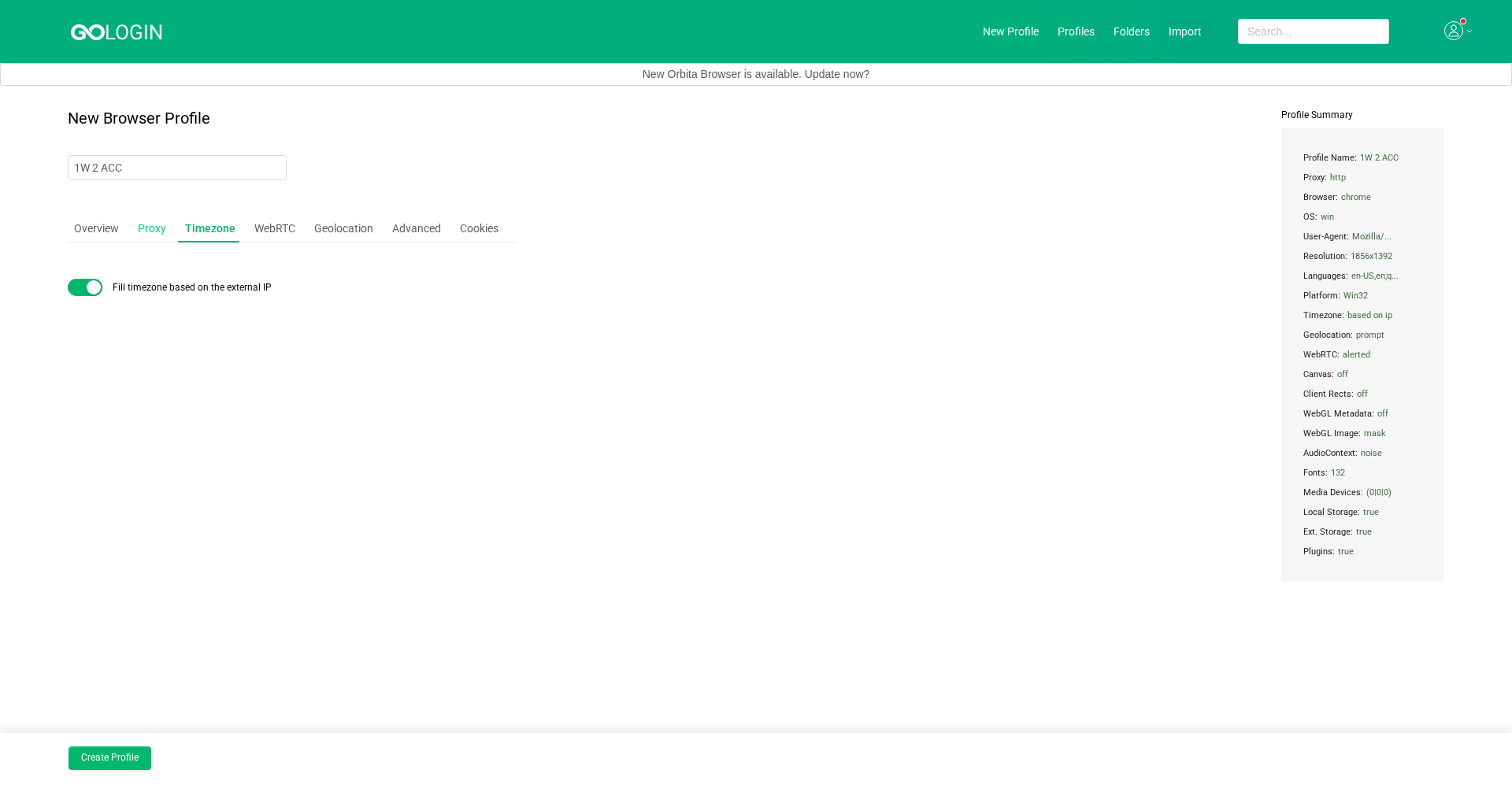
click at [155, 227] on div "Proxy" at bounding box center [151, 228] width 41 height 29
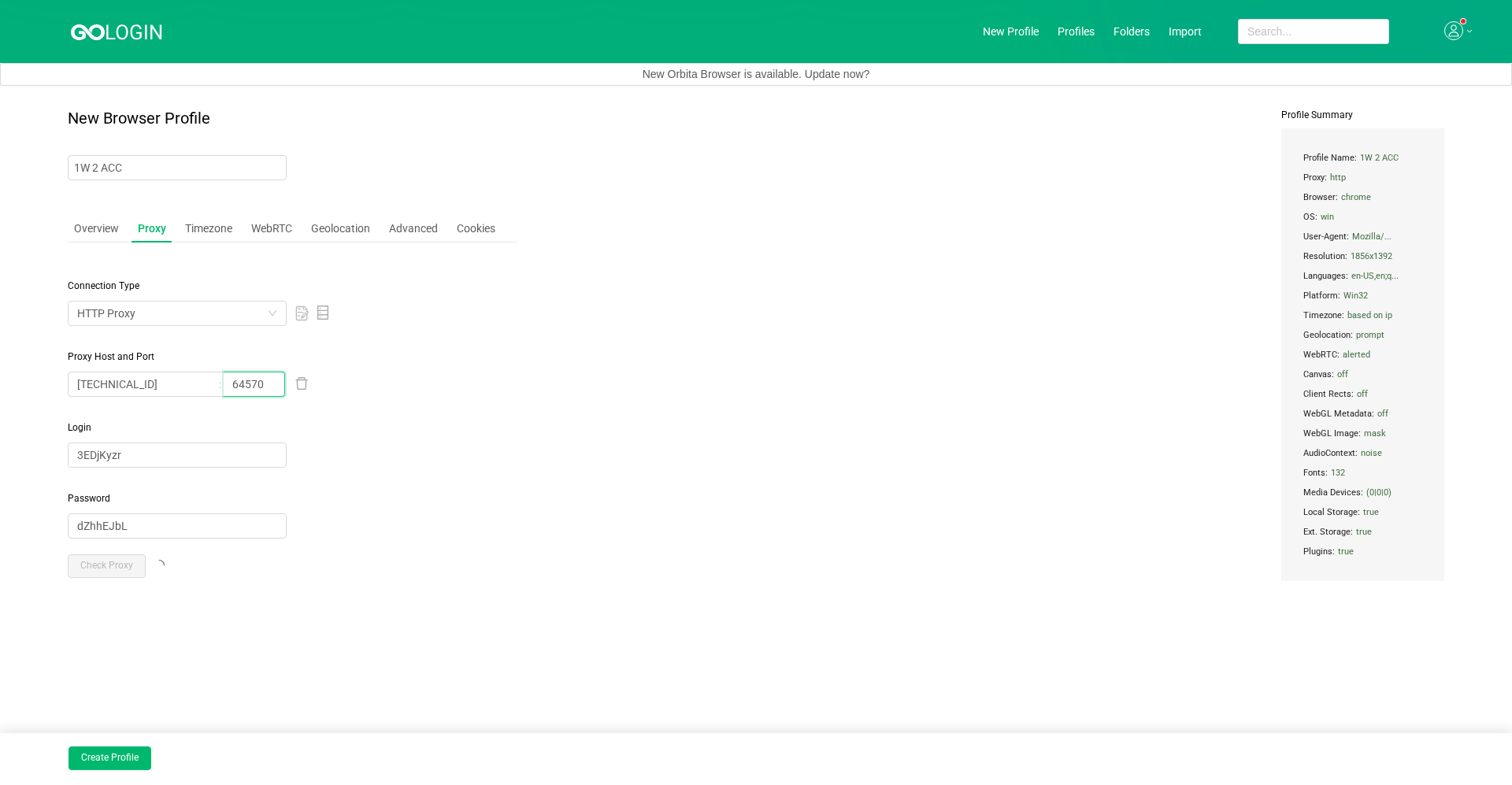
click at [268, 377] on input "64570" at bounding box center [254, 383] width 61 height 25
click at [304, 382] on icon "icon: delete" at bounding box center [301, 383] width 14 height 14
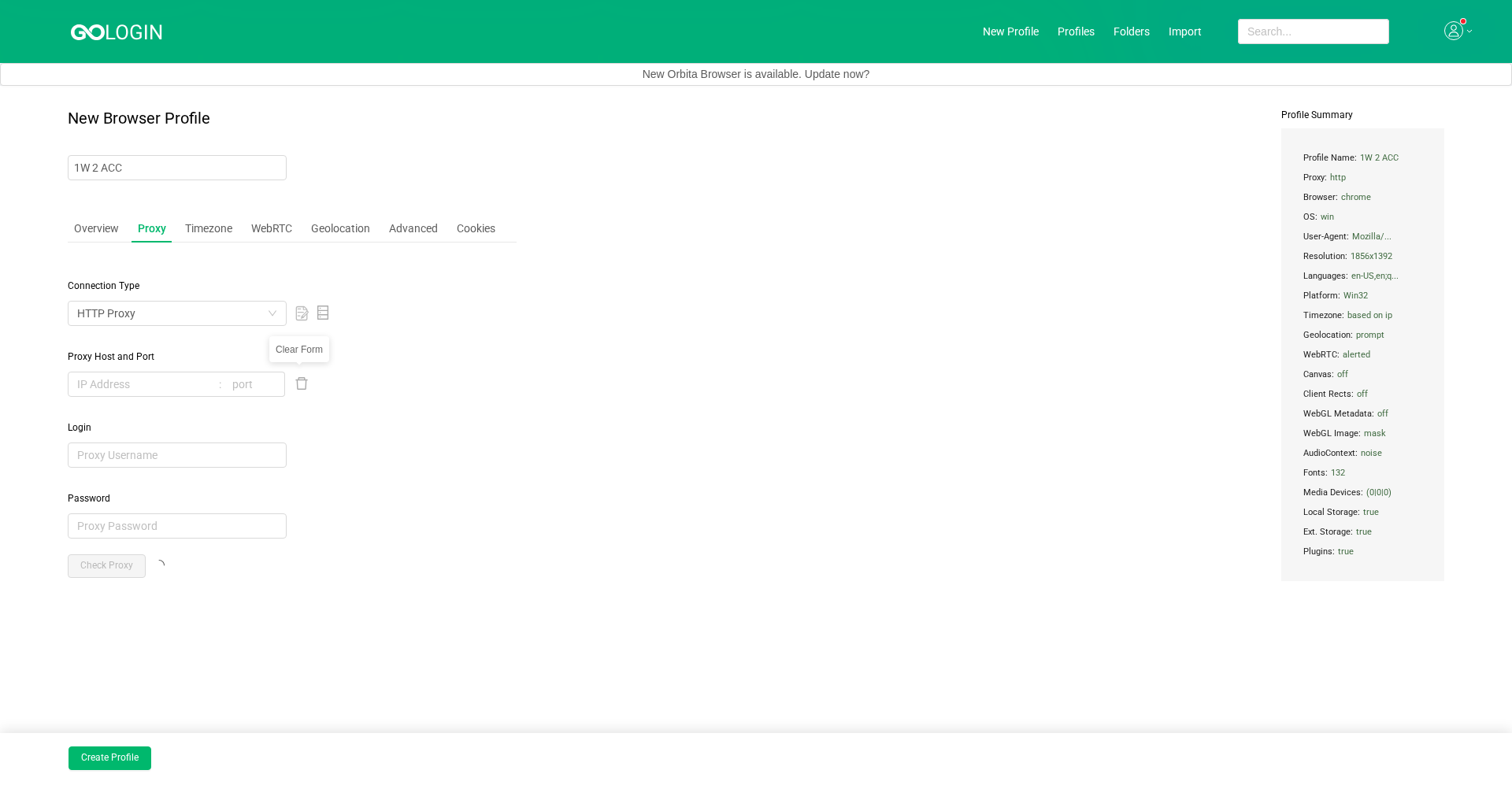
click at [304, 382] on icon "icon: delete" at bounding box center [301, 383] width 14 height 14
click at [374, 504] on span "Password" at bounding box center [292, 499] width 449 height 14
click at [95, 241] on div "Overview Proxy Timezone WebRTC Geolocation Advanced Cookies Connection Type HTT…" at bounding box center [292, 427] width 449 height 427
click at [95, 241] on div "Overview" at bounding box center [96, 228] width 57 height 29
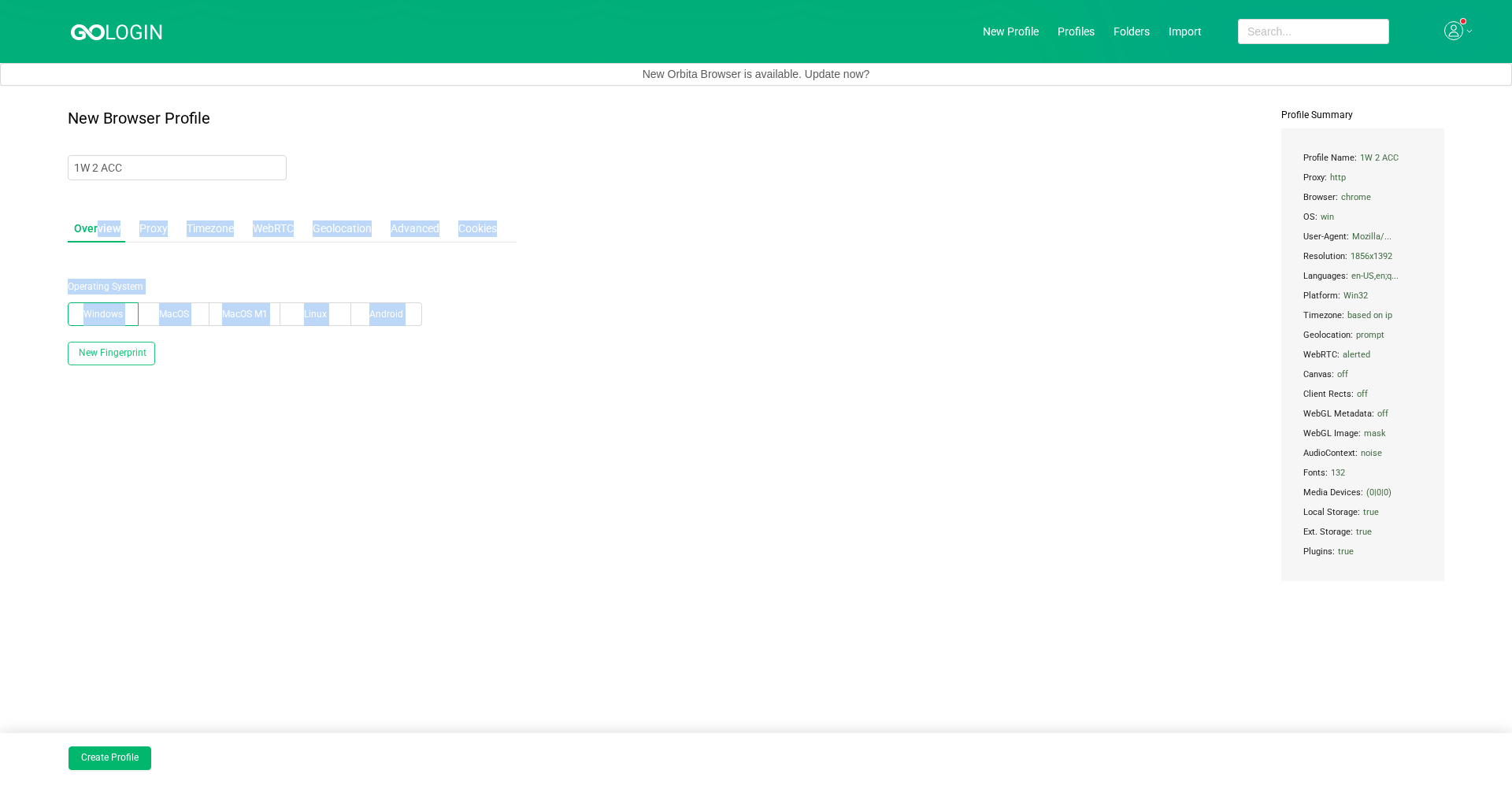
click at [145, 226] on div "Proxy" at bounding box center [153, 228] width 41 height 29
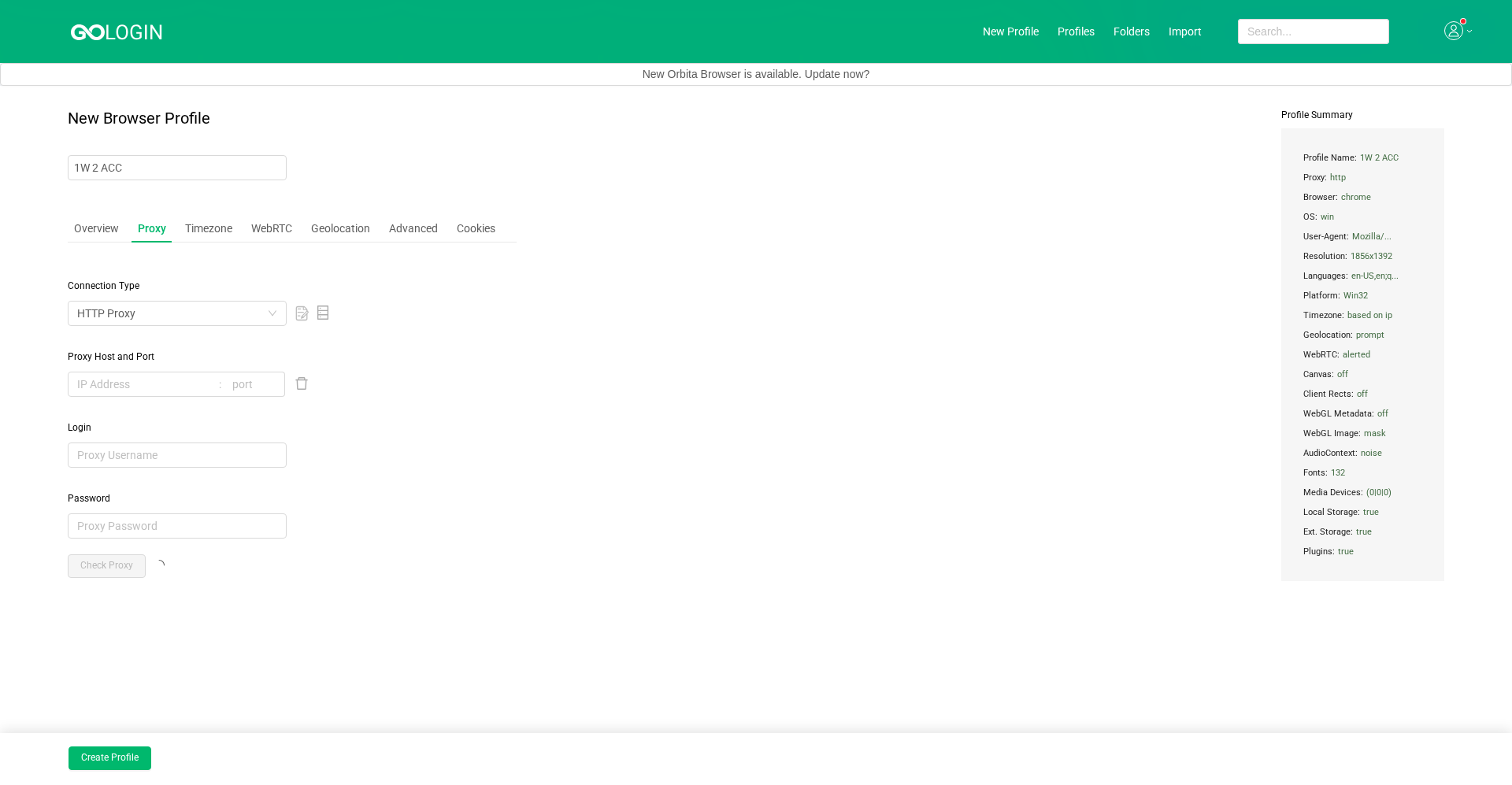
click at [430, 412] on div "Connection Type HTTP Proxy Proxy Host and Port Login Password Check Proxy" at bounding box center [292, 448] width 449 height 386
click at [123, 49] on div at bounding box center [527, 36] width 912 height 50
click at [109, 42] on link at bounding box center [117, 36] width 93 height 13
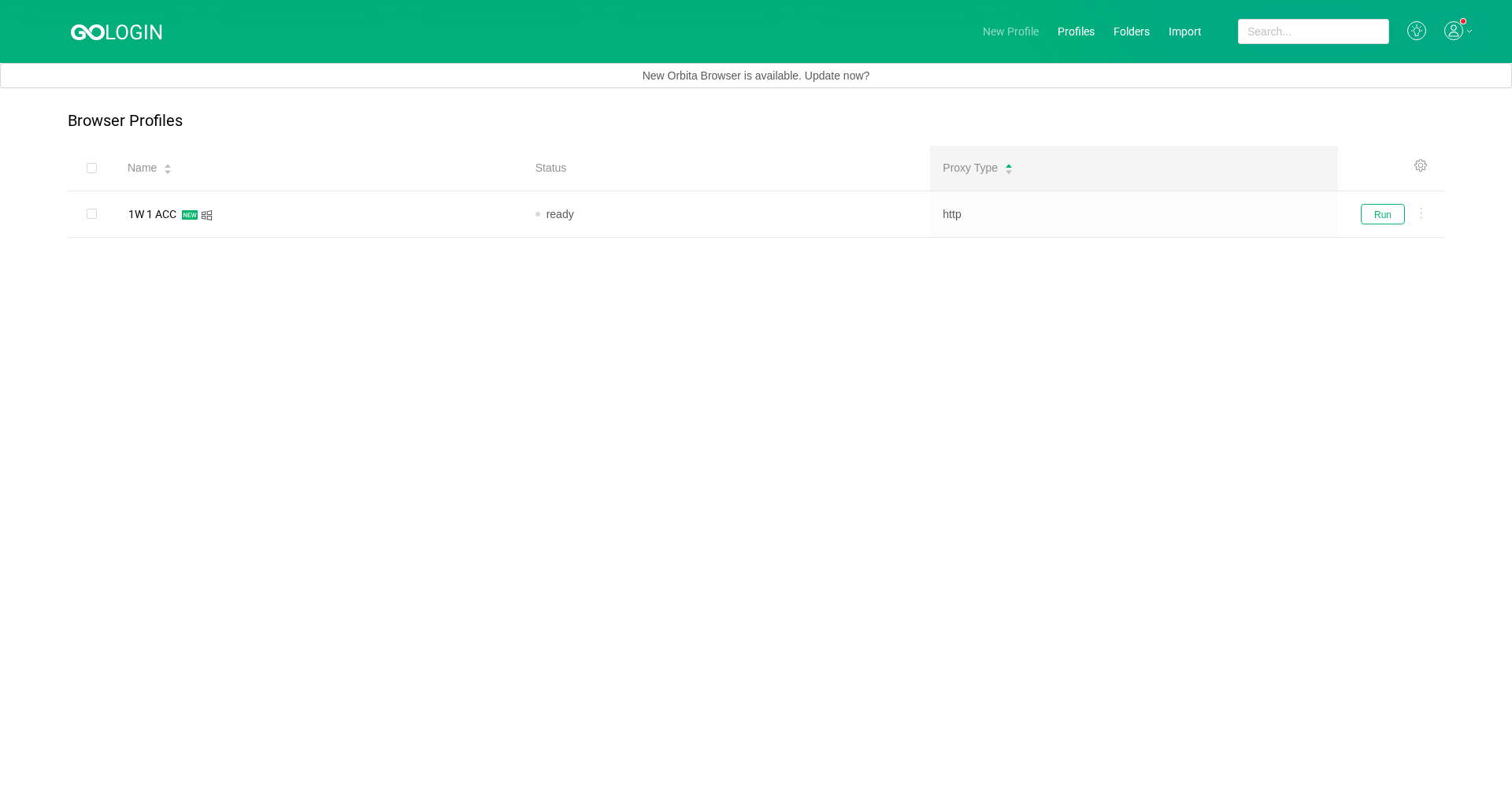
click at [780, 25] on link "New Profile" at bounding box center [1011, 31] width 56 height 13
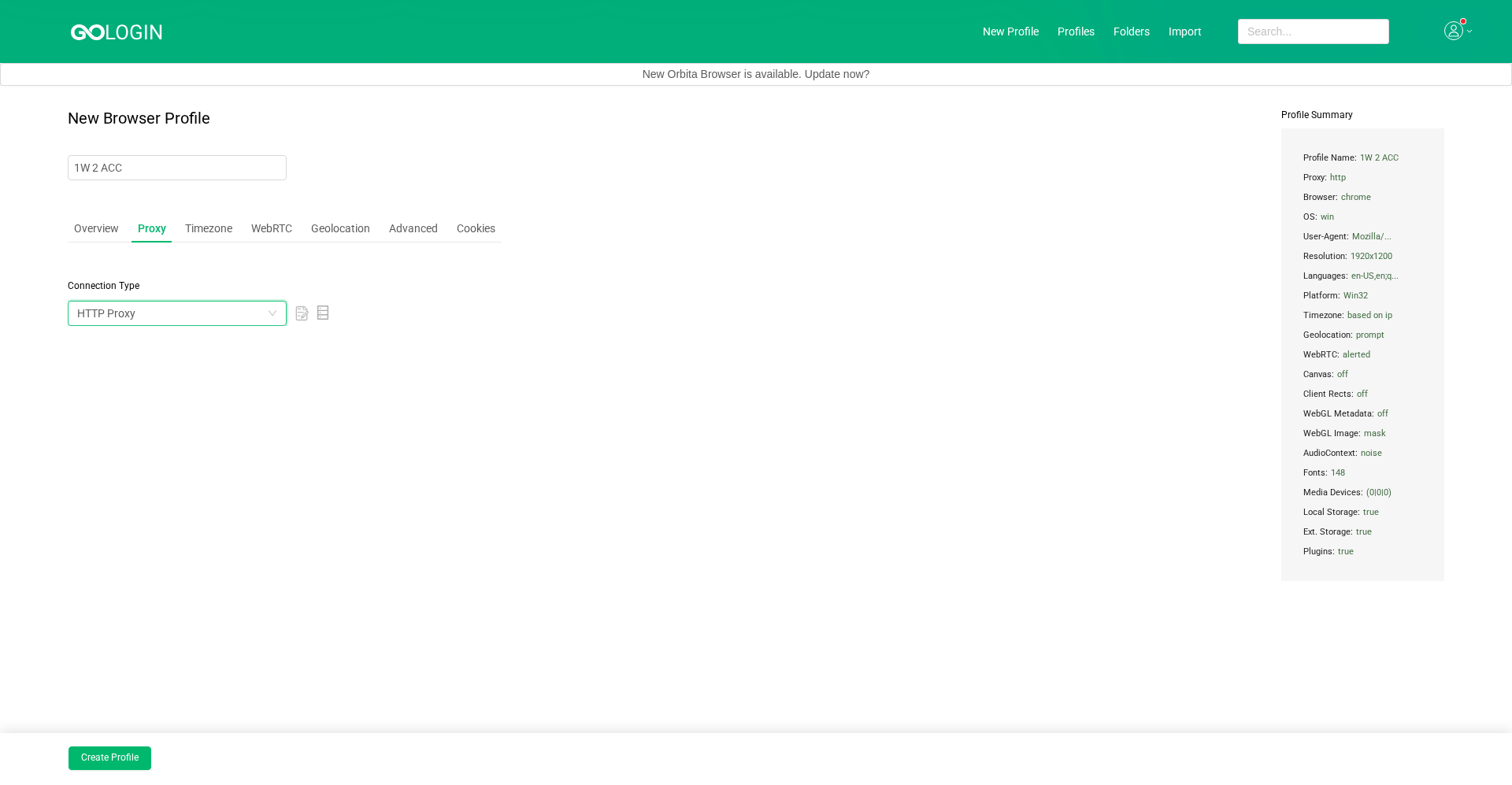
click at [179, 305] on div "HTTP Proxy" at bounding box center [171, 312] width 190 height 23
click at [156, 383] on li "Tor Network" at bounding box center [177, 395] width 219 height 25
click at [158, 315] on div "Tor Network" at bounding box center [171, 312] width 190 height 23
click at [145, 420] on li "HTTP Proxy" at bounding box center [177, 420] width 219 height 25
click at [117, 386] on input "text" at bounding box center [142, 383] width 150 height 25
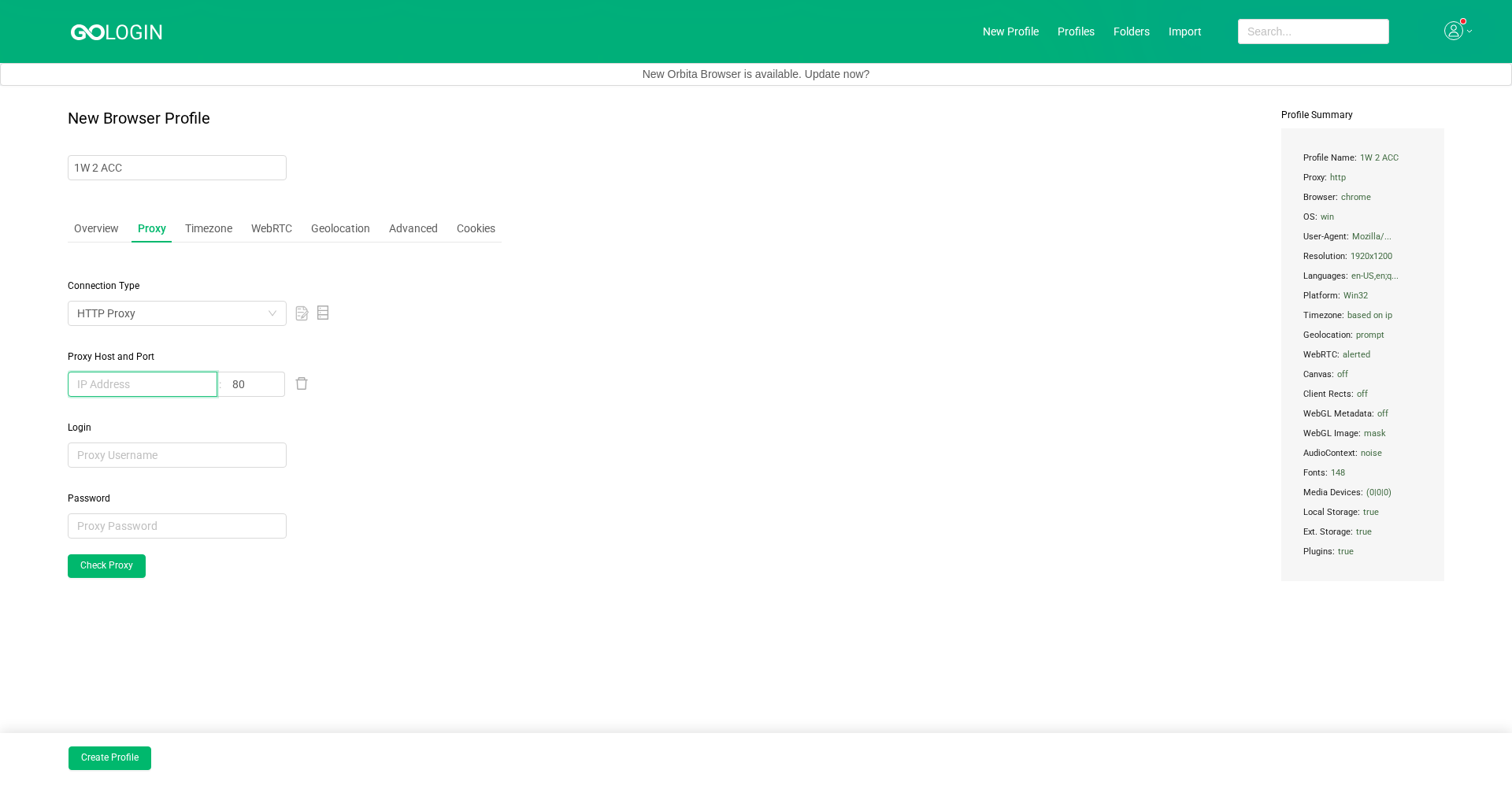
paste input "[TECHNICAL_ID]"
type input "[TECHNICAL_ID]"
click at [267, 376] on input "80" at bounding box center [254, 383] width 61 height 25
type input "8"
type input "64570"
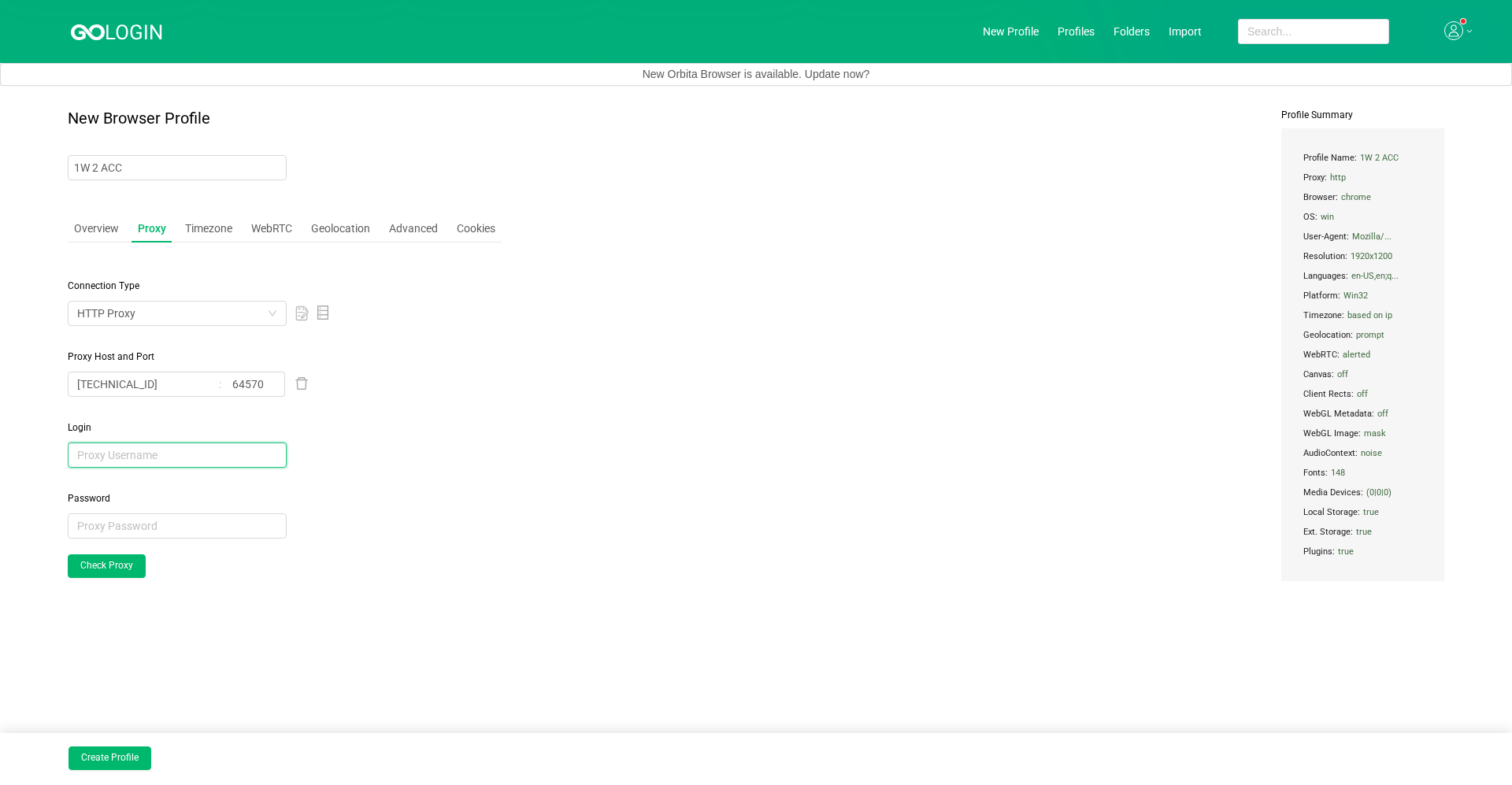
click at [153, 454] on input "text" at bounding box center [177, 454] width 219 height 25
paste input "3EDjKyzr"
type input "3EDjKyzr"
click at [215, 502] on span "Password" at bounding box center [284, 499] width 434 height 14
click at [215, 520] on input "text" at bounding box center [177, 525] width 219 height 25
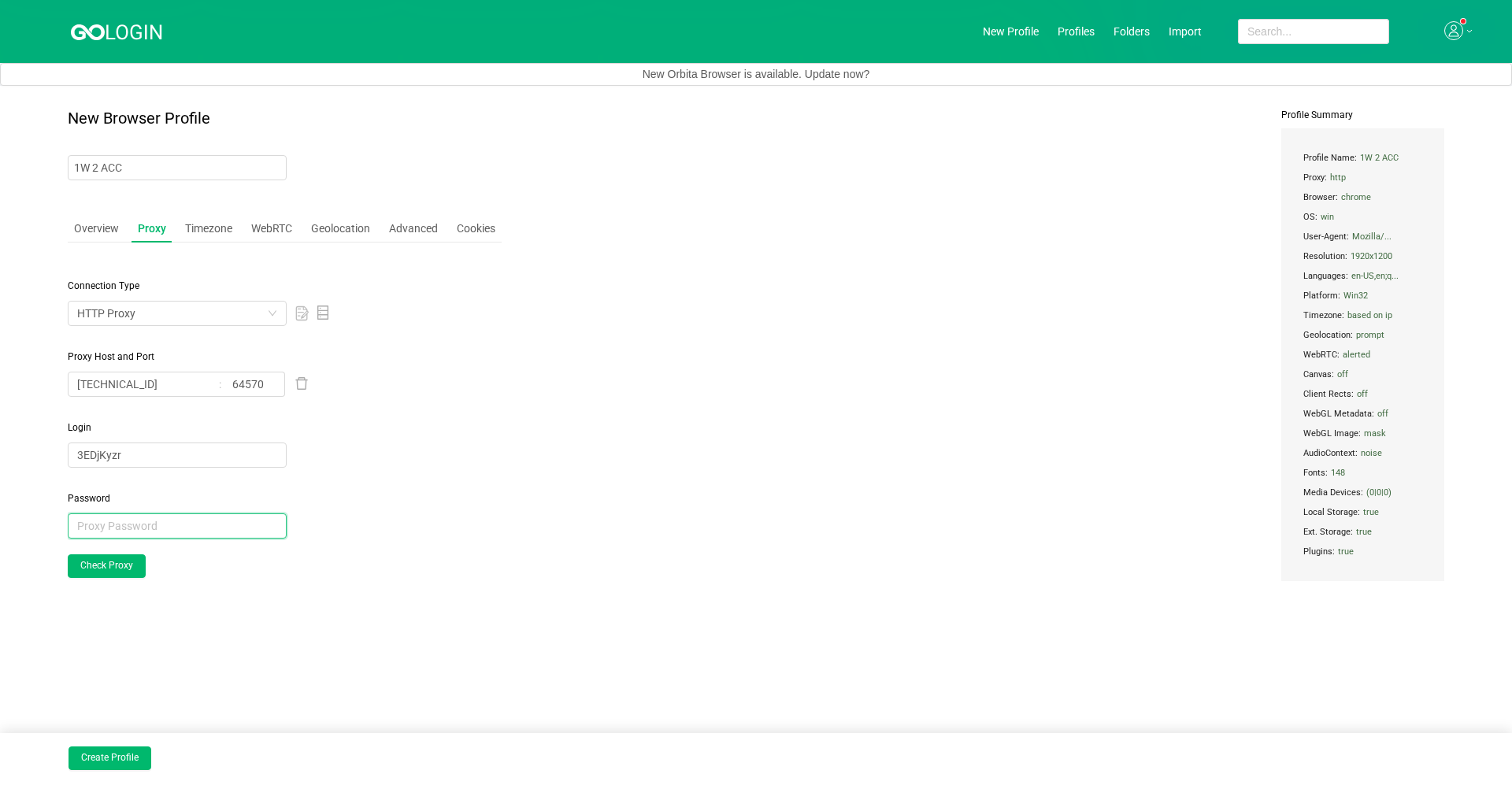
paste input "dZhhEJbL"
type input "dZhhEJbL"
click at [101, 557] on button "Check Proxy" at bounding box center [106, 566] width 78 height 23
click at [113, 557] on button "Check Proxy" at bounding box center [106, 566] width 78 height 23
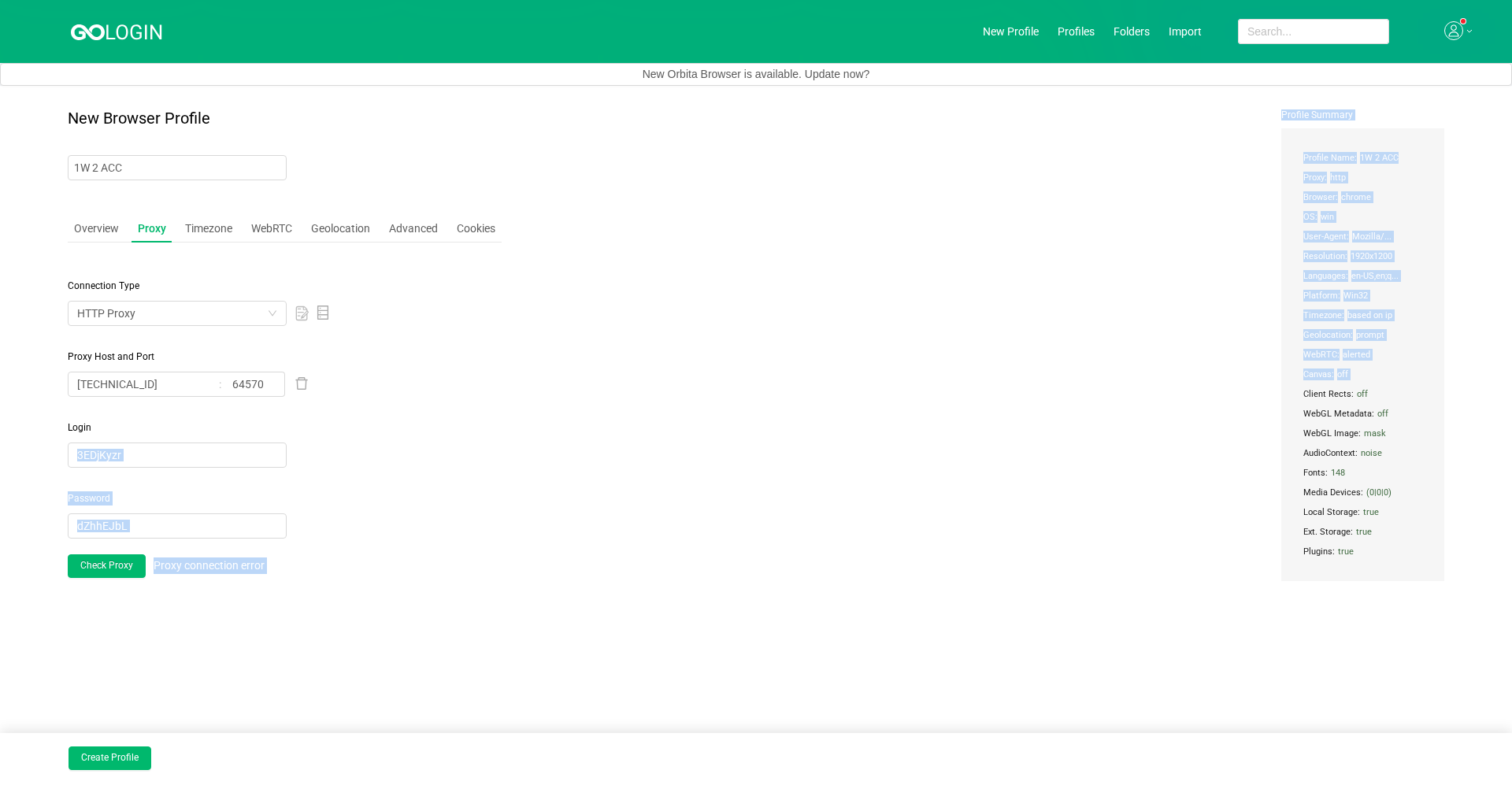
drag, startPoint x: 185, startPoint y: 397, endPoint x: 14, endPoint y: 398, distance: 171.0
click at [14, 398] on main "New Browser Profile 1W 2 ACC Overview Proxy Timezone WebRTC Geolocation Advance…" at bounding box center [756, 435] width 1512 height 699
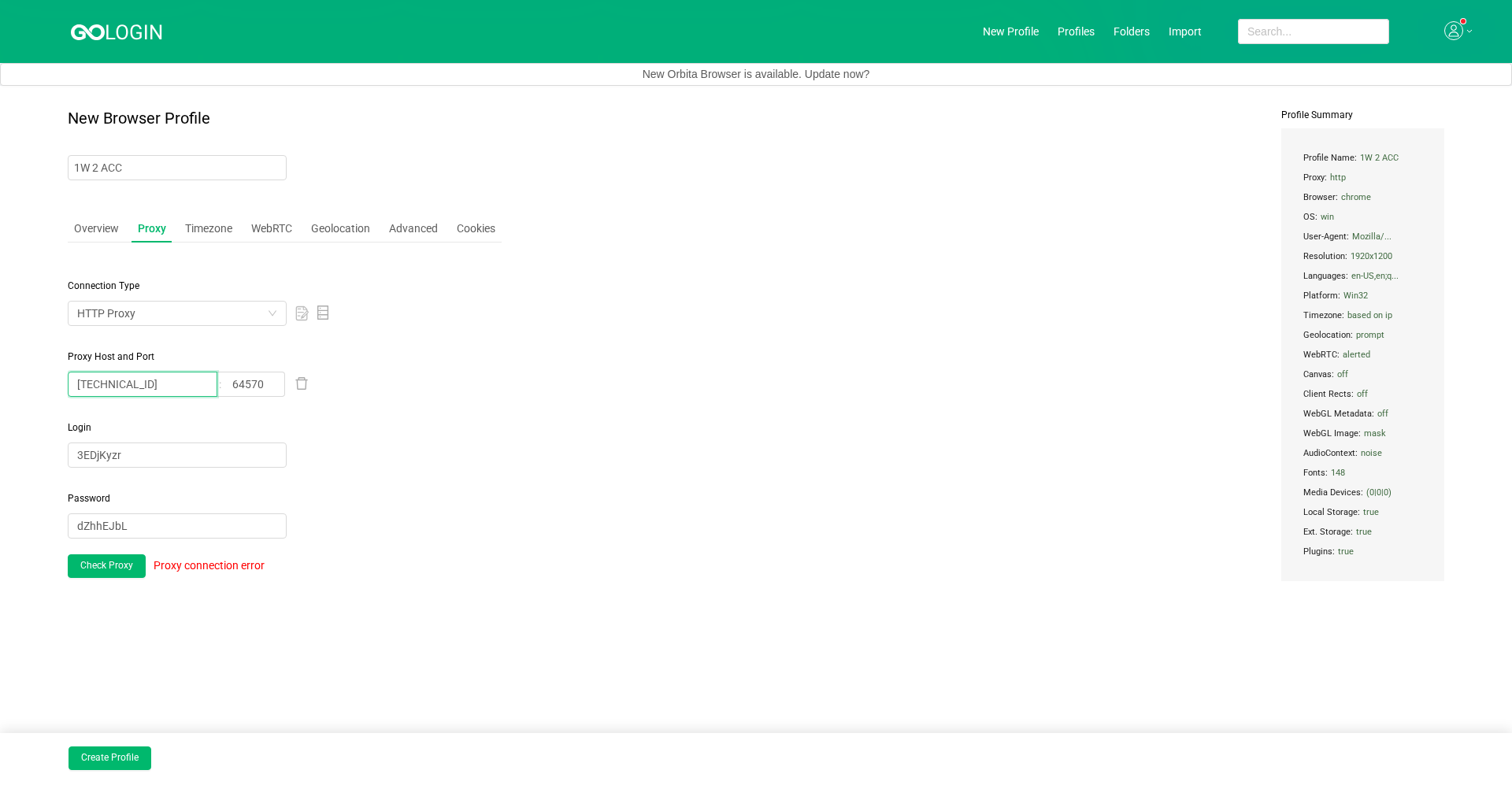
click at [152, 393] on input "[TECHNICAL_ID]" at bounding box center [142, 383] width 150 height 25
click at [168, 389] on input "[TECHNICAL_ID]" at bounding box center [142, 383] width 150 height 25
click at [178, 387] on input "[TECHNICAL_ID]" at bounding box center [142, 383] width 150 height 25
type input "4"
paste input "[TECHNICAL_ID]"
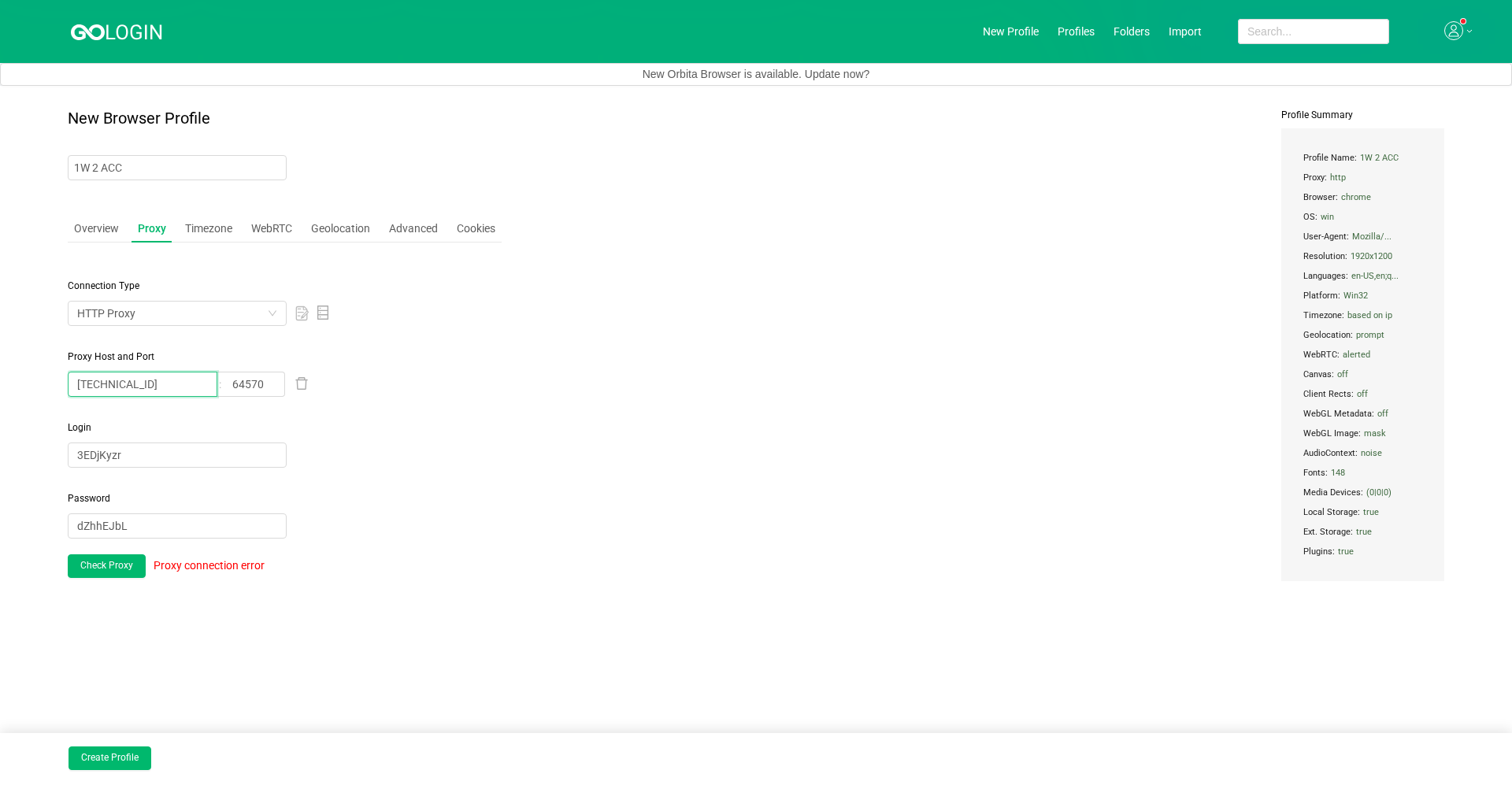
type input "[TECHNICAL_ID]"
click at [307, 430] on span "Login" at bounding box center [284, 428] width 434 height 14
click at [273, 385] on input "64570" at bounding box center [254, 383] width 61 height 25
type input "64534"
click at [384, 467] on div "Login 3EDjKyzr" at bounding box center [284, 444] width 434 height 48
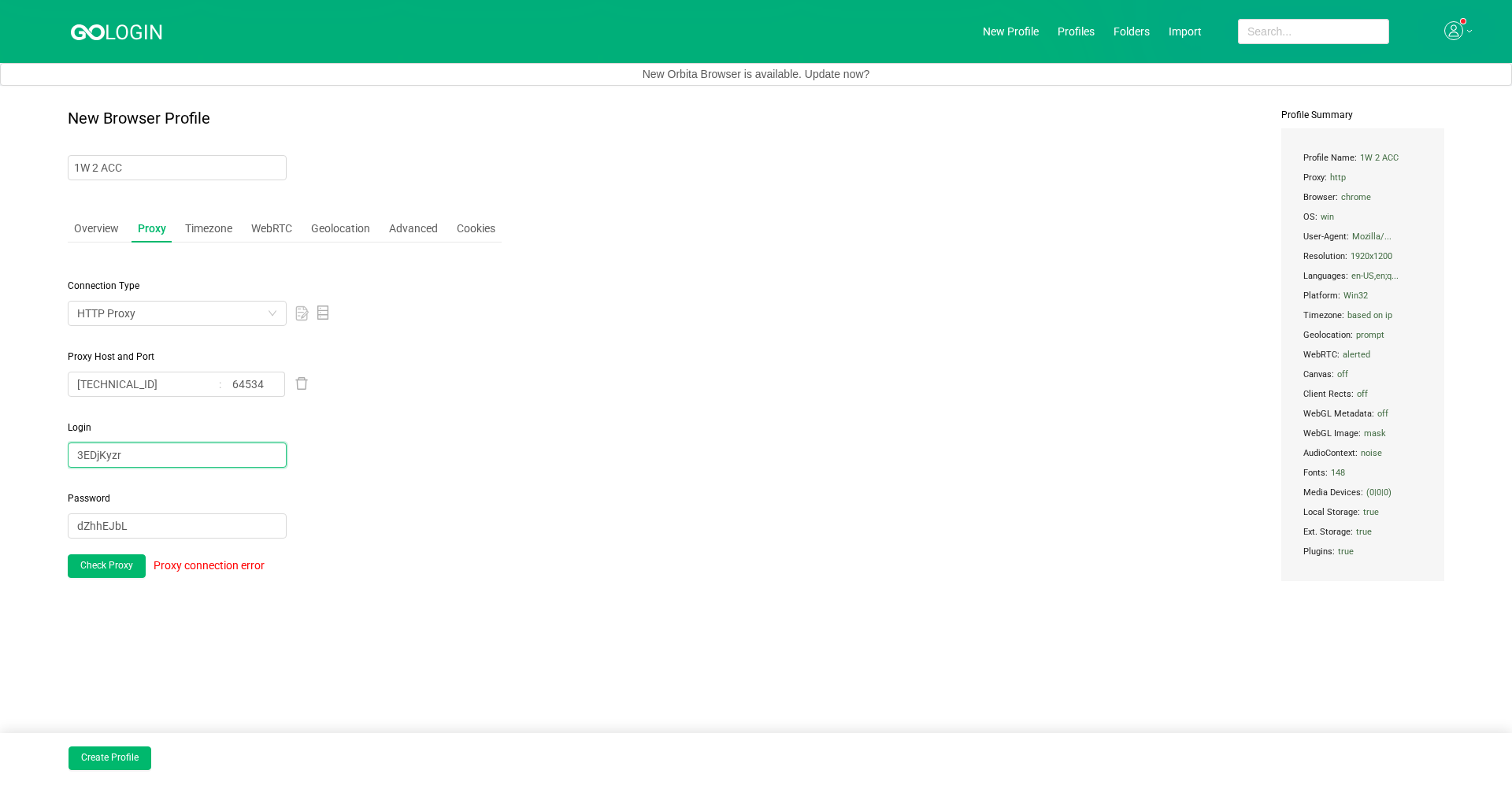
click at [174, 451] on input "3EDjKyzr" at bounding box center [177, 454] width 219 height 25
click at [118, 557] on button "Check Proxy" at bounding box center [106, 566] width 78 height 23
click at [256, 557] on main "New Browser Profile 1W 2 ACC Overview Proxy Timezone WebRTC Geolocation Advance…" at bounding box center [756, 435] width 1512 height 699
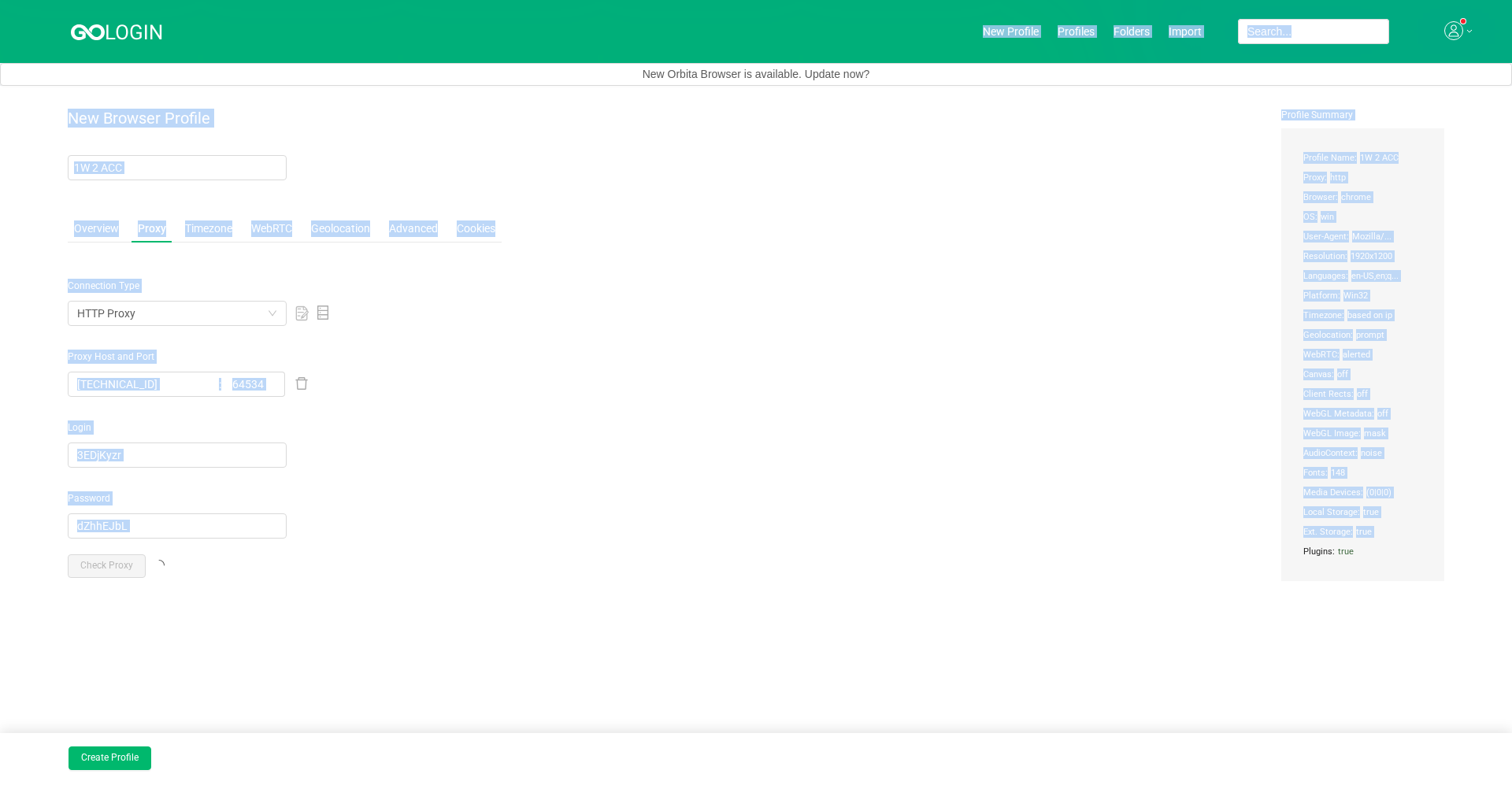
click at [256, 557] on main "New Browser Profile 1W 2 ACC Overview Proxy Timezone WebRTC Geolocation Advance…" at bounding box center [756, 435] width 1512 height 699
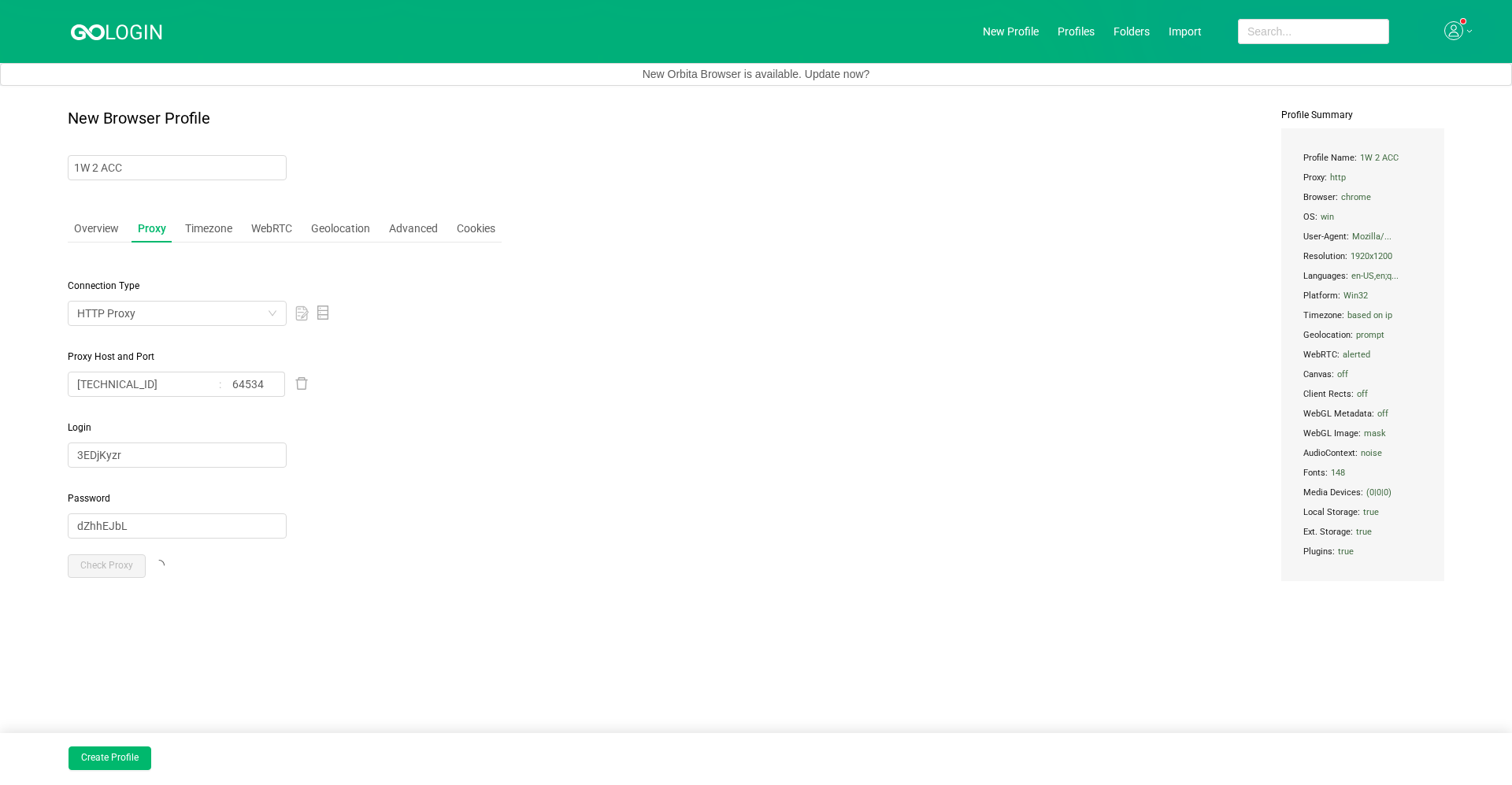
click at [780, 40] on header "New Profile Profiles Folders Import" at bounding box center [756, 31] width 1512 height 63
click at [269, 316] on icon "icon: down" at bounding box center [272, 313] width 10 height 10
click at [329, 476] on div "Connection Type HTTP Proxy Proxy Host and Port 154.223.200.27 64534 Login 3EDjK…" at bounding box center [284, 448] width 434 height 386
click at [261, 310] on div "HTTP Proxy" at bounding box center [171, 312] width 190 height 23
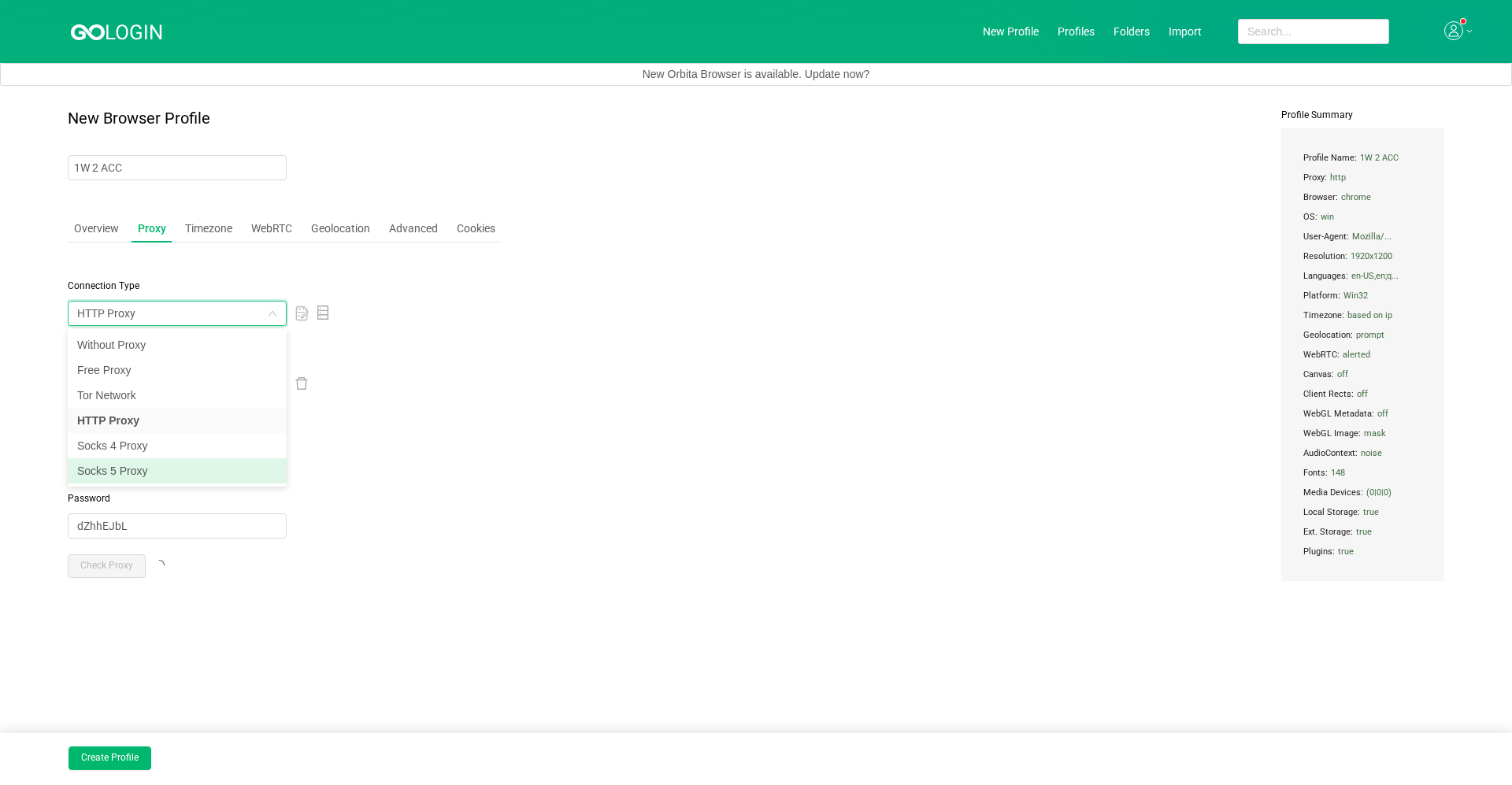
click at [502, 443] on div "Login 3EDjKyzr" at bounding box center [284, 444] width 434 height 48
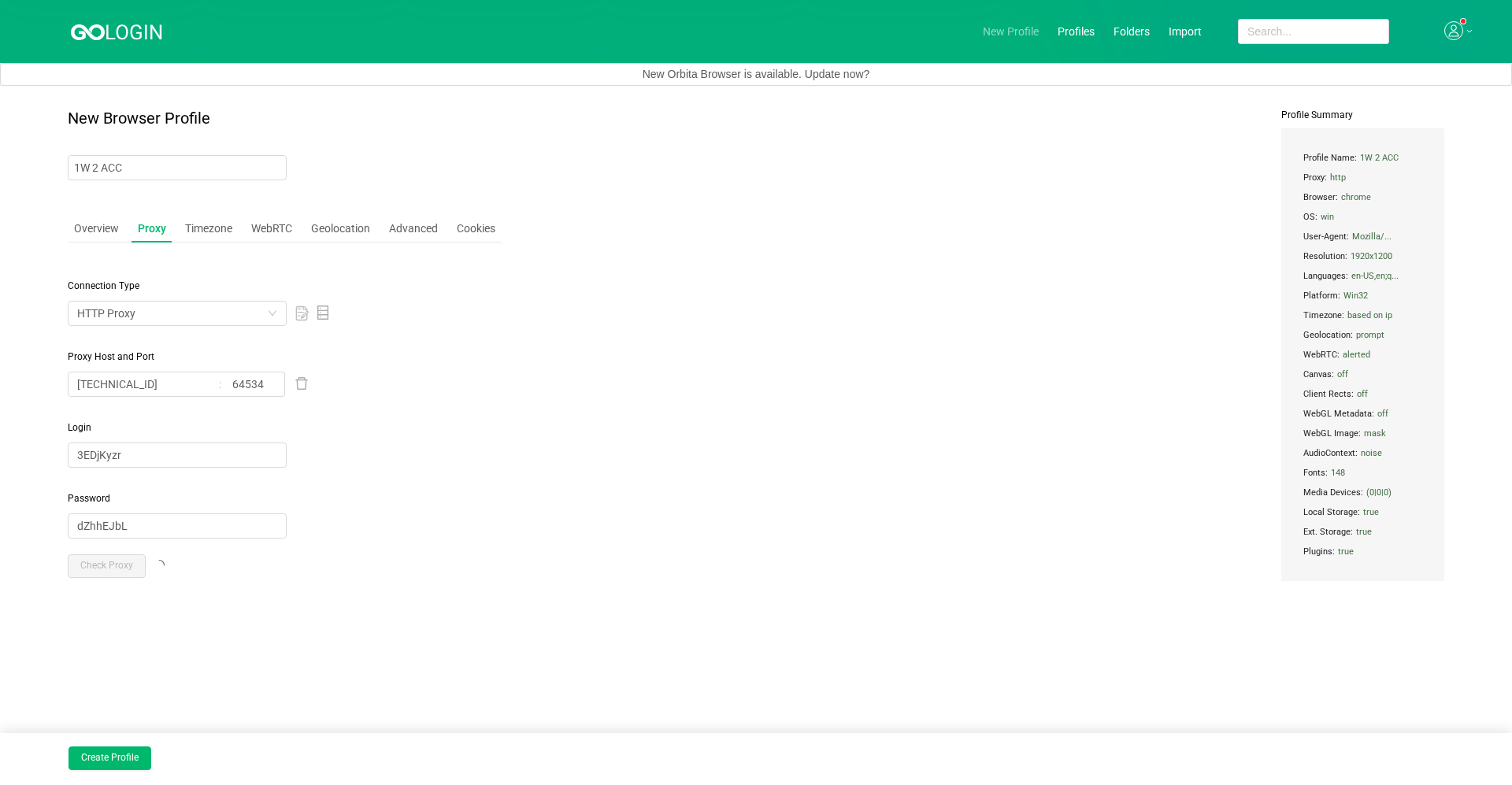
click at [780, 28] on link "New Profile" at bounding box center [1011, 31] width 56 height 13
click at [114, 30] on icon at bounding box center [117, 30] width 93 height 20
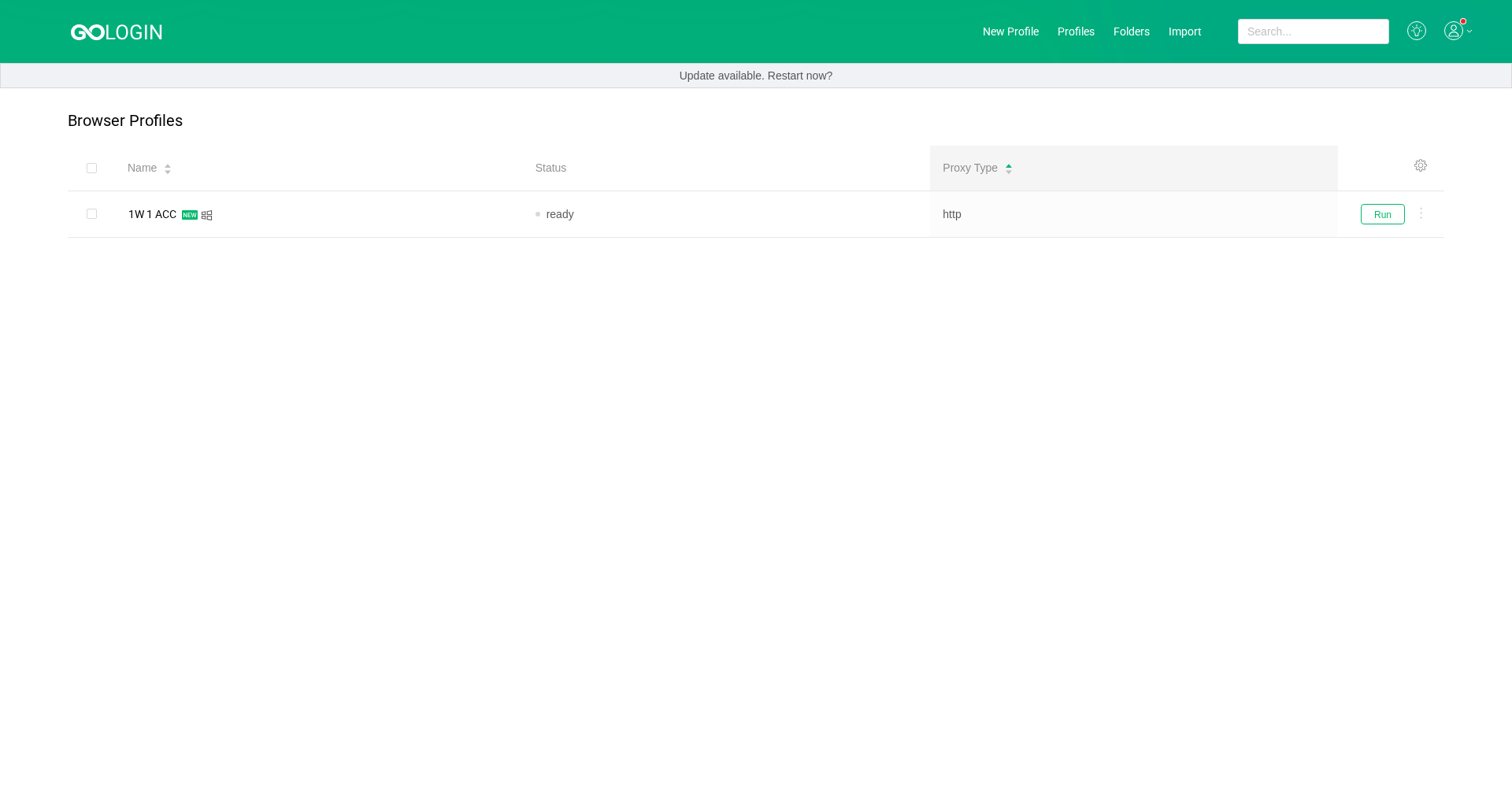
click at [793, 33] on div at bounding box center [1458, 32] width 29 height 21
click at [793, 118] on div "Settings" at bounding box center [1376, 123] width 35 height 13
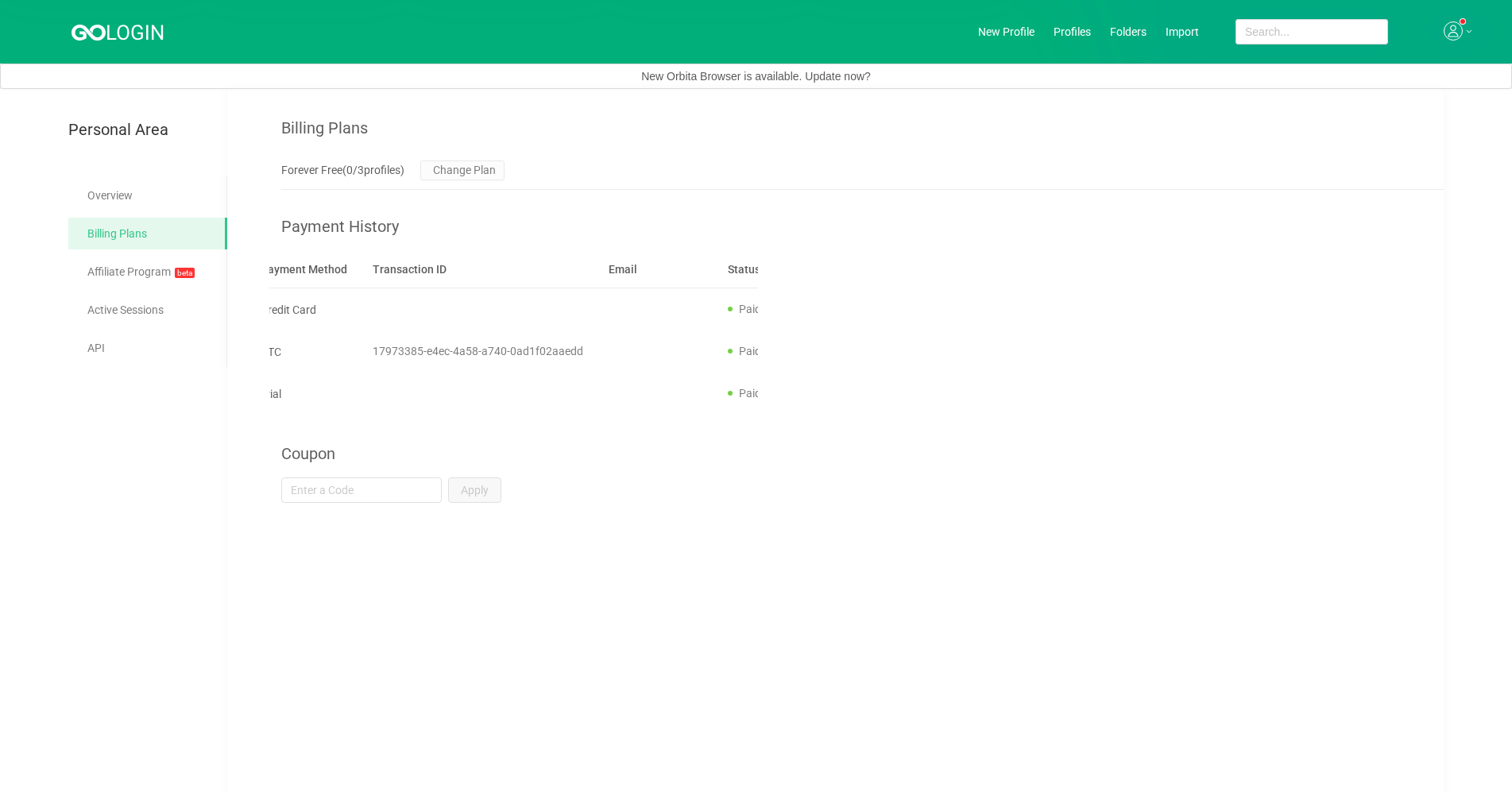
scroll to position [0, 156]
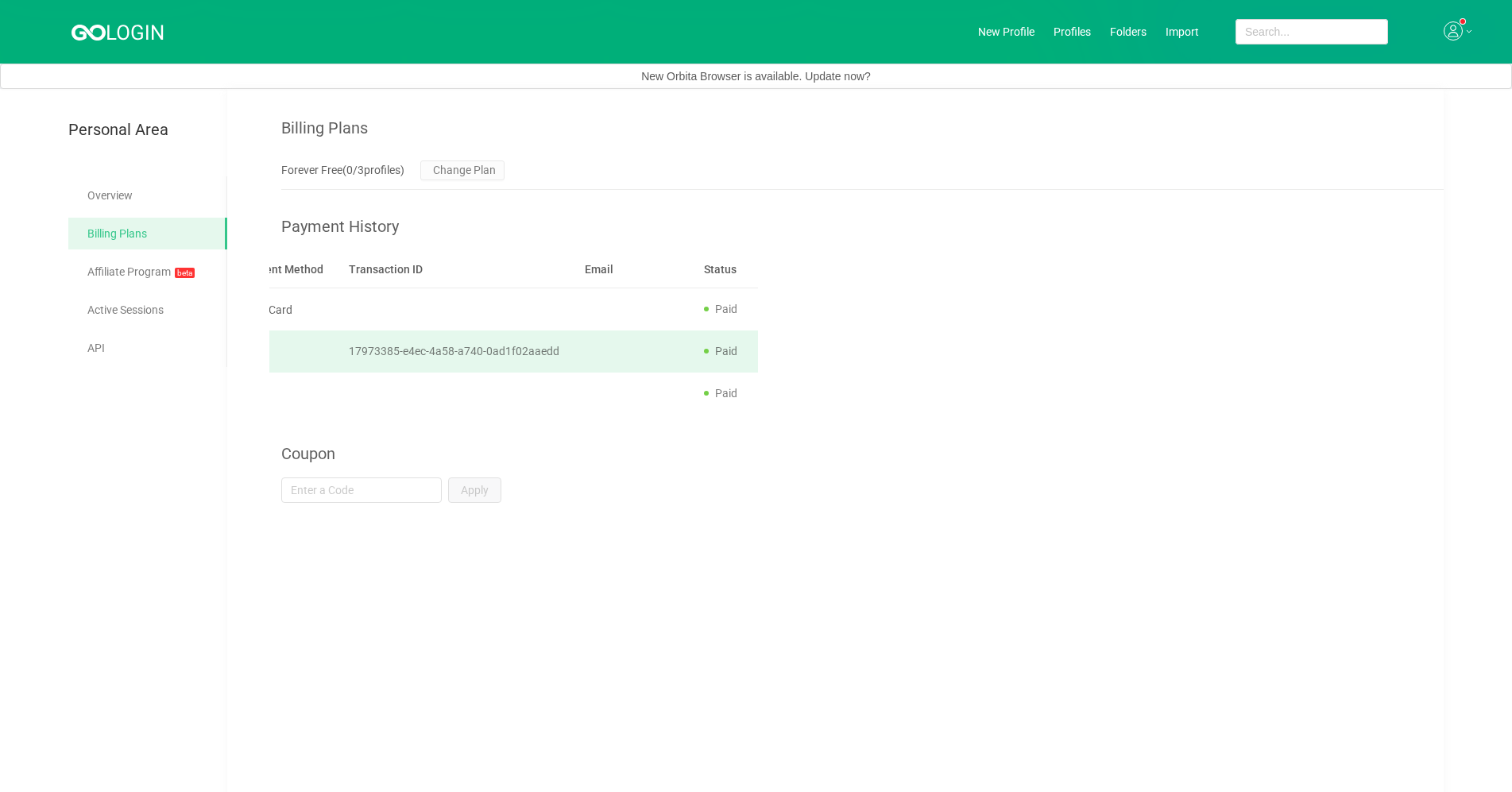
drag, startPoint x: 708, startPoint y: 347, endPoint x: 754, endPoint y: 348, distance: 46.0
click at [754, 348] on td "$49.04" at bounding box center [791, 352] width 76 height 42
click at [755, 348] on td "$49.04" at bounding box center [791, 352] width 76 height 42
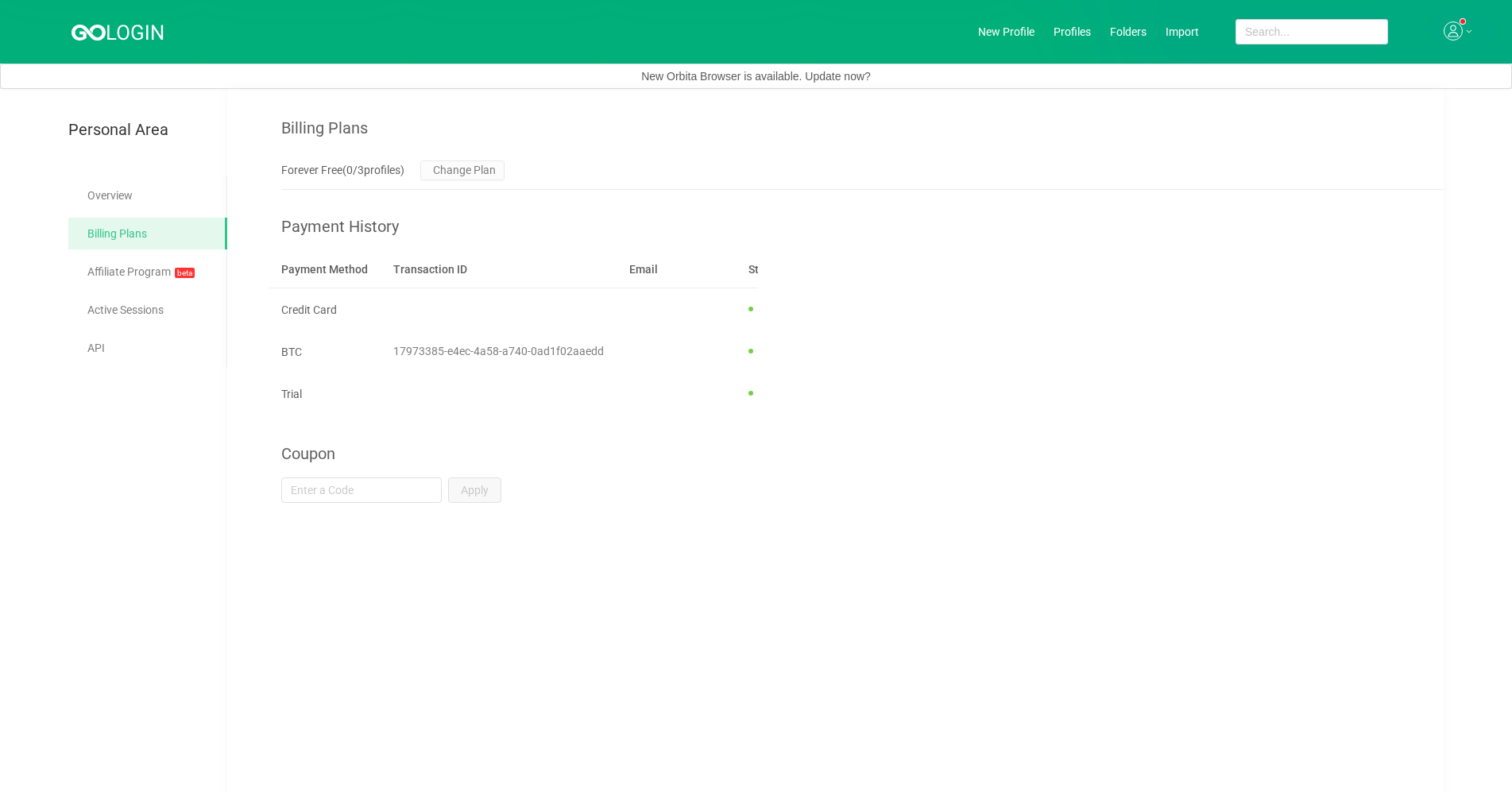
scroll to position [0, 113]
drag, startPoint x: 677, startPoint y: 434, endPoint x: 719, endPoint y: 429, distance: 42.3
click at [719, 429] on div "Coupon" at bounding box center [862, 438] width 1163 height 47
drag, startPoint x: 654, startPoint y: 429, endPoint x: 729, endPoint y: 422, distance: 75.3
click at [729, 422] on div "Billing Plans Forever Free ( 0 / 3 profiles) Change Plan Payment History Date P…" at bounding box center [862, 296] width 1163 height 414
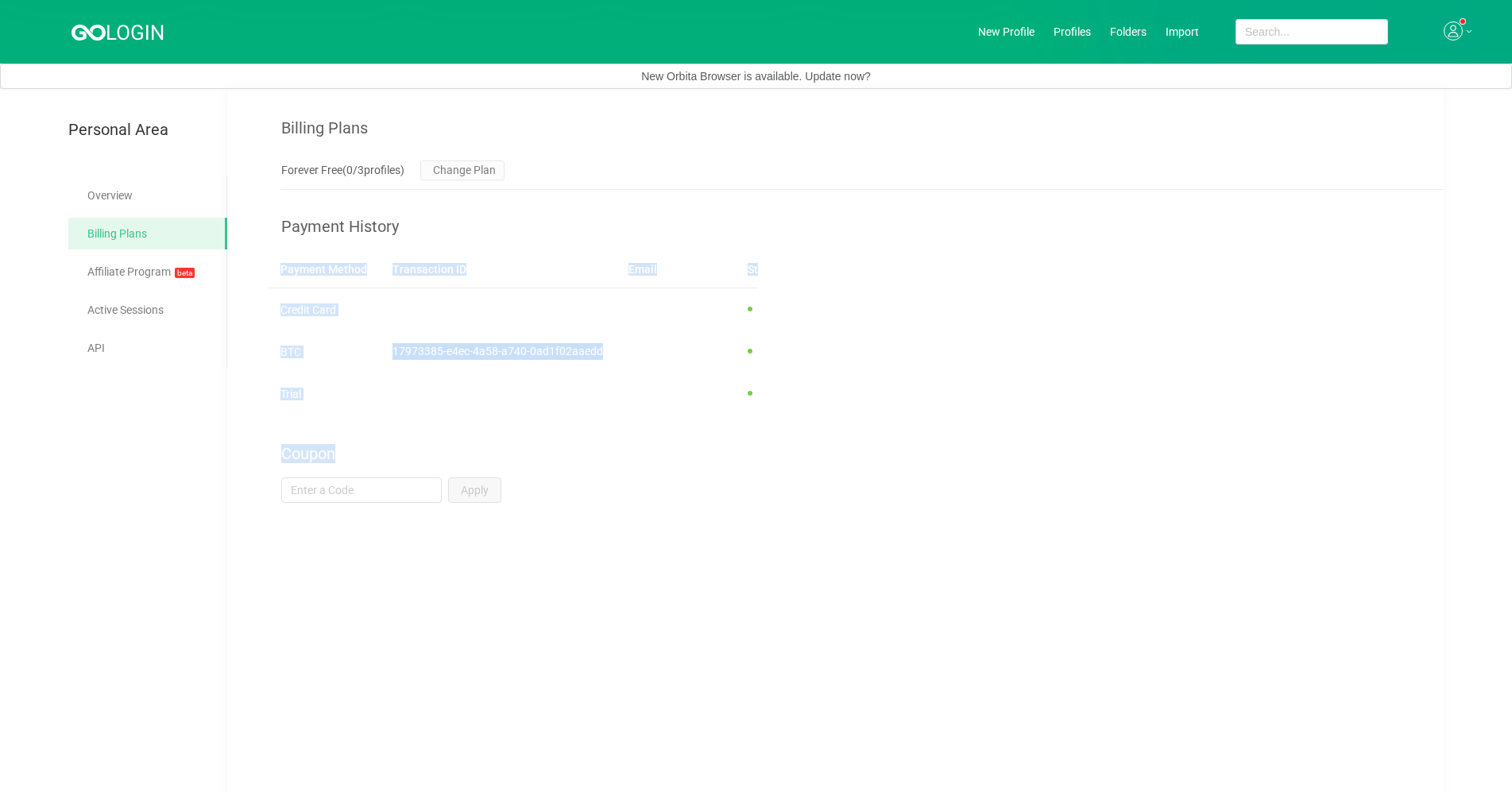
scroll to position [0, 156]
click at [750, 432] on div "Coupon" at bounding box center [862, 438] width 1163 height 47
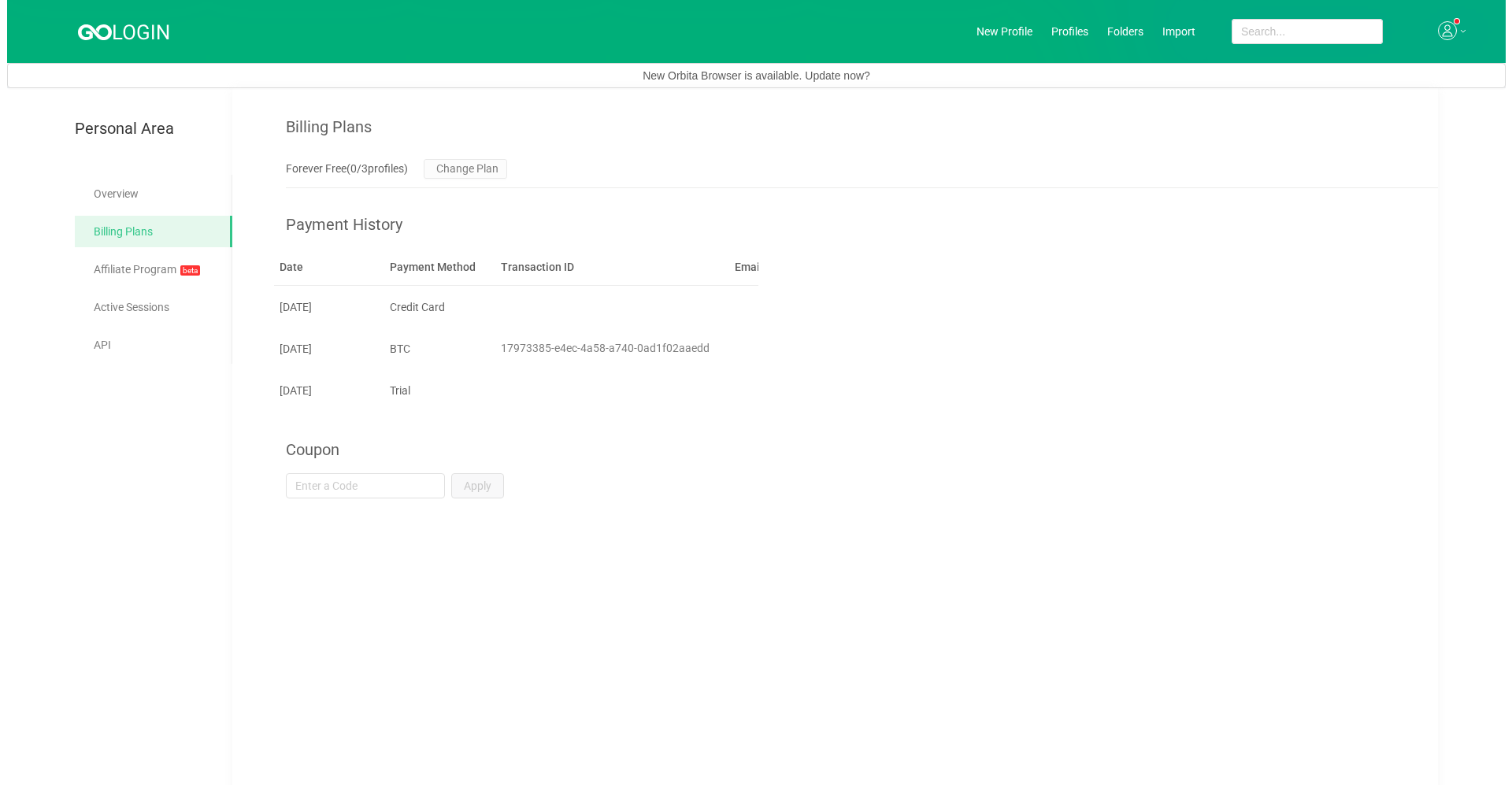
scroll to position [0, 0]
click at [92, 188] on link "Overview" at bounding box center [150, 194] width 126 height 31
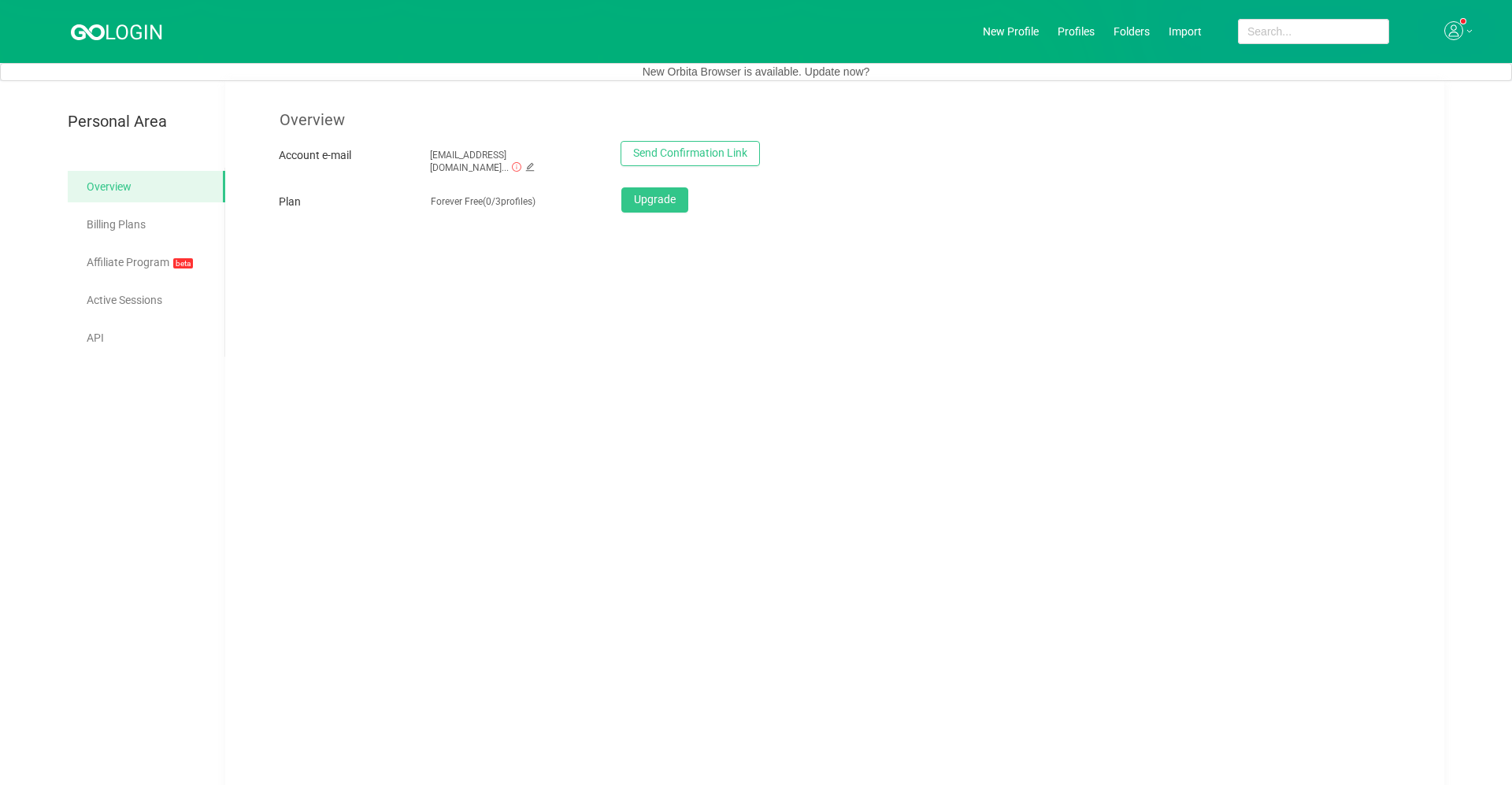
click at [135, 23] on icon at bounding box center [117, 30] width 93 height 20
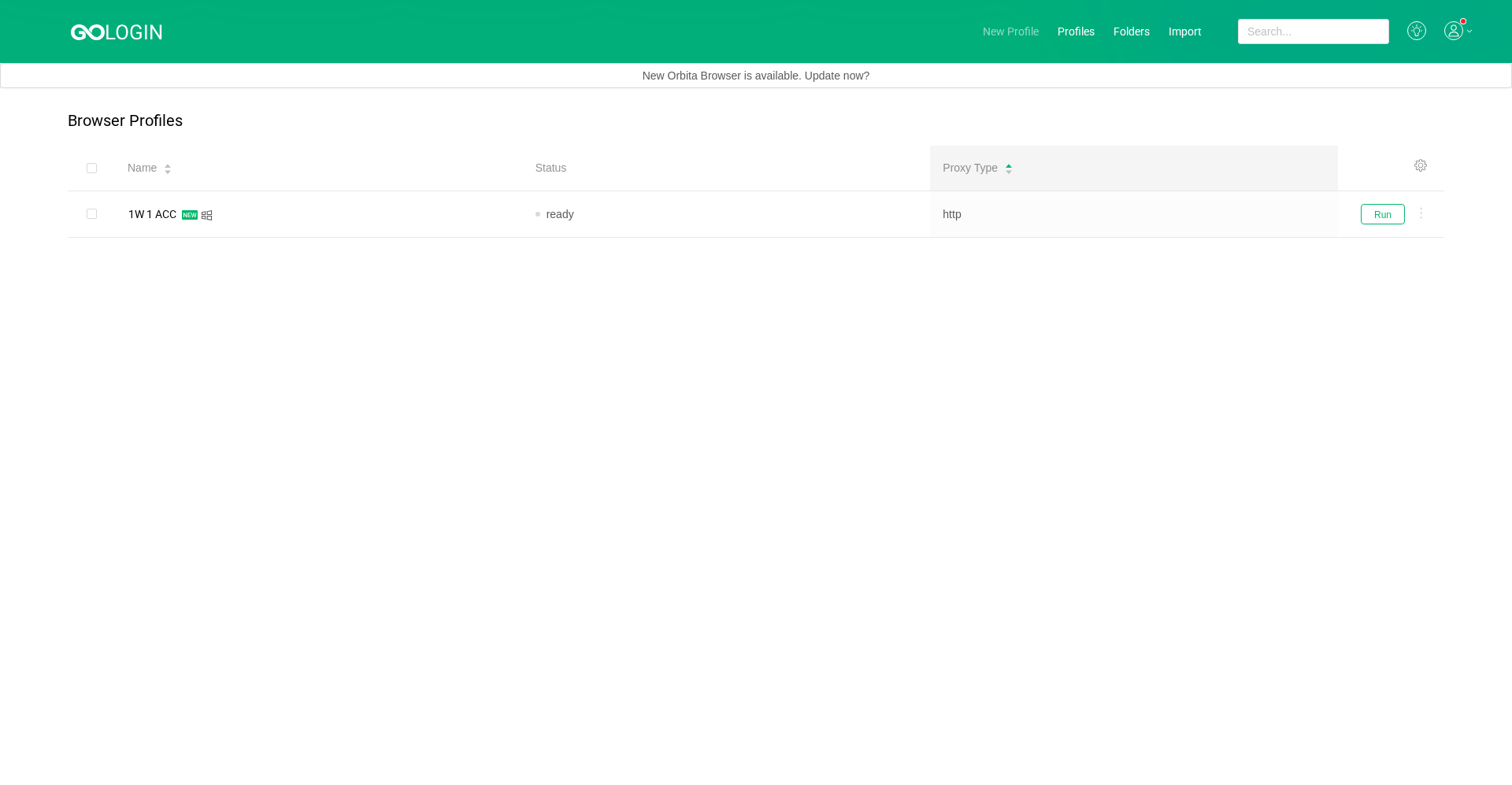
click at [793, 35] on link "New Profile" at bounding box center [1011, 31] width 56 height 13
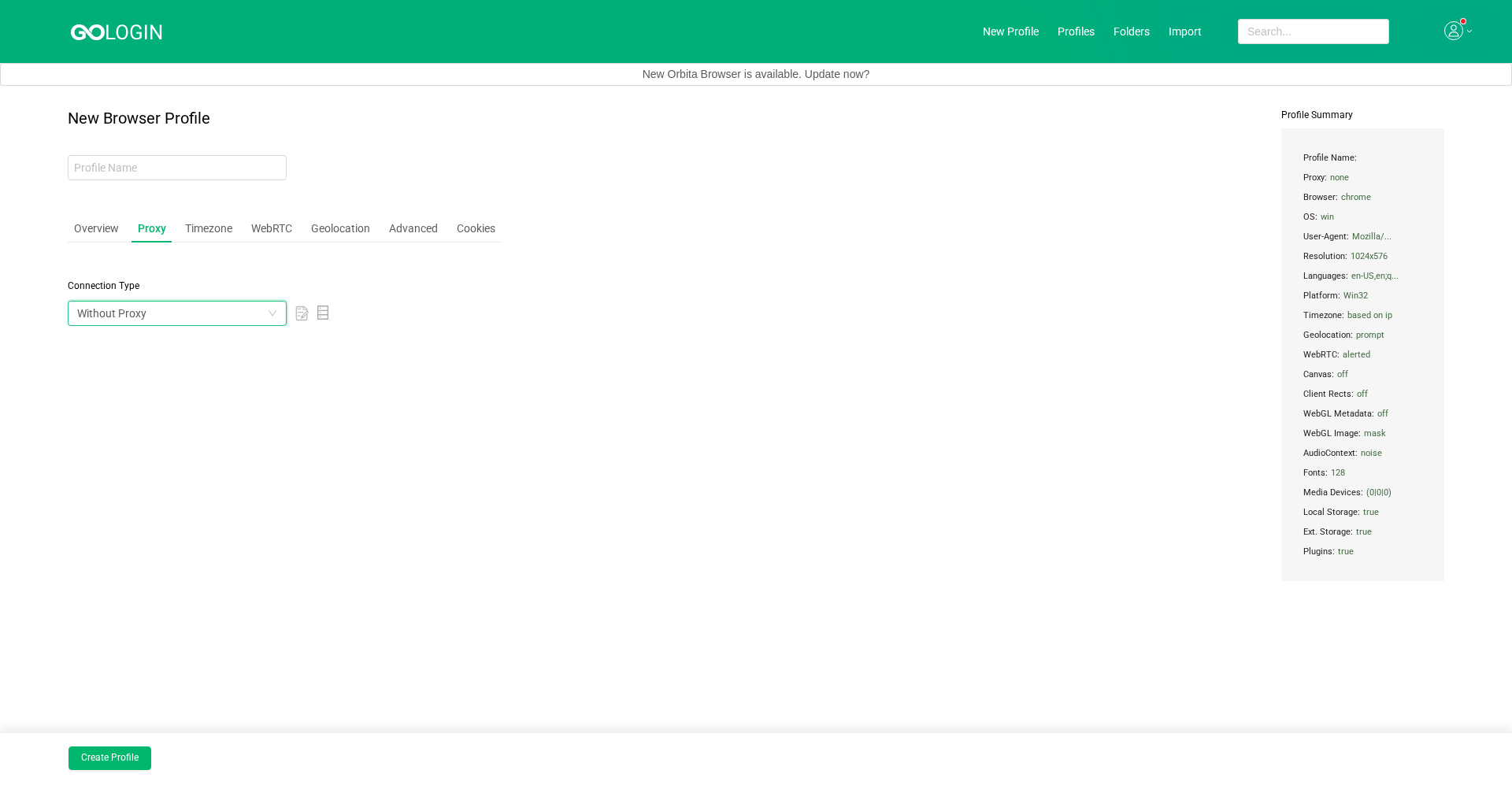
click at [141, 309] on div "Without Proxy" at bounding box center [112, 312] width 69 height 23
click at [142, 416] on li "HTTP Proxy" at bounding box center [177, 420] width 219 height 25
click at [143, 371] on input "text" at bounding box center [142, 383] width 150 height 25
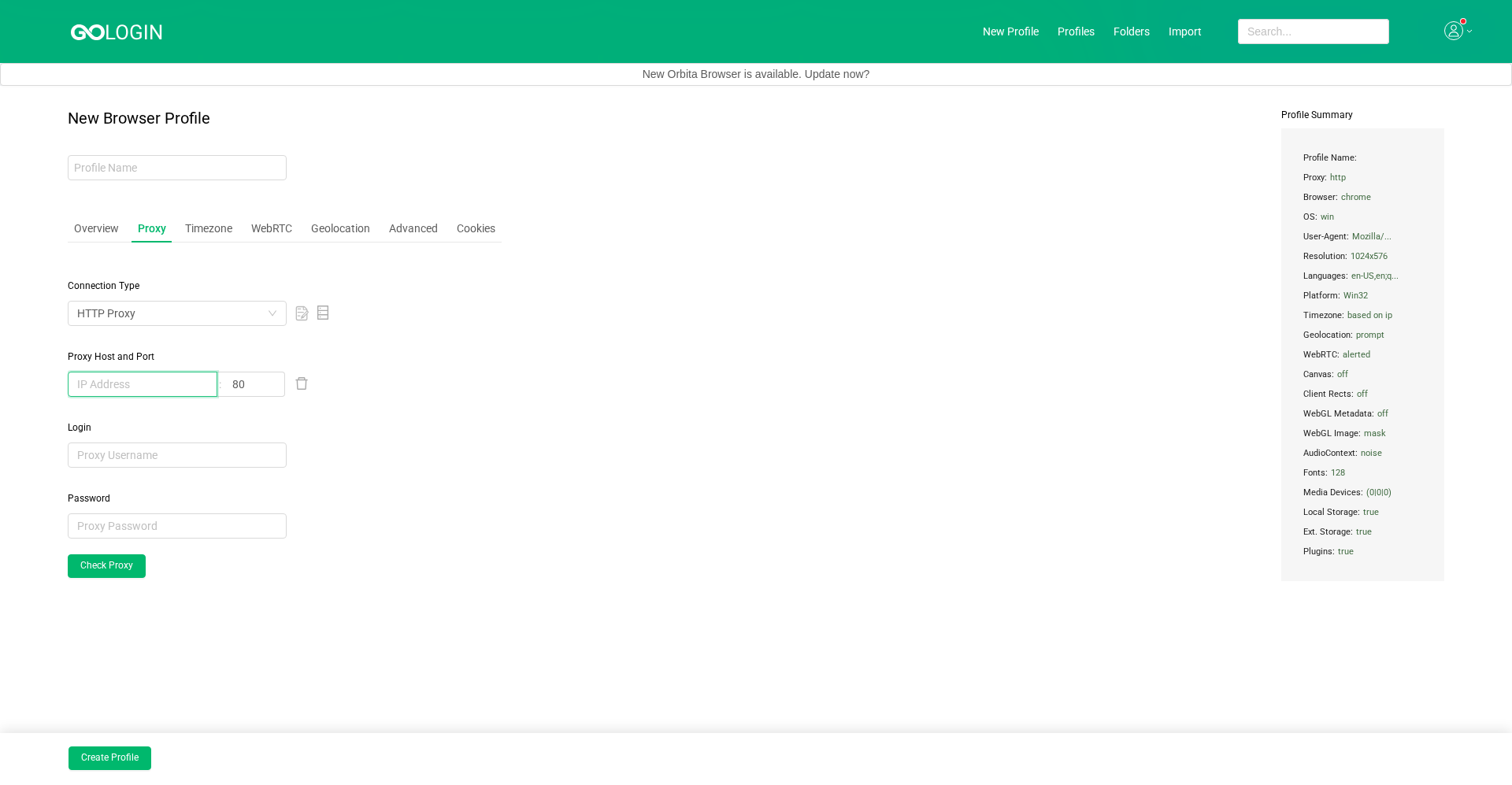
paste input "[TECHNICAL_ID]"
type input "[TECHNICAL_ID]"
click at [267, 388] on input "80" at bounding box center [254, 383] width 61 height 25
type input "8"
type input "64534"
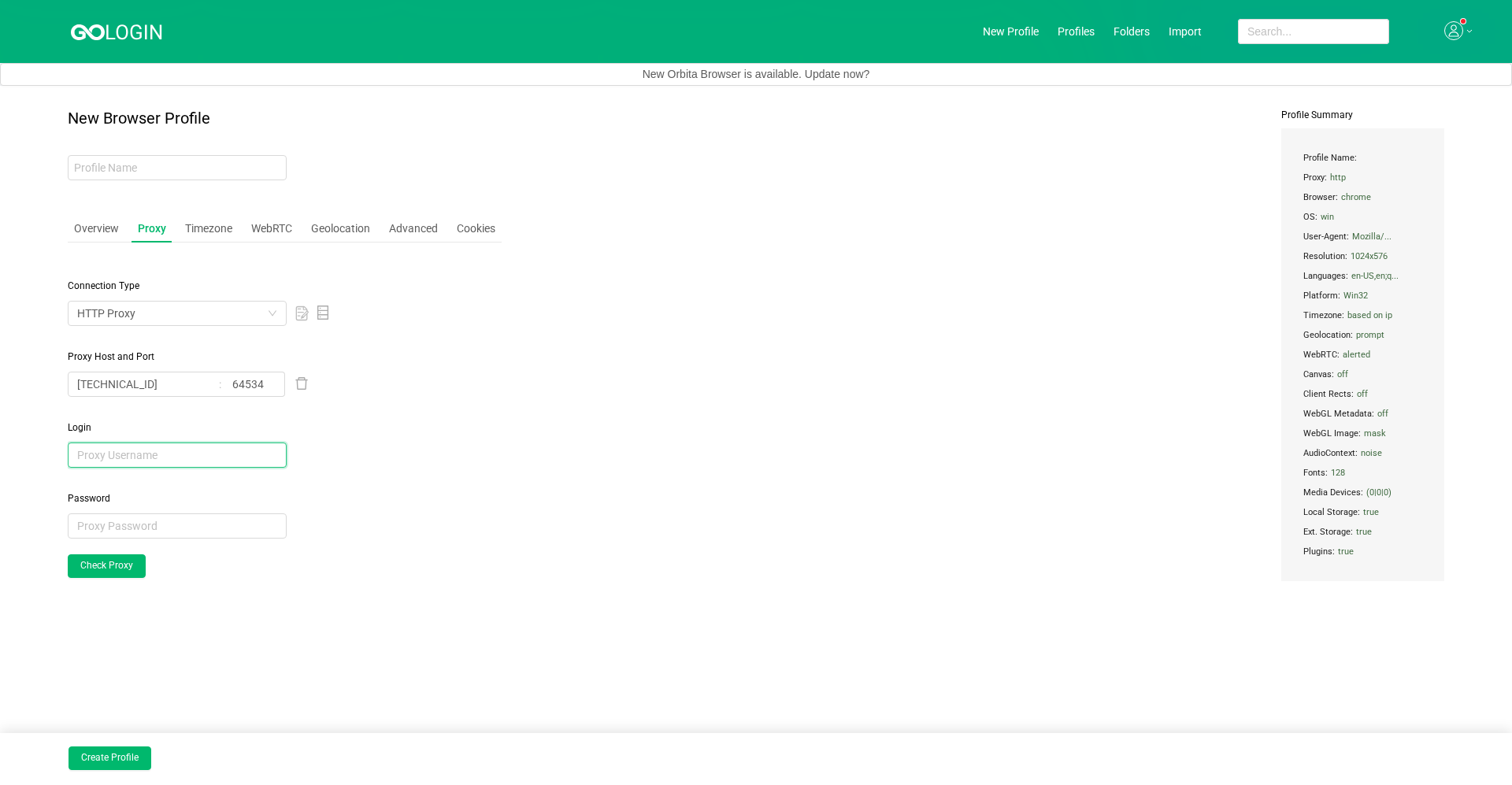
click at [217, 458] on input "text" at bounding box center [177, 454] width 219 height 25
paste input "3EDjKyzr"
type input "3EDjKyzr"
click at [216, 528] on input "text" at bounding box center [177, 525] width 219 height 25
paste input "dZhhEJbL"
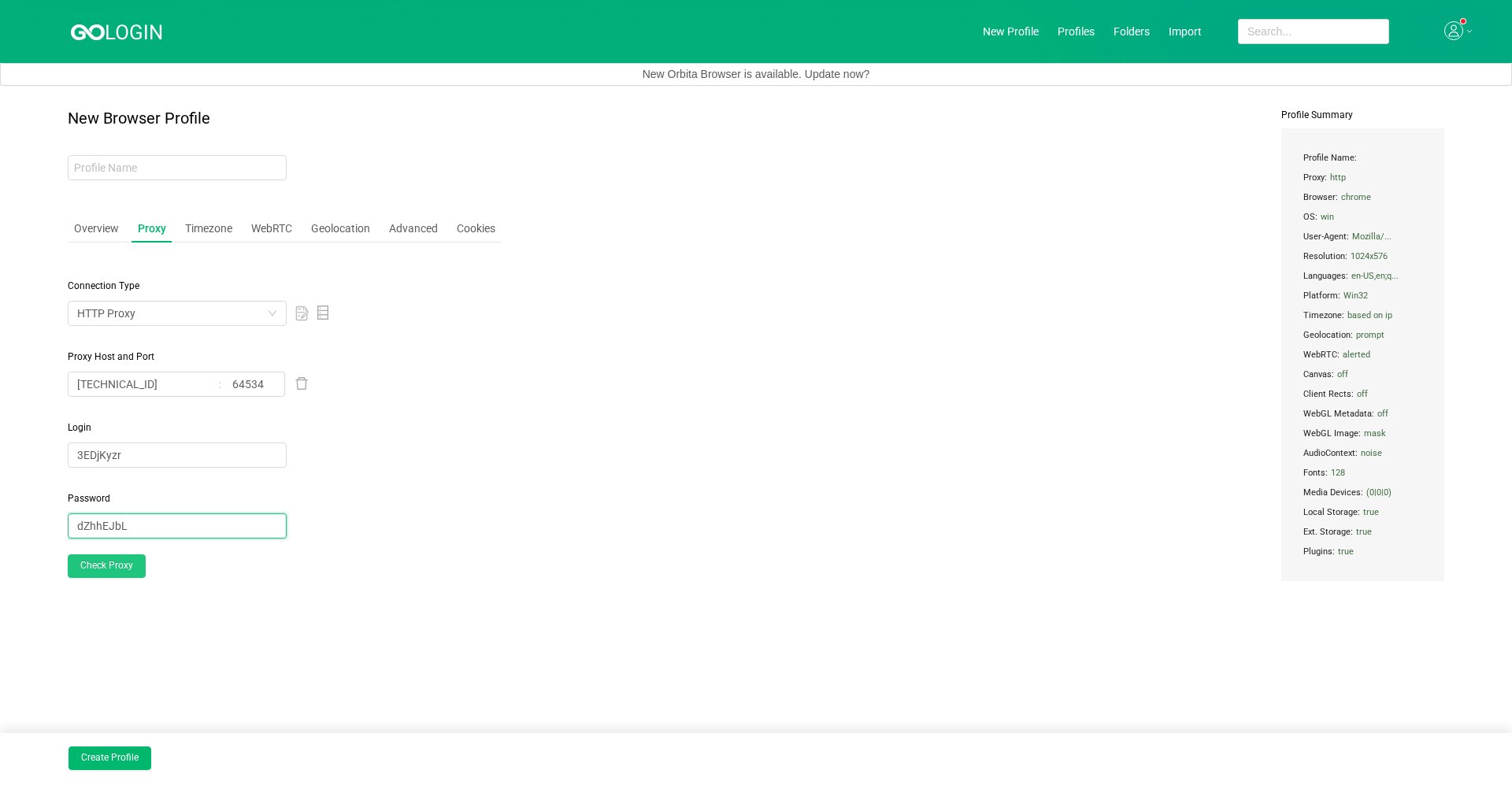
type input "dZhhEJbL"
click at [111, 557] on button "Check Proxy" at bounding box center [106, 566] width 78 height 23
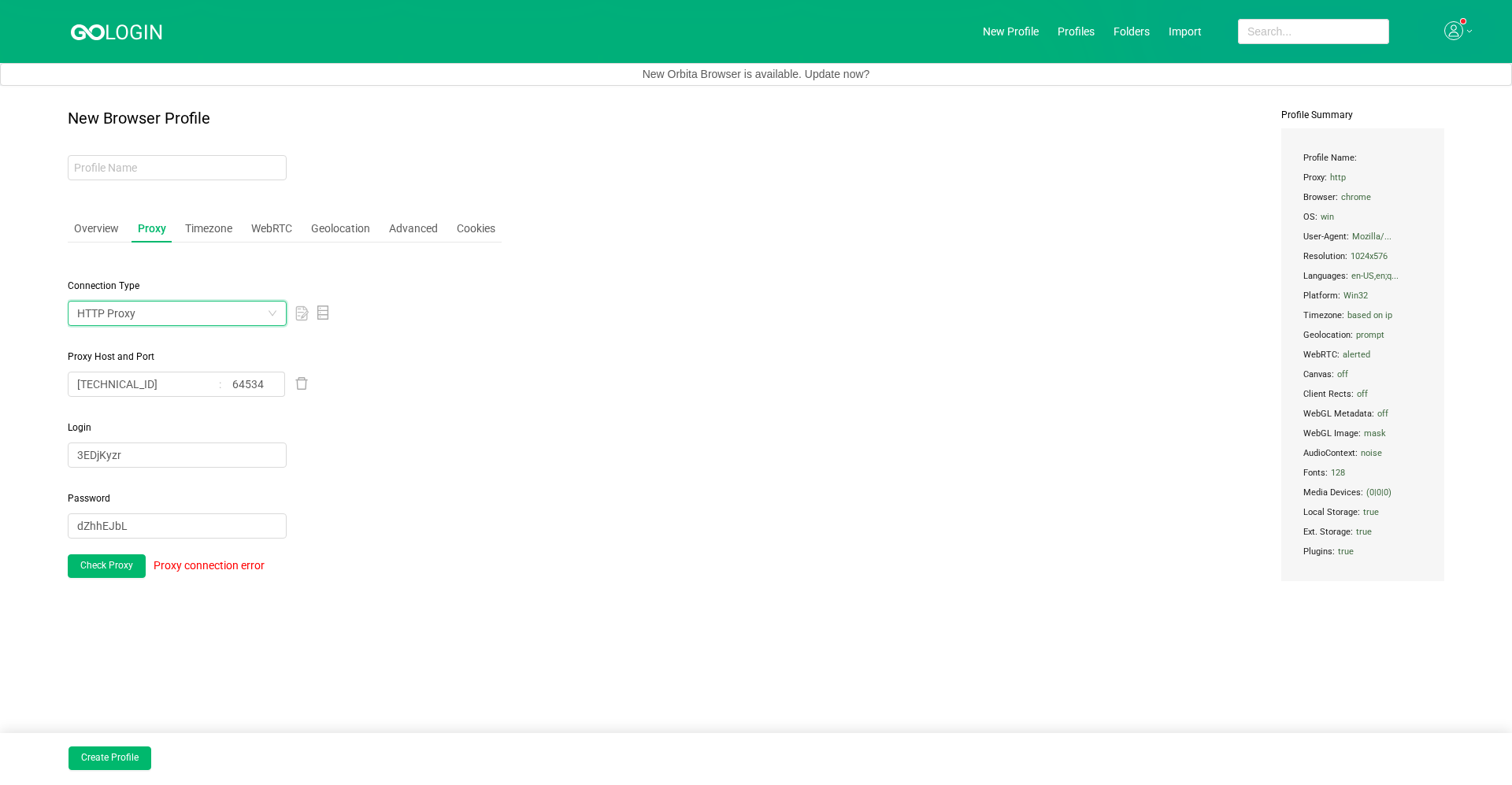
click at [151, 323] on div "HTTP Proxy" at bounding box center [171, 312] width 190 height 23
click at [132, 467] on li "Socks 5 Proxy" at bounding box center [177, 471] width 219 height 25
click at [562, 516] on div "New Browser Profile Overview Proxy Timezone WebRTC Geolocation Advanced Cookies…" at bounding box center [756, 376] width 1376 height 535
click at [256, 384] on input "80" at bounding box center [254, 383] width 61 height 25
type input "8"
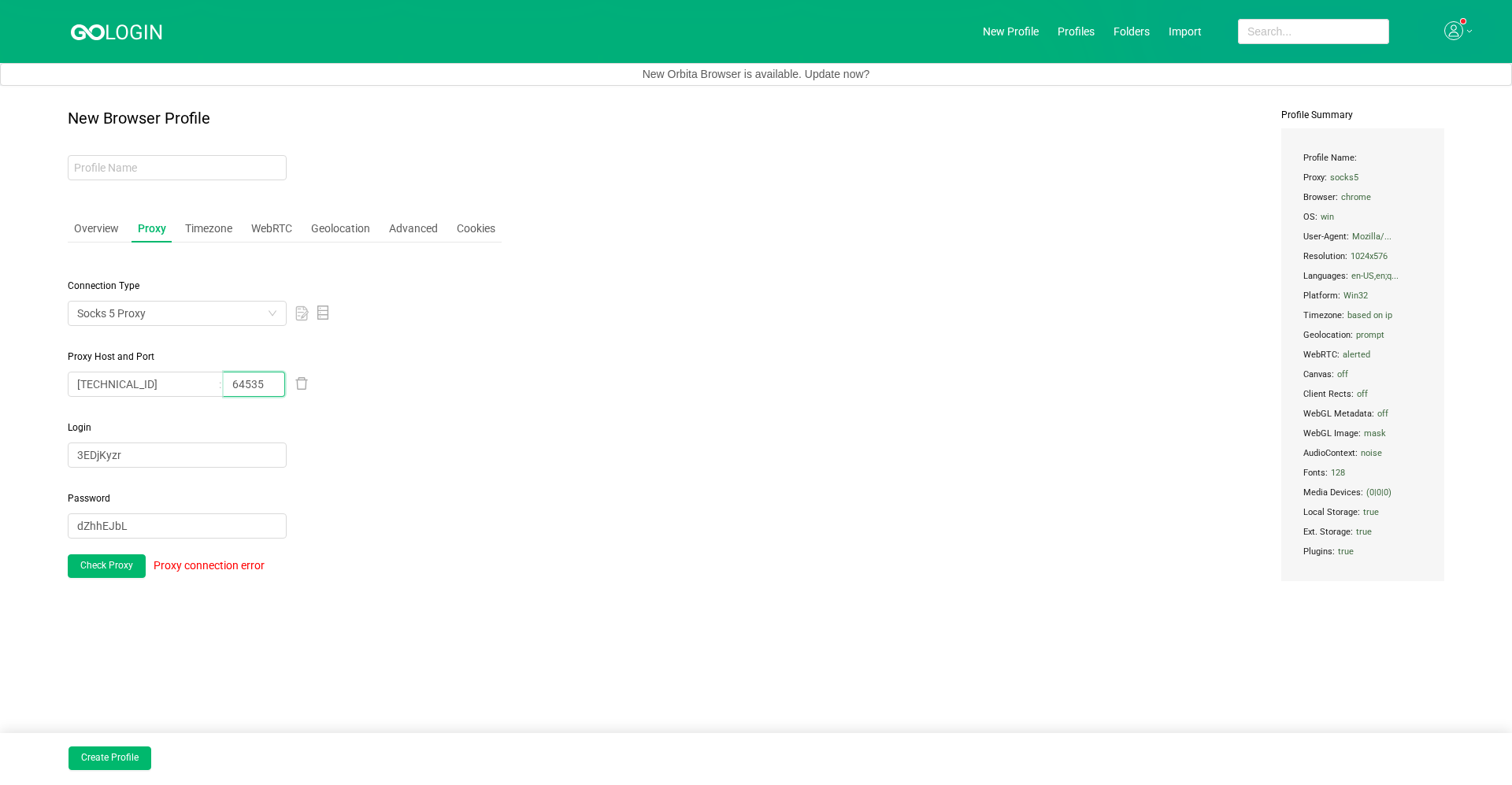
type input "64535"
click at [441, 495] on span "Password" at bounding box center [284, 499] width 434 height 14
click at [114, 557] on button "Check Proxy" at bounding box center [106, 566] width 78 height 23
click at [793, 557] on div "Create Profile" at bounding box center [756, 759] width 1512 height 52
click at [793, 557] on main "New Browser Profile Overview Proxy Timezone WebRTC Geolocation Advanced Cookies…" at bounding box center [756, 435] width 1512 height 699
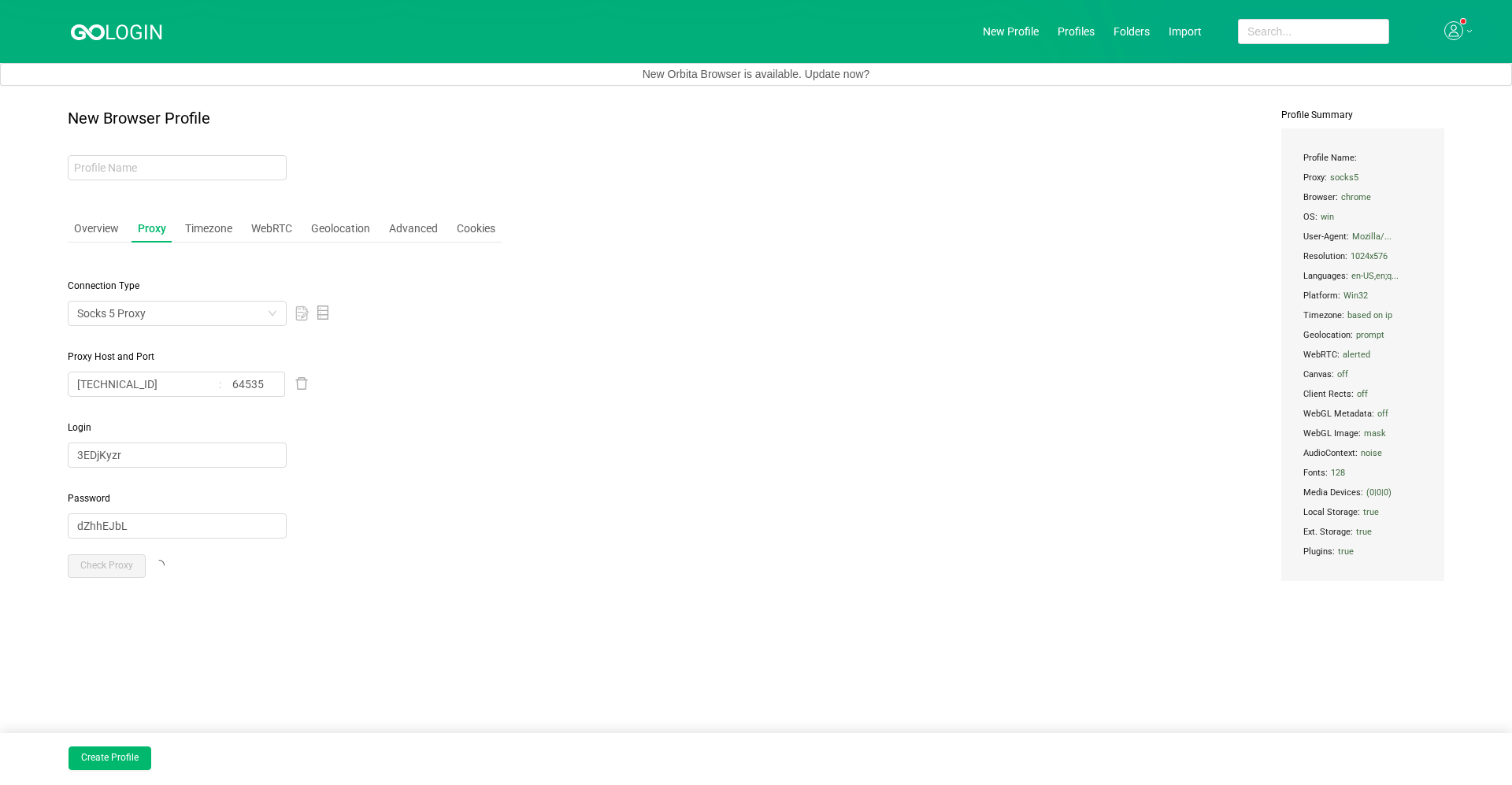
click at [793, 557] on div "New Browser Profile Overview Proxy Timezone WebRTC Geolocation Advanced Cookies…" at bounding box center [756, 376] width 1376 height 535
click at [188, 375] on input "[TECHNICAL_ID]" at bounding box center [142, 383] width 150 height 25
click at [608, 544] on div "New Browser Profile Overview Proxy Timezone WebRTC Geolocation Advanced Cookies…" at bounding box center [756, 376] width 1376 height 535
click at [200, 311] on div "Socks 5 Proxy" at bounding box center [171, 312] width 190 height 23
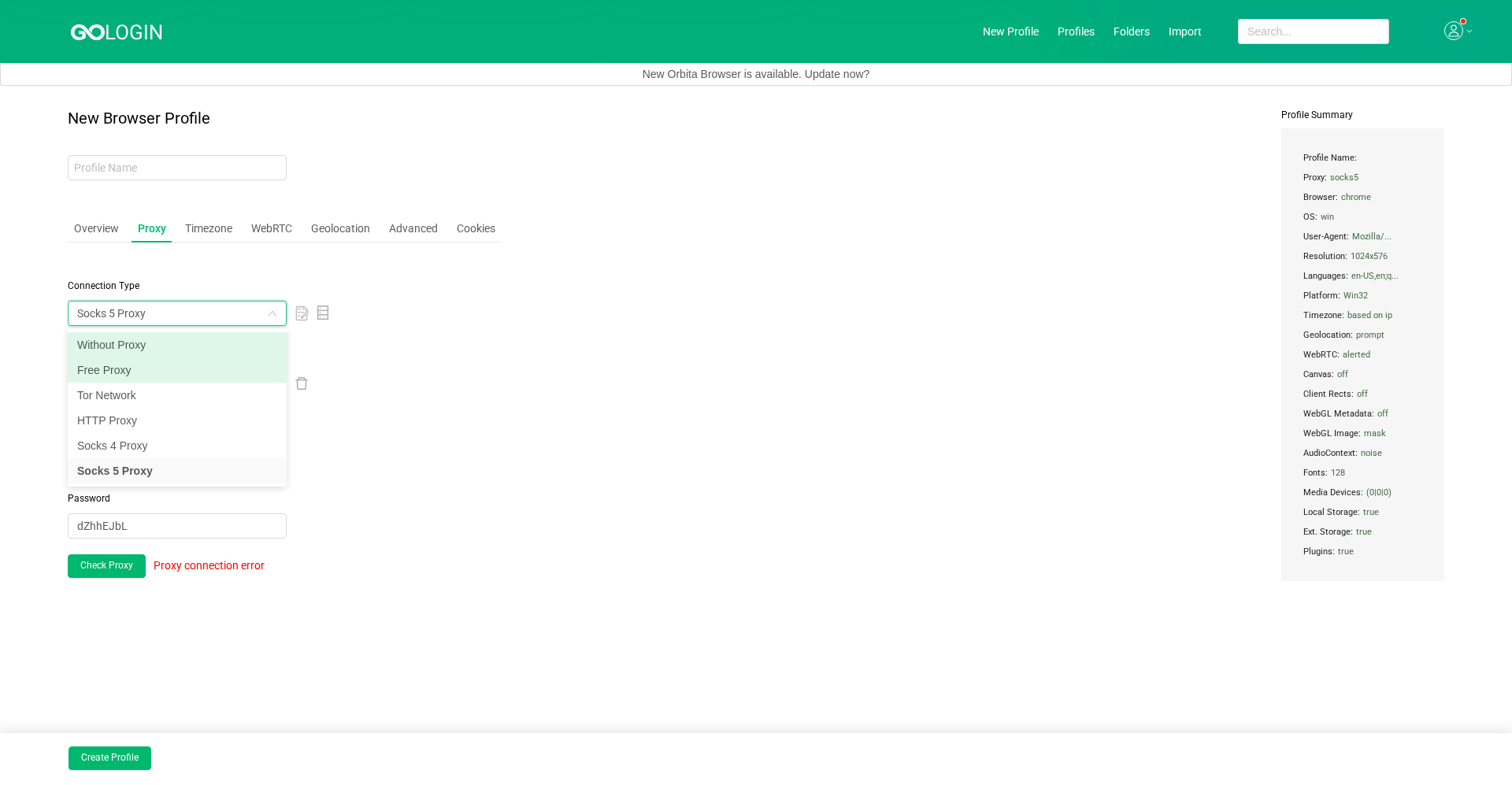
click at [144, 344] on li "Without Proxy" at bounding box center [177, 344] width 219 height 25
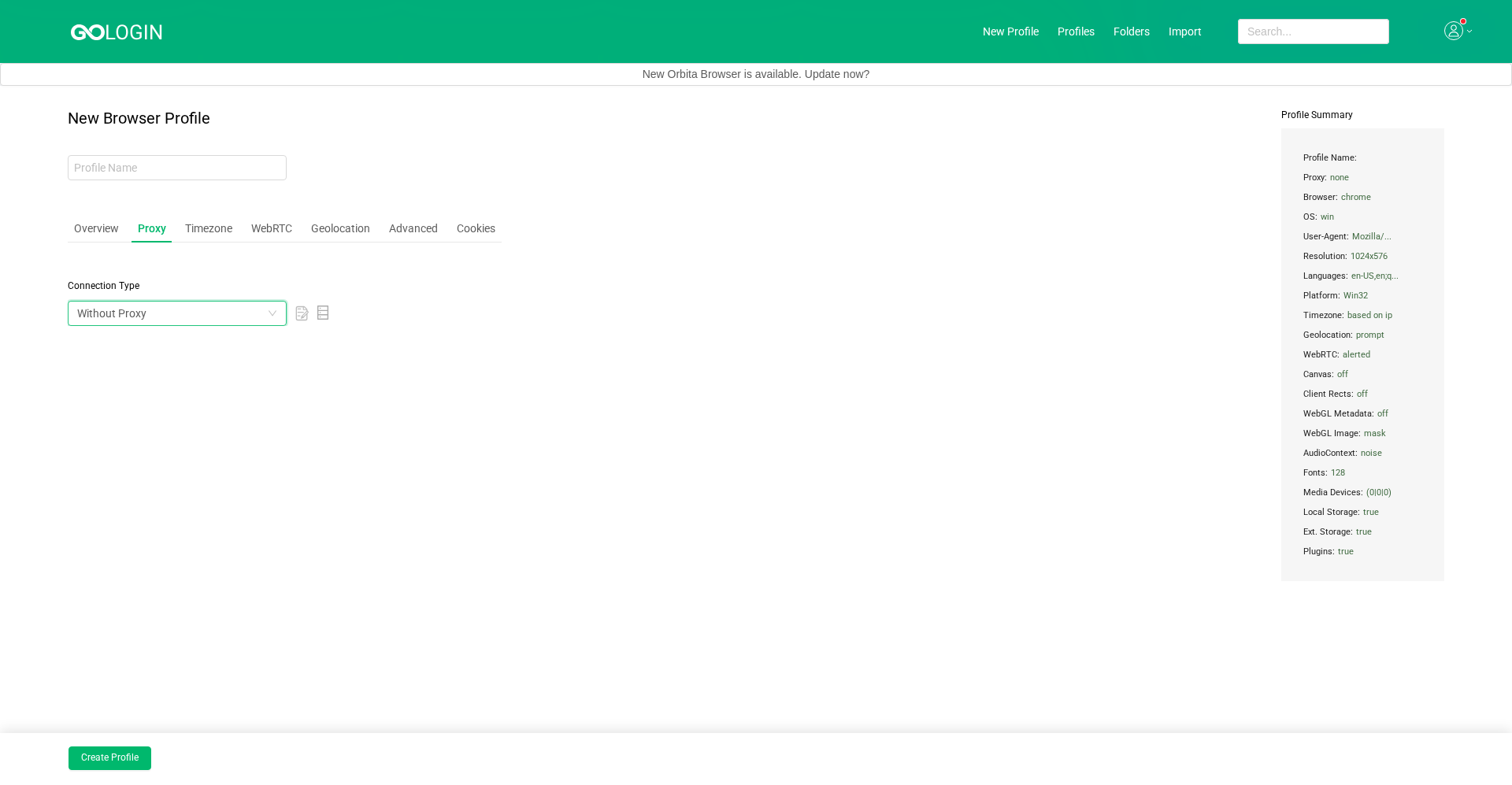
click at [145, 315] on div "Without Proxy" at bounding box center [112, 312] width 69 height 23
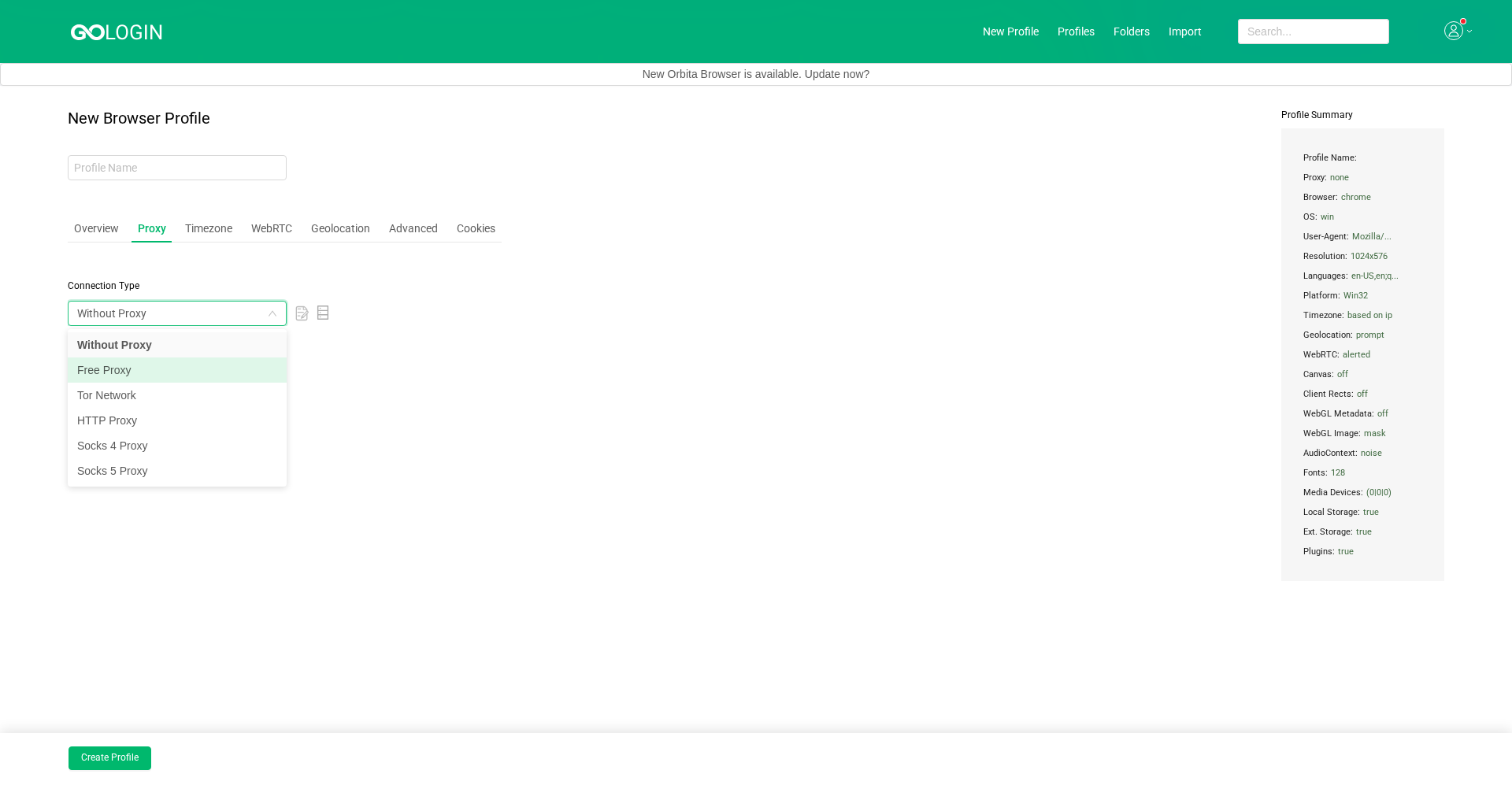
click at [125, 363] on li "Free Proxy" at bounding box center [177, 370] width 219 height 25
click at [186, 375] on div "US ([GEOGRAPHIC_DATA])" at bounding box center [171, 383] width 190 height 23
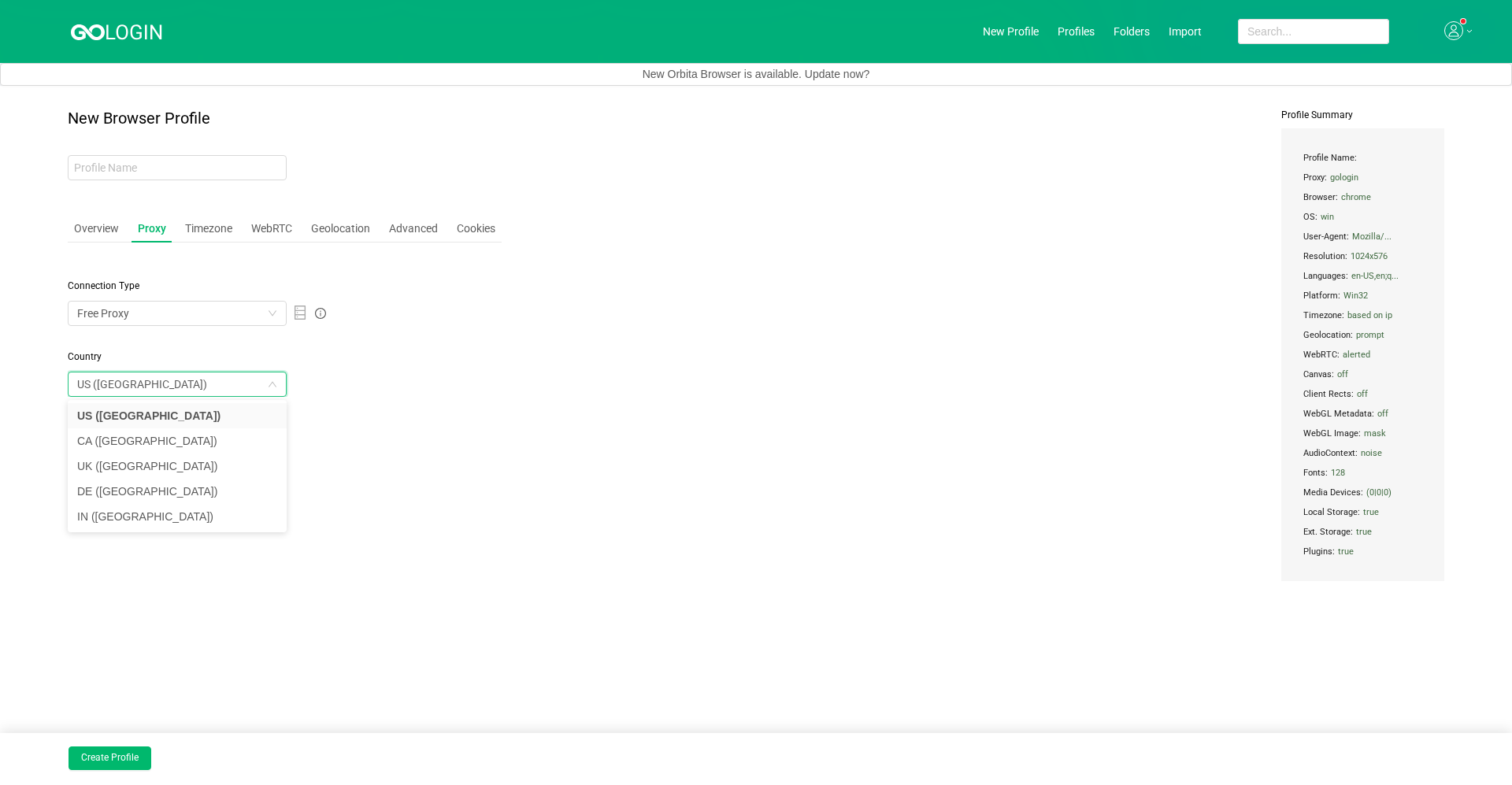
click at [149, 381] on div "US ([GEOGRAPHIC_DATA])" at bounding box center [142, 383] width 130 height 23
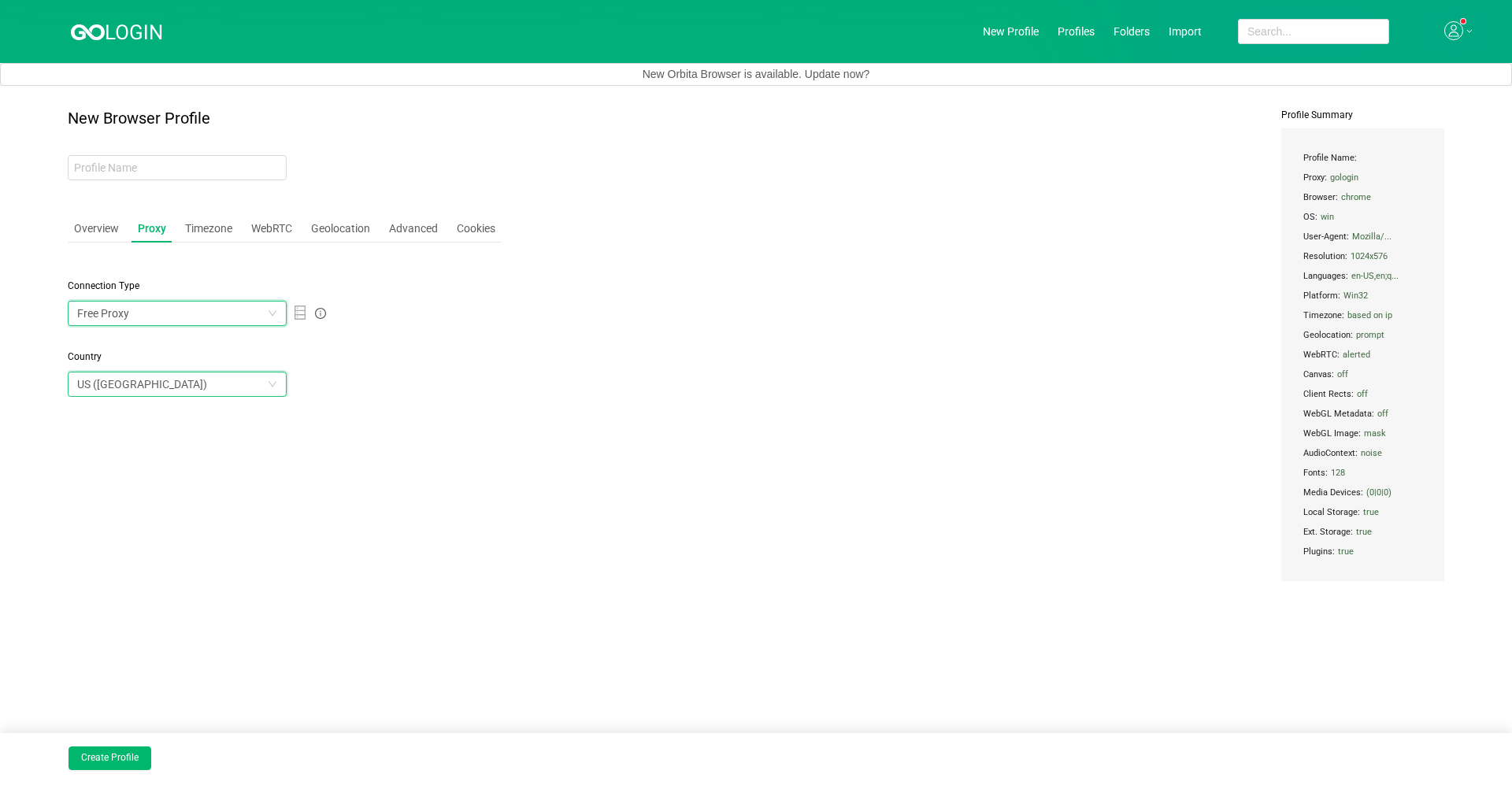
click at [139, 312] on div "Free Proxy" at bounding box center [171, 312] width 190 height 23
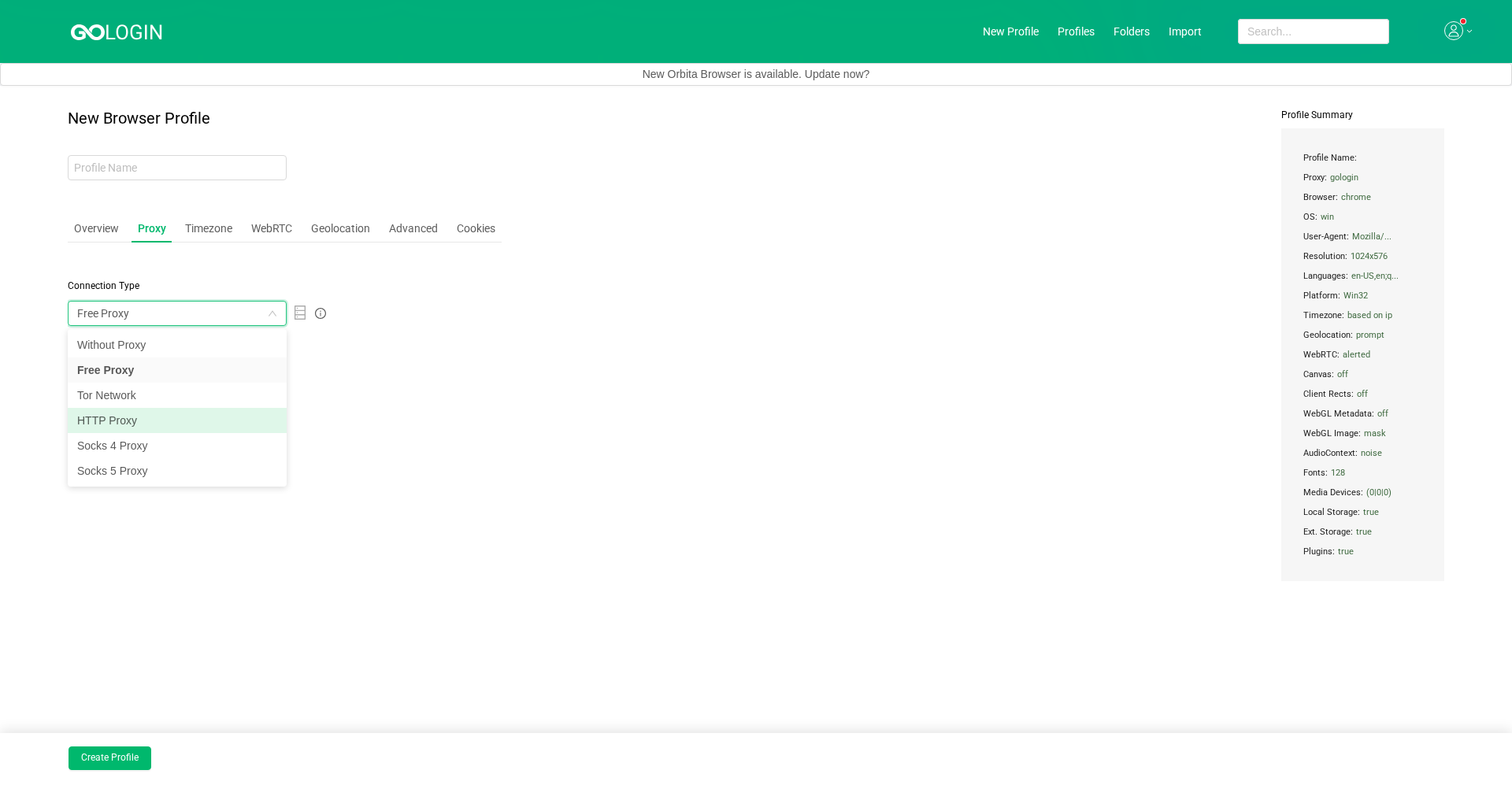
click at [126, 420] on li "HTTP Proxy" at bounding box center [177, 420] width 219 height 25
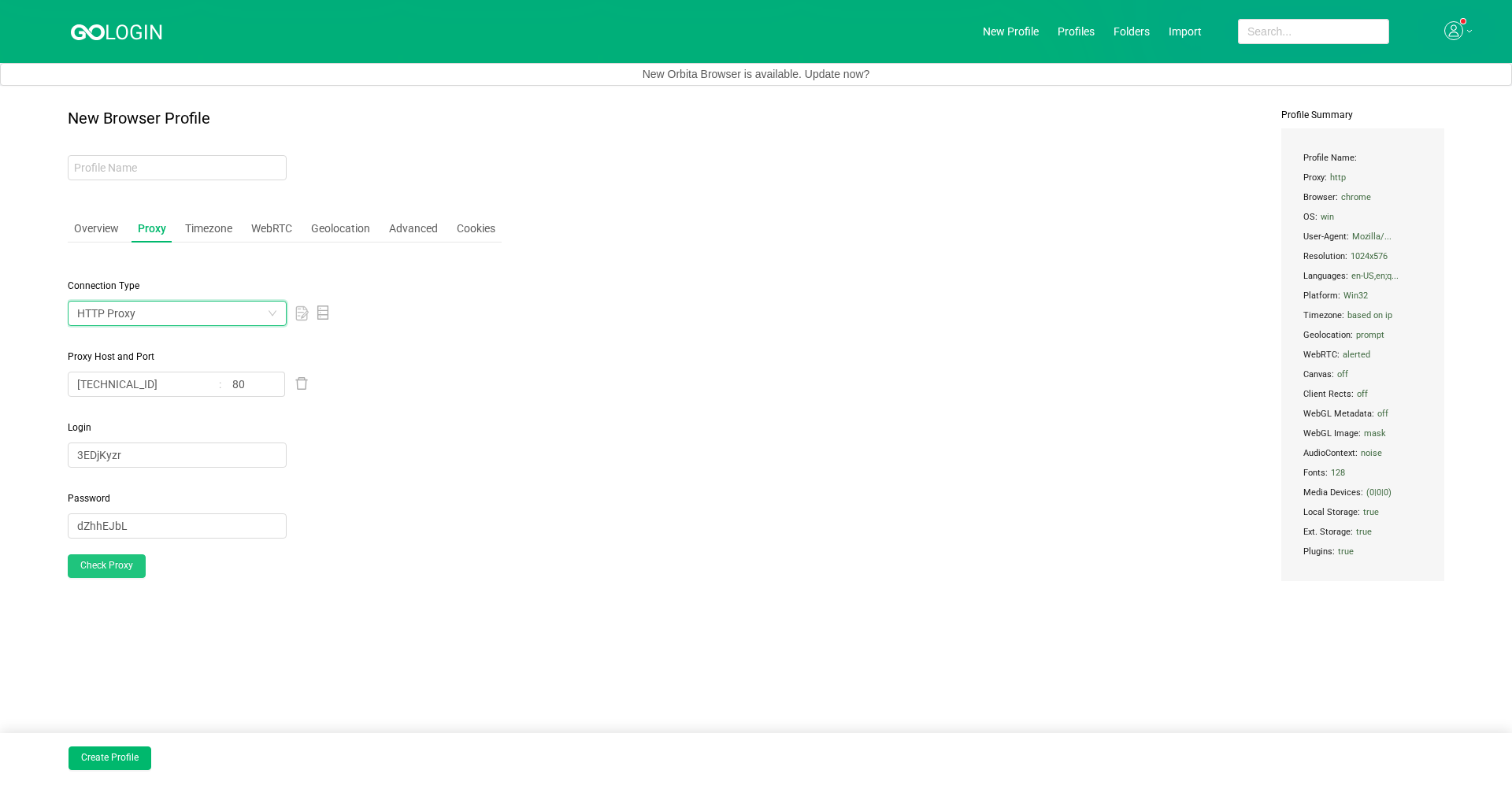
click at [131, 557] on button "Check Proxy" at bounding box center [106, 566] width 78 height 23
click at [267, 389] on input "80" at bounding box center [254, 383] width 61 height 25
type input "8"
type input "64534"
click at [326, 557] on div "Connection Type HTTP Proxy Proxy Host and Port 154.223.200.27 64534 Login 3EDjK…" at bounding box center [284, 448] width 434 height 386
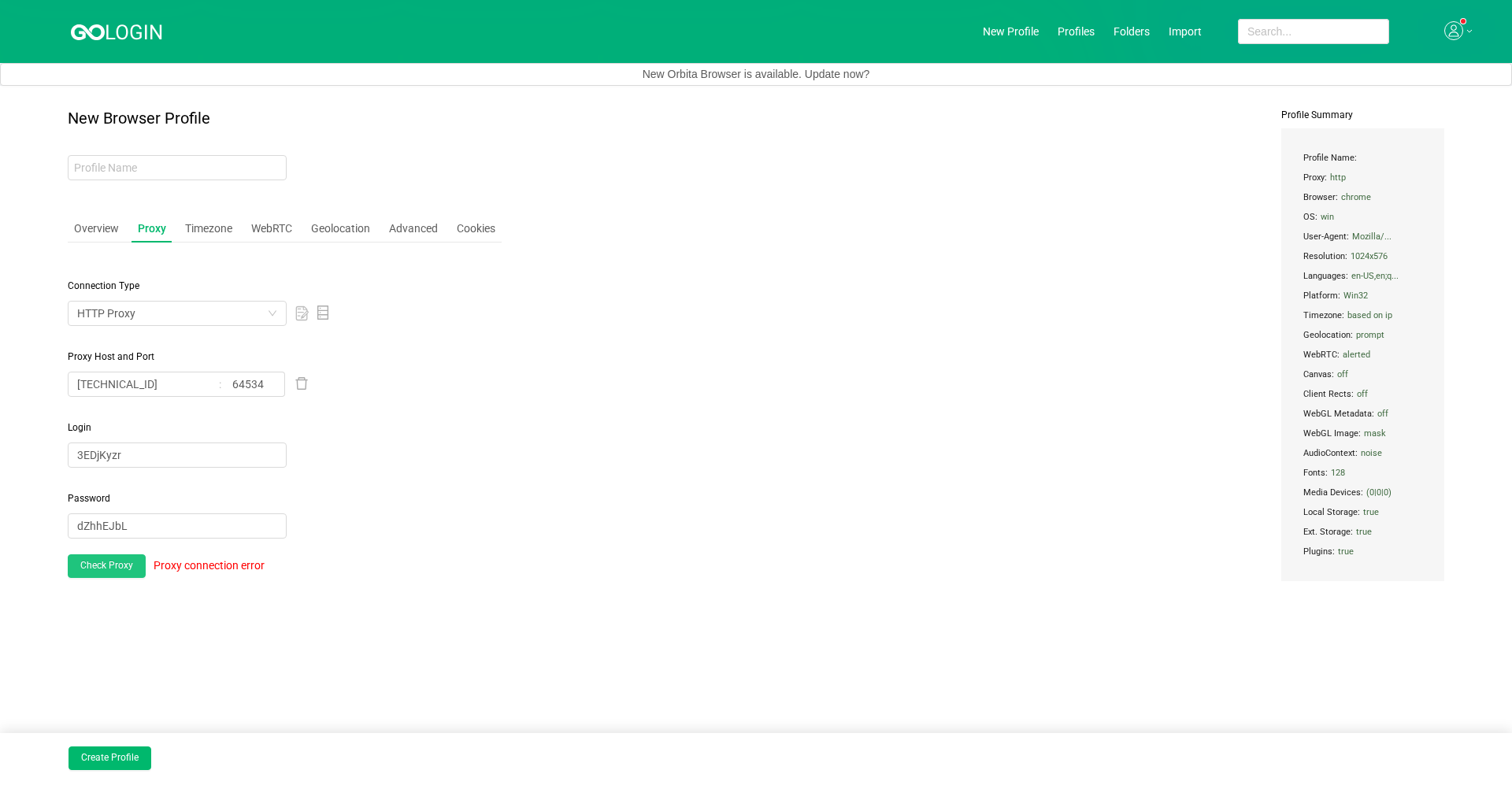
click at [70, 557] on button "Check Proxy" at bounding box center [106, 566] width 78 height 23
click at [206, 374] on input "[TECHNICAL_ID]" at bounding box center [142, 383] width 150 height 25
drag, startPoint x: 205, startPoint y: 375, endPoint x: 187, endPoint y: 385, distance: 20.6
click at [203, 376] on input "[TECHNICAL_ID]" at bounding box center [142, 383] width 150 height 25
drag, startPoint x: 183, startPoint y: 385, endPoint x: 0, endPoint y: 395, distance: 183.3
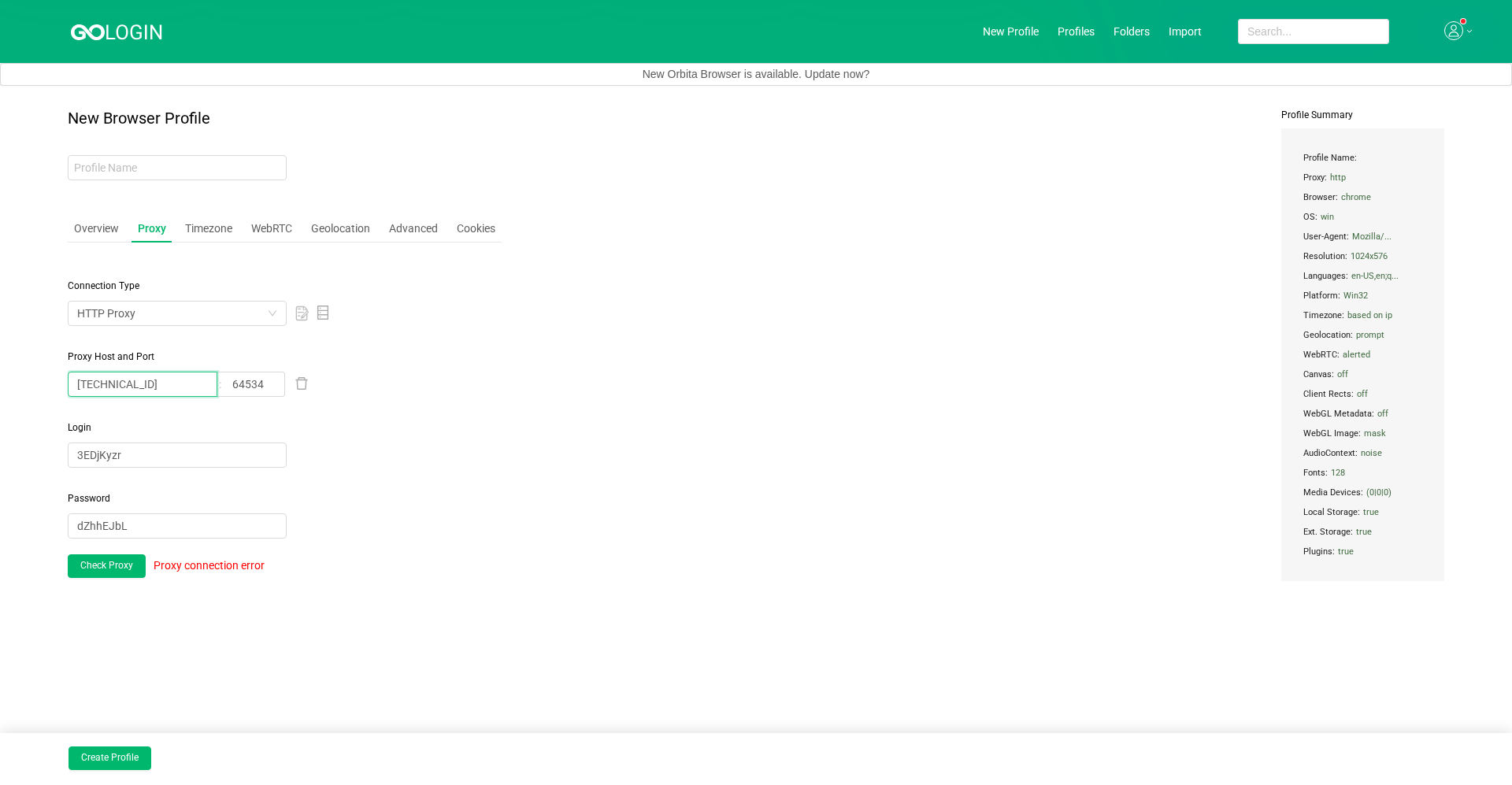
click at [0, 395] on main "New Browser Profile Overview Proxy Timezone WebRTC Geolocation Advanced Cookies…" at bounding box center [756, 435] width 1512 height 699
paste input "154.211.18.49"
type input "154.211.18.49"
click at [268, 379] on input "64534" at bounding box center [254, 383] width 61 height 25
type input "64378"
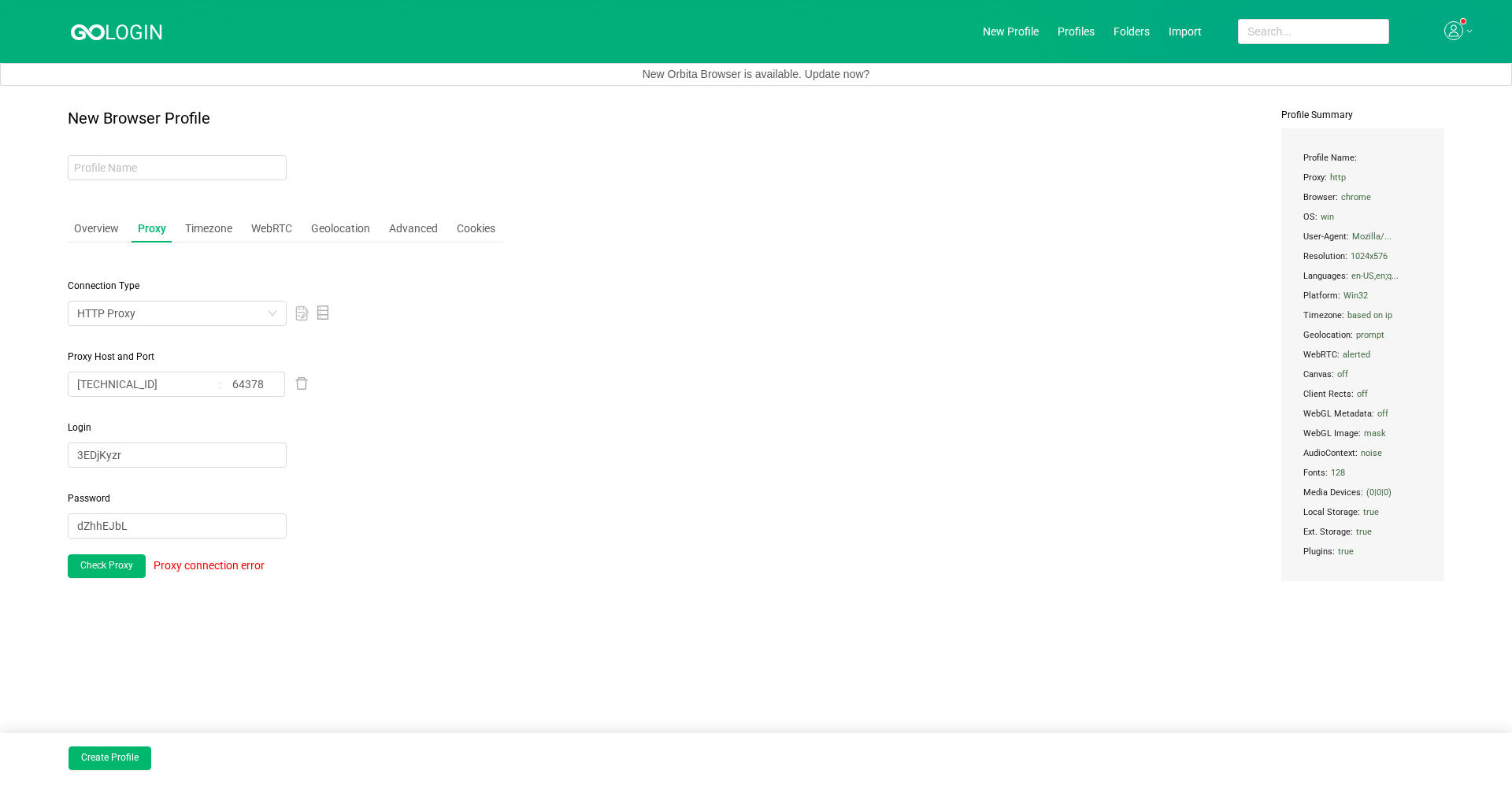
click at [405, 537] on div "Password dZhhEJbL" at bounding box center [284, 515] width 434 height 48
click at [111, 557] on button "Check Proxy" at bounding box center [106, 566] width 78 height 23
click at [120, 557] on button "Check Proxy" at bounding box center [106, 566] width 78 height 23
click at [93, 557] on button "Check Proxy" at bounding box center [106, 566] width 78 height 23
click at [211, 388] on input "154.211.18.49" at bounding box center [142, 383] width 150 height 25
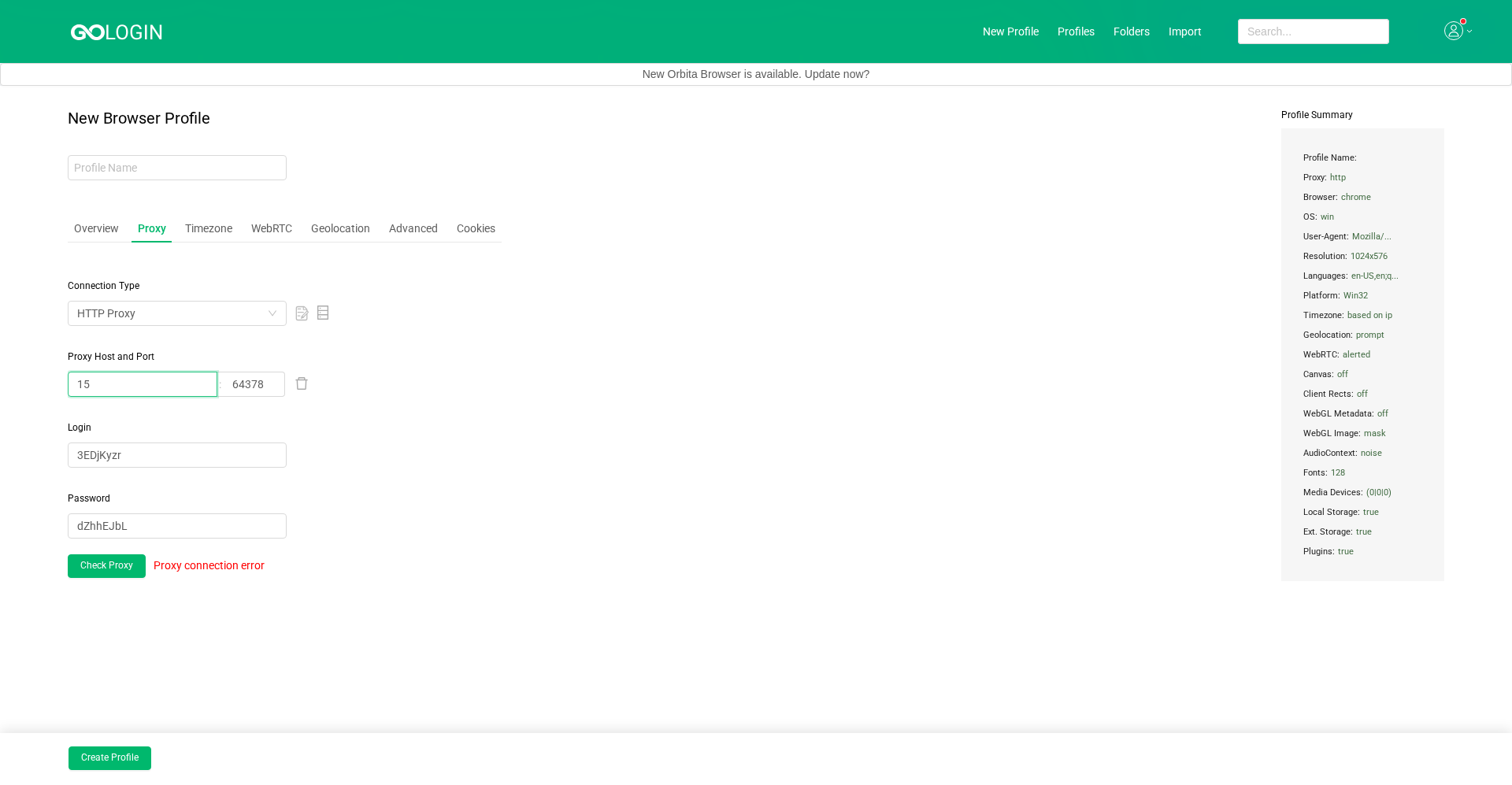
type input "1"
paste input "45.196.139.221:64246:3EDjKyzr:dZhhEJbL"
type input "4"
paste input "45.196.139.221:64246:3EDjKyzr:dZhhEJbL"
type input "45.196.139.221"
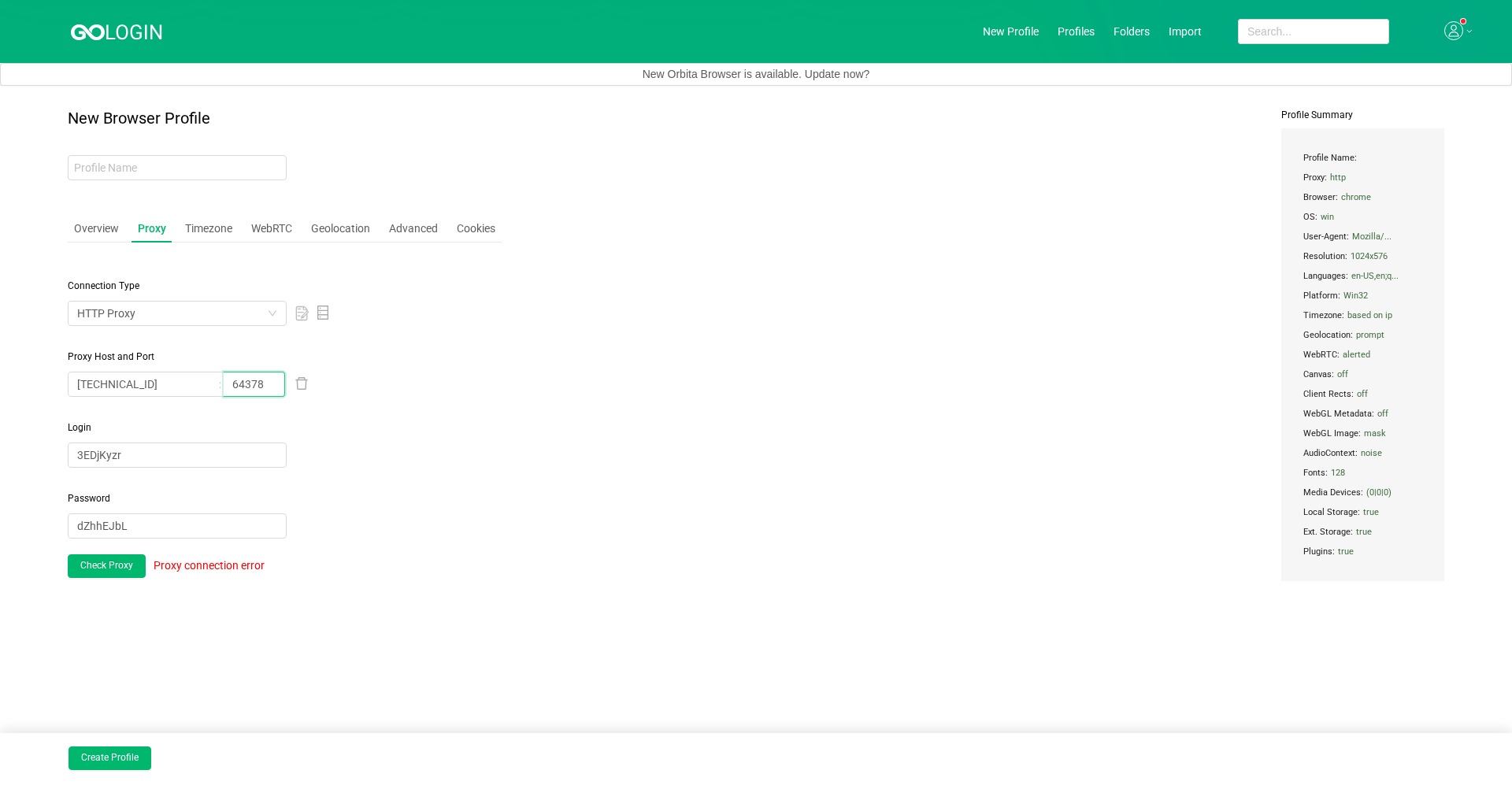
click at [269, 386] on input "64378" at bounding box center [254, 383] width 61 height 25
type input "64246"
click at [370, 424] on span "Login" at bounding box center [284, 428] width 434 height 14
click at [247, 442] on input "3EDjKyzr" at bounding box center [177, 454] width 219 height 25
click at [97, 557] on button "Check Proxy" at bounding box center [106, 566] width 78 height 23
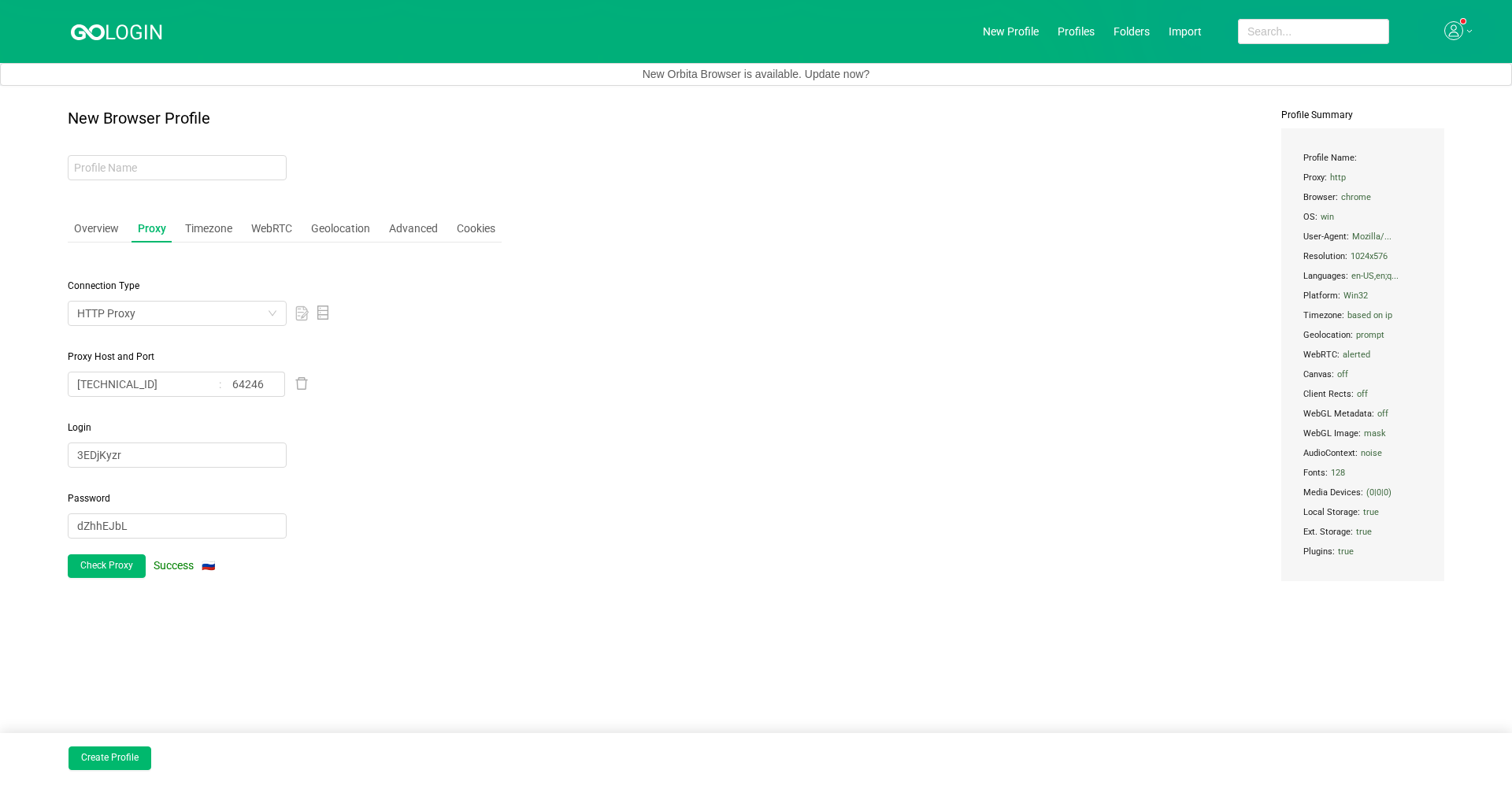
click at [549, 473] on div "New Browser Profile Overview Proxy Timezone WebRTC Geolocation Advanced Cookies…" at bounding box center [756, 376] width 1376 height 535
click at [116, 239] on div "Overview" at bounding box center [96, 228] width 57 height 29
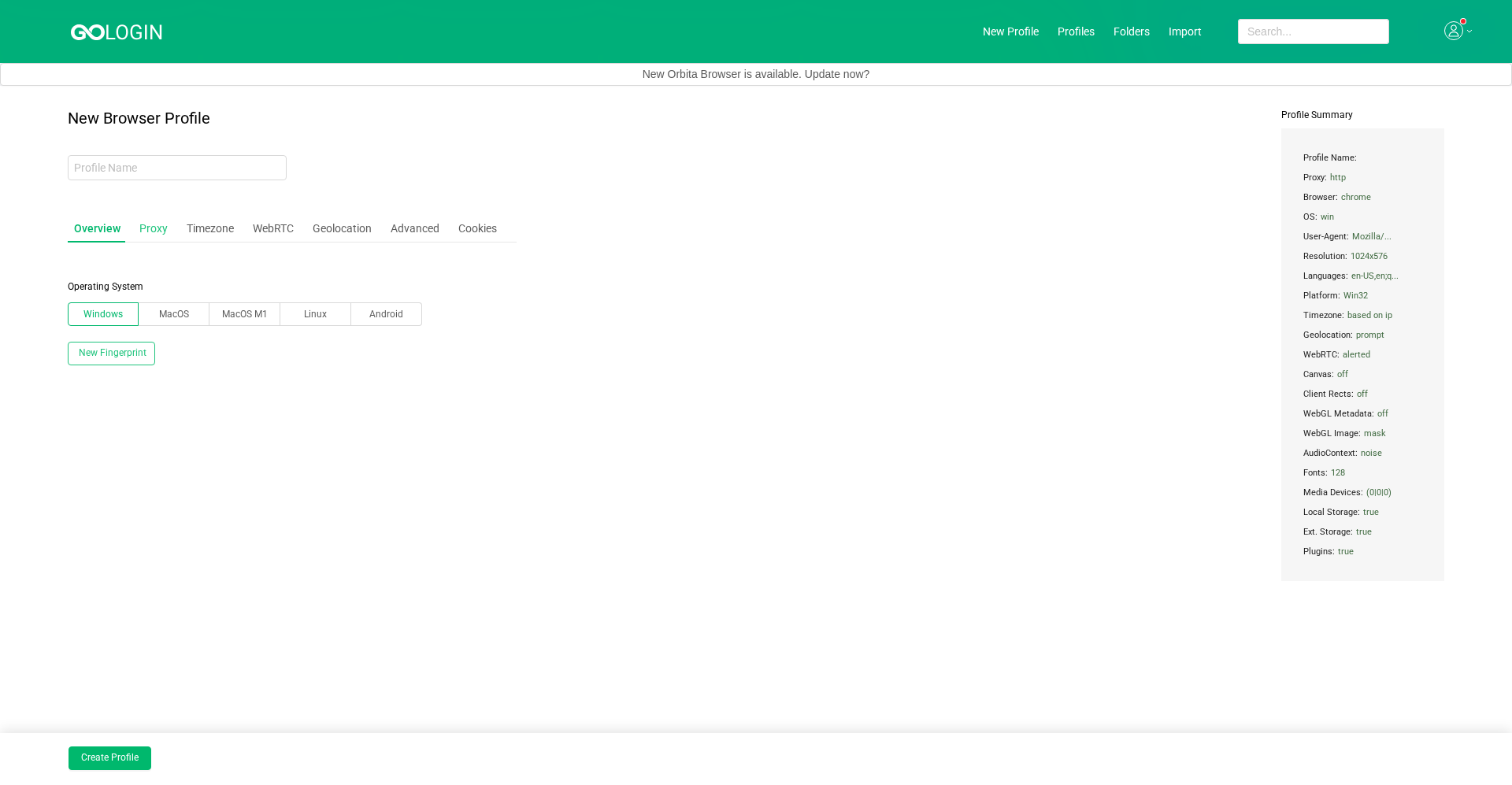
click at [147, 234] on div "Proxy" at bounding box center [153, 228] width 41 height 29
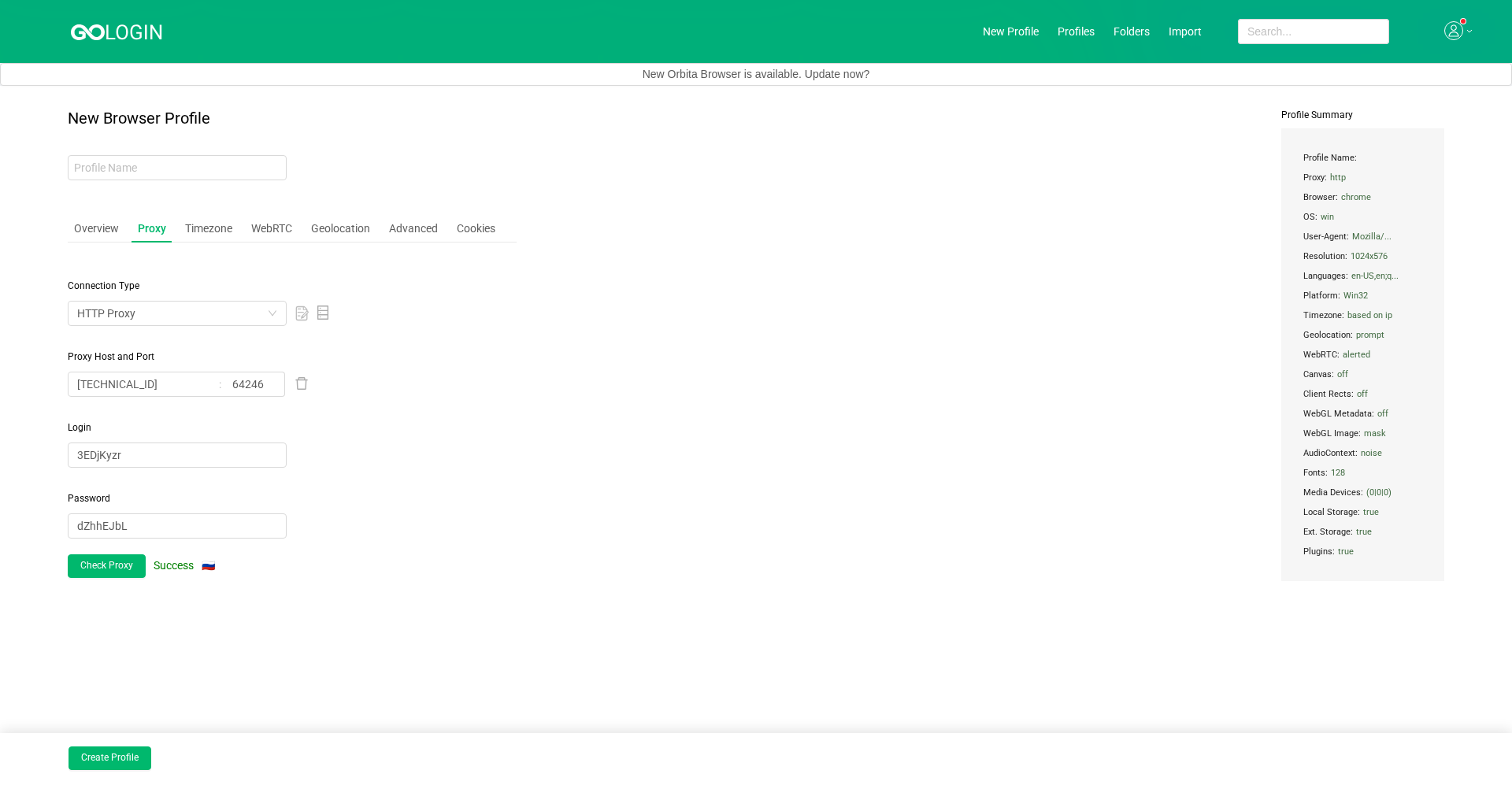
click at [137, 153] on div "New Browser Profile Overview Proxy Timezone WebRTC Geolocation Advanced Cookies…" at bounding box center [292, 376] width 449 height 535
click at [138, 155] on input "text" at bounding box center [177, 167] width 219 height 25
type input "ц"
click at [173, 164] on input "text" at bounding box center [177, 167] width 219 height 25
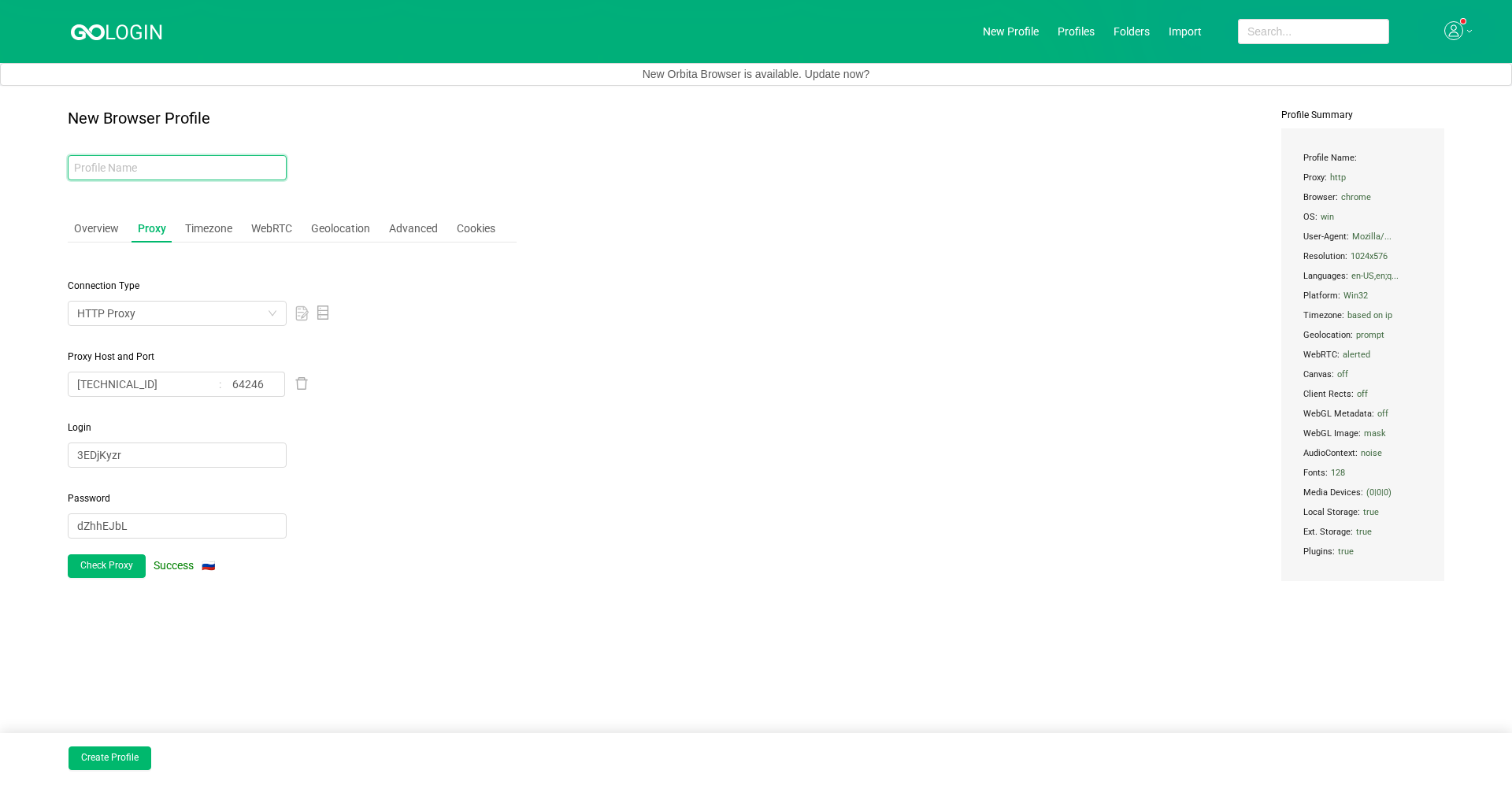
type input "1"
type input "w"
type input "1W 2acc"
click at [135, 557] on button "Create Profile" at bounding box center [110, 758] width 83 height 23
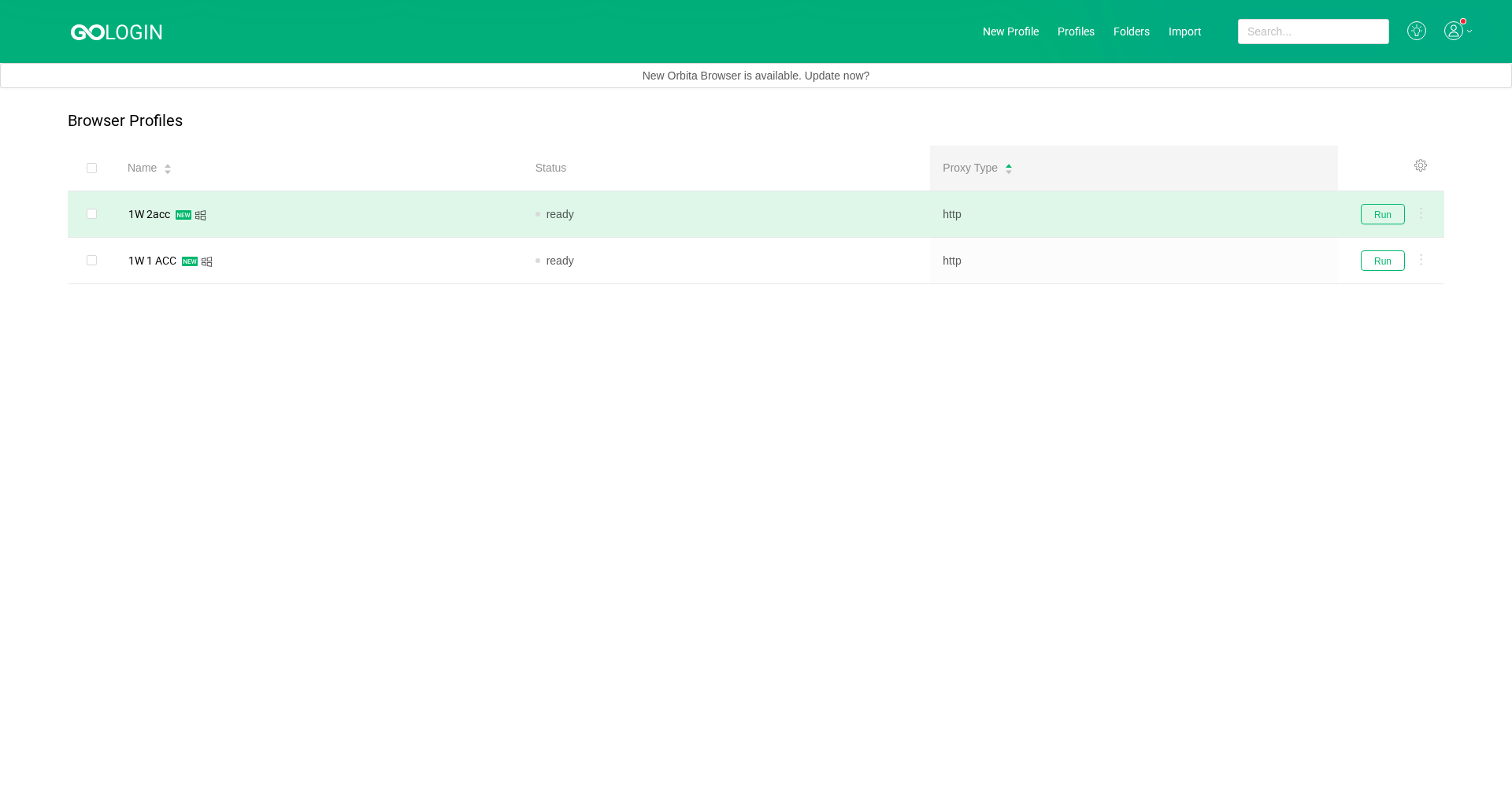
click at [220, 231] on td "1W 2acc" at bounding box center [318, 215] width 408 height 47
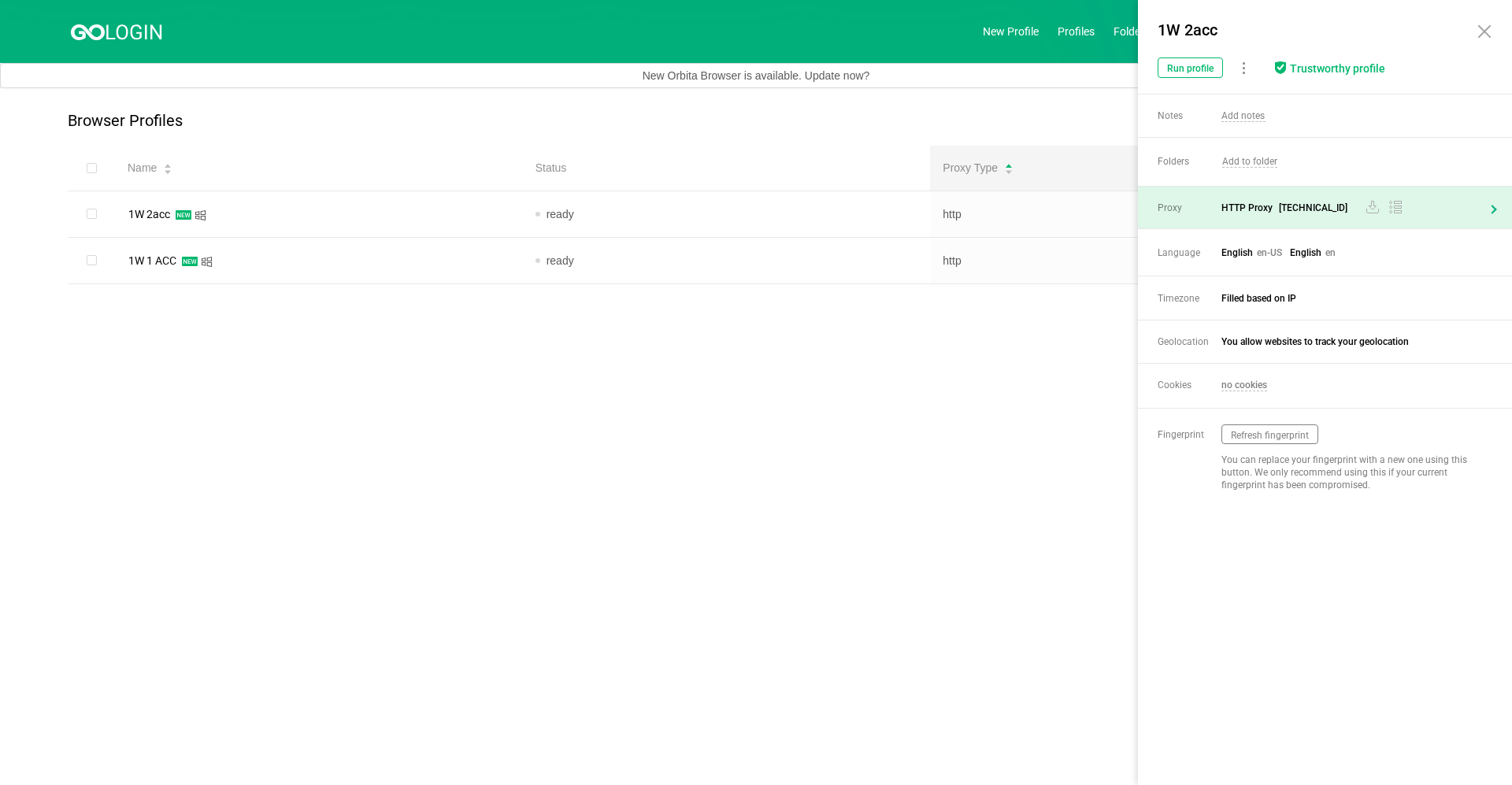
click at [793, 205] on span "HTTP Proxy 45.196.139.221:64246" at bounding box center [1350, 208] width 258 height 16
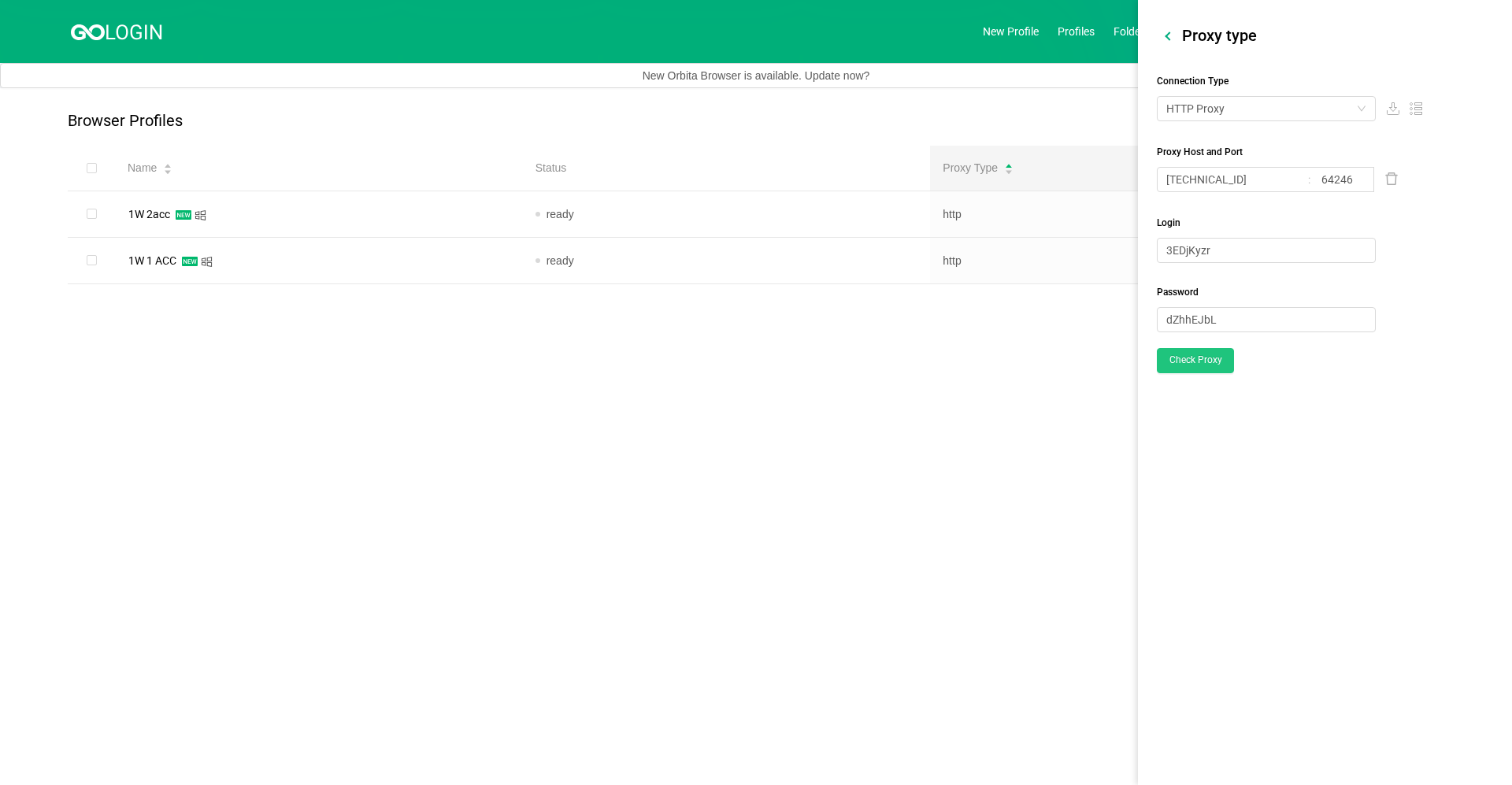
click at [793, 367] on button "Check Proxy" at bounding box center [1195, 360] width 77 height 25
click at [793, 31] on div at bounding box center [1169, 35] width 9 height 9
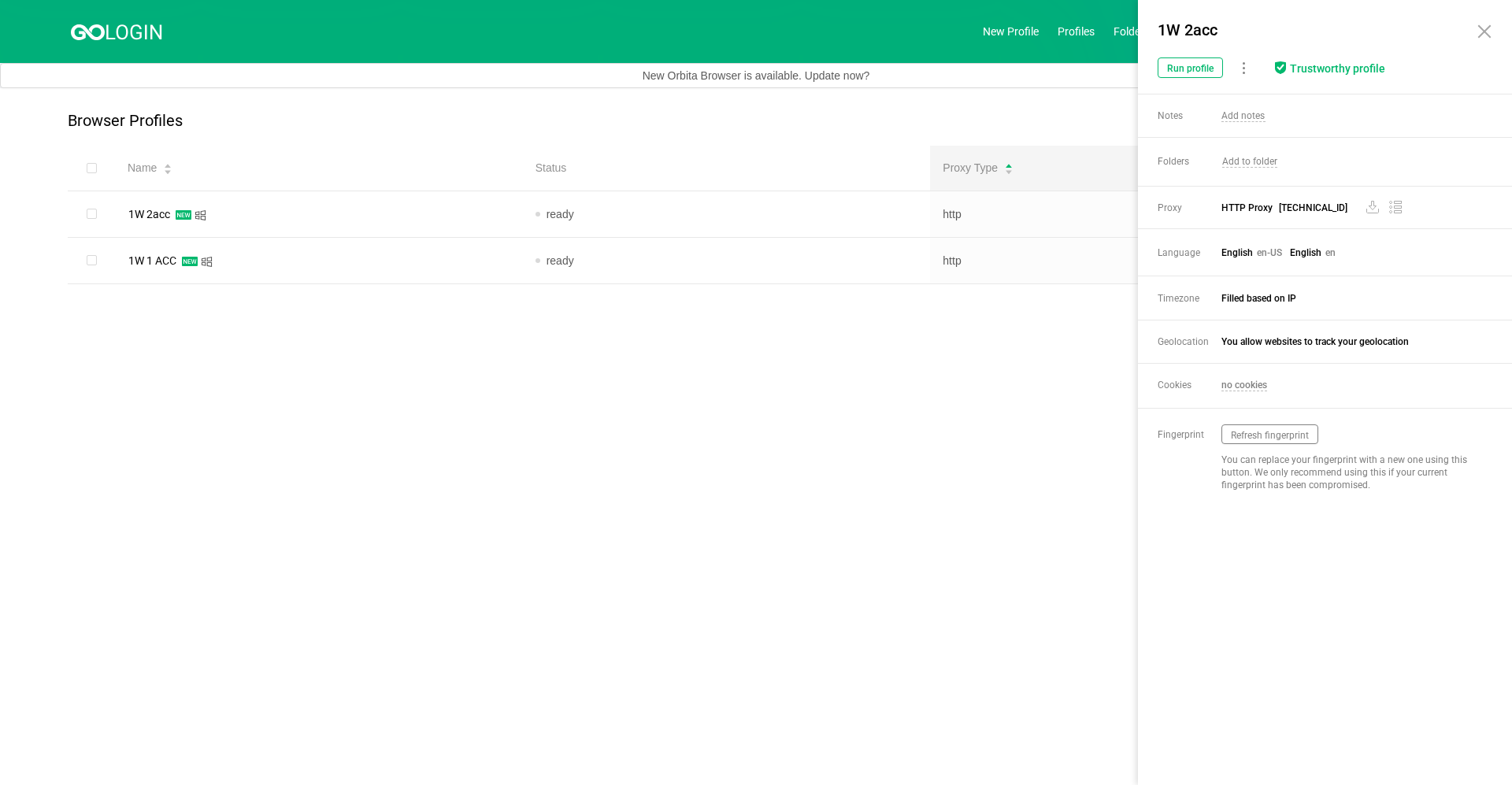
click at [793, 518] on main "Browser Profiles Share Profiles Add to Folder Clone New Fingerprint Export Prox…" at bounding box center [756, 436] width 1512 height 697
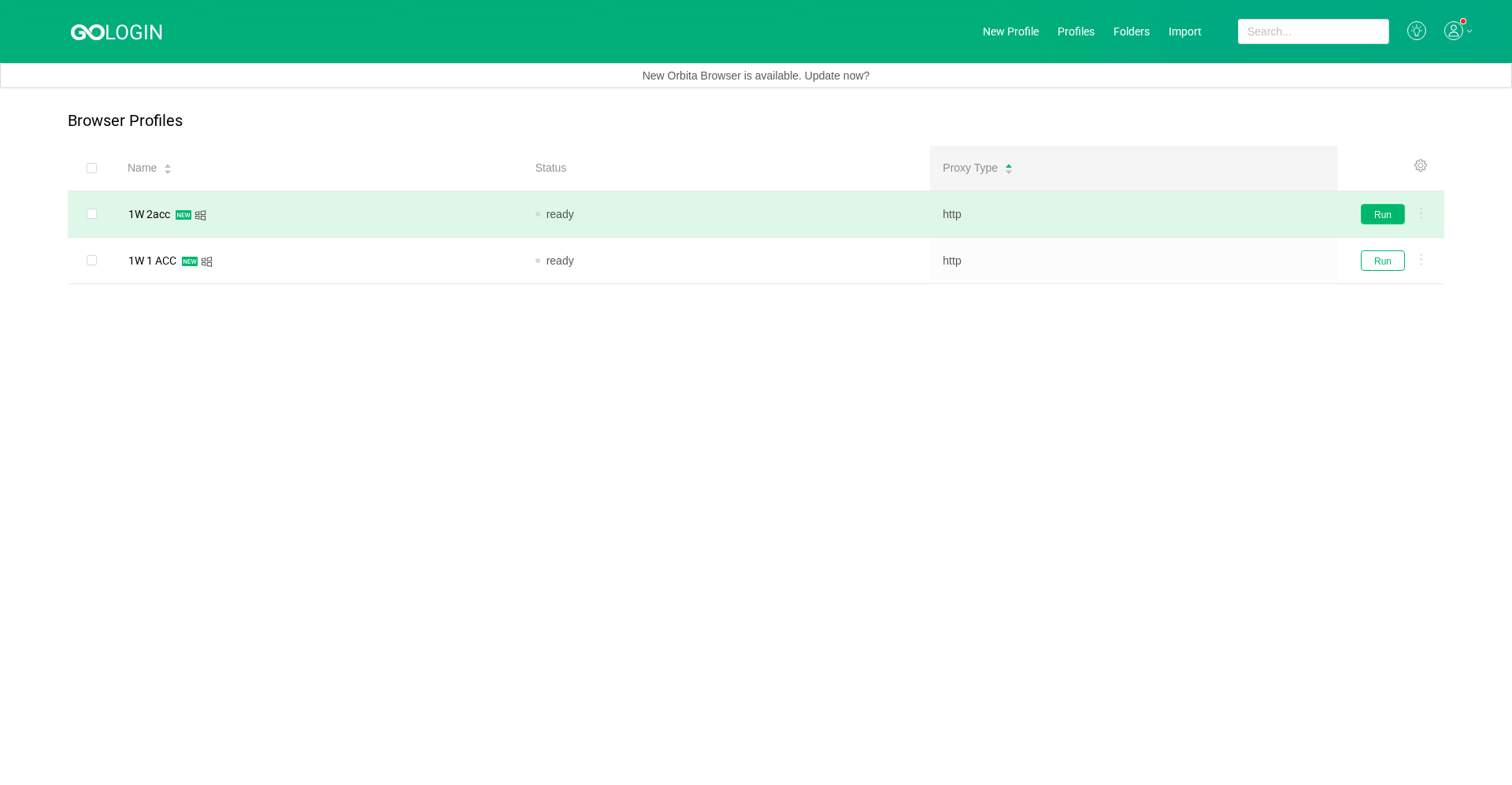
click at [793, 220] on button "Run" at bounding box center [1382, 215] width 44 height 21
